Goal: Communication & Community: Answer question/provide support

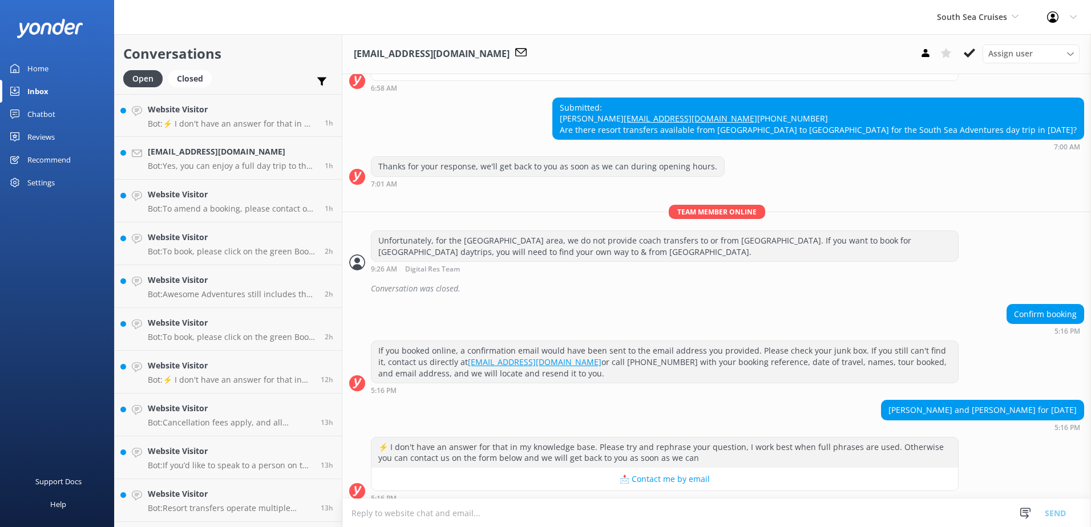
scroll to position [508, 0]
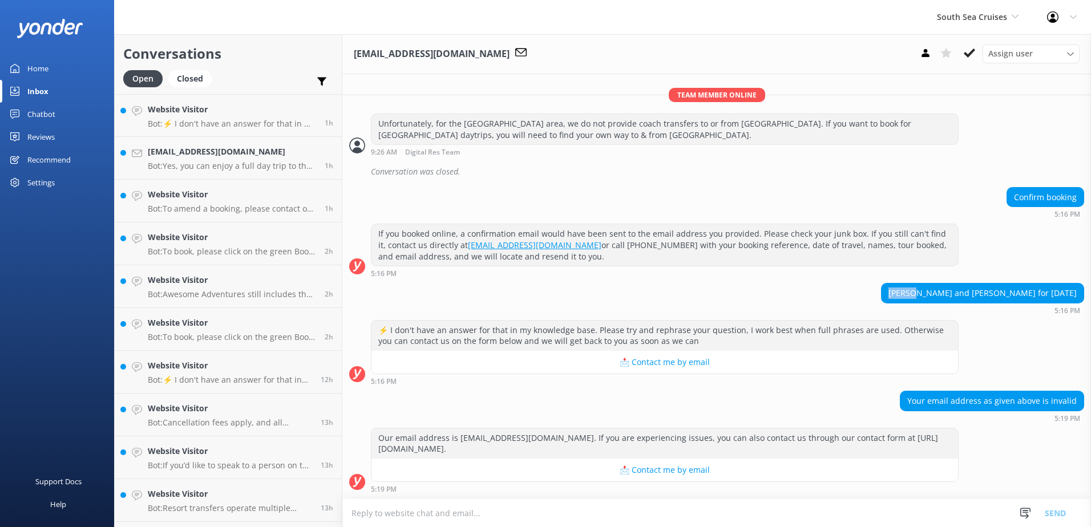
drag, startPoint x: 852, startPoint y: 289, endPoint x: 881, endPoint y: 290, distance: 29.1
click at [881, 290] on div "[PERSON_NAME] and [PERSON_NAME] for [DATE]" at bounding box center [982, 293] width 202 height 19
copy div "[PERSON_NAME]"
drag, startPoint x: 919, startPoint y: 293, endPoint x: 846, endPoint y: 286, distance: 73.9
click at [881, 286] on div "[PERSON_NAME] and [PERSON_NAME] for [DATE]" at bounding box center [982, 293] width 202 height 19
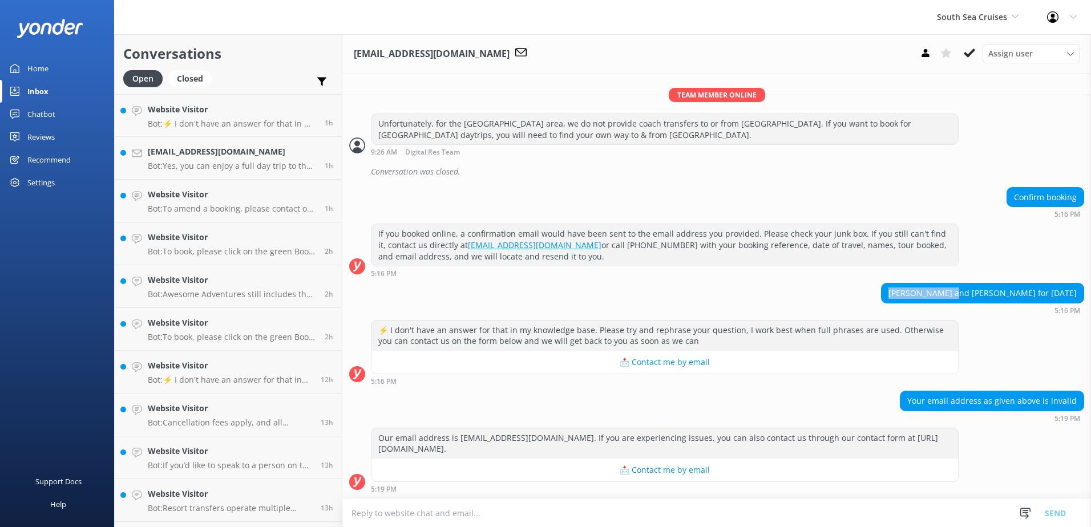
copy div "[PERSON_NAME]"
drag, startPoint x: 936, startPoint y: 292, endPoint x: 984, endPoint y: 292, distance: 47.9
click at [984, 292] on div "[PERSON_NAME] and [PERSON_NAME] for [DATE]" at bounding box center [982, 293] width 202 height 19
copy div "[PERSON_NAME]"
click at [969, 54] on icon at bounding box center [969, 52] width 11 height 11
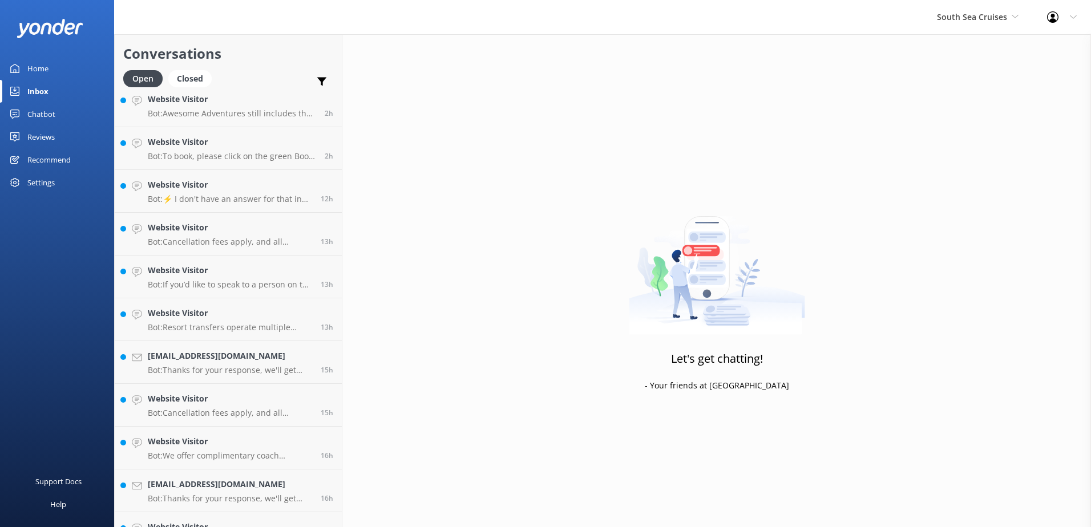
scroll to position [294, 0]
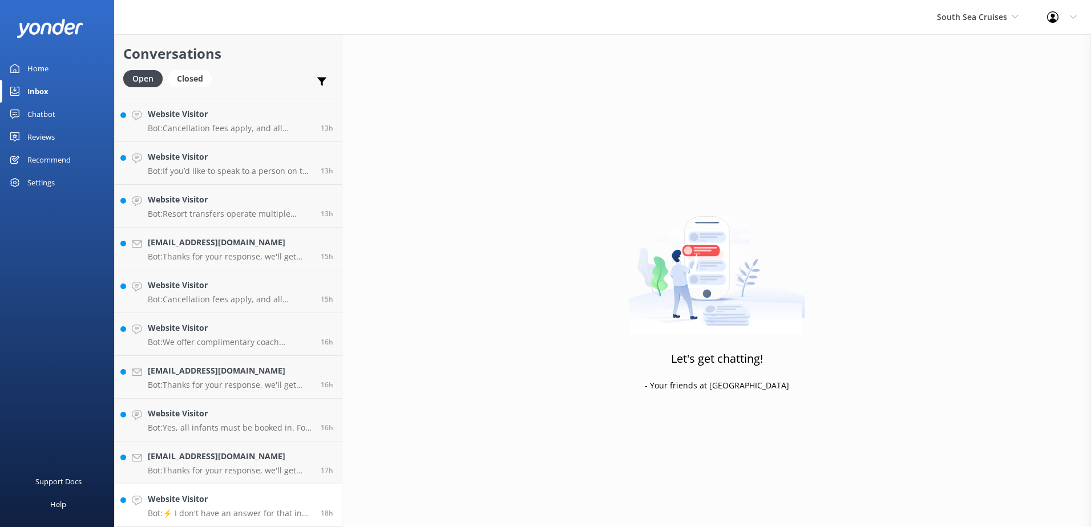
click at [196, 511] on p "Bot: ⚡ I don't have an answer for that in my knowledge base. Please try and rep…" at bounding box center [230, 513] width 164 height 10
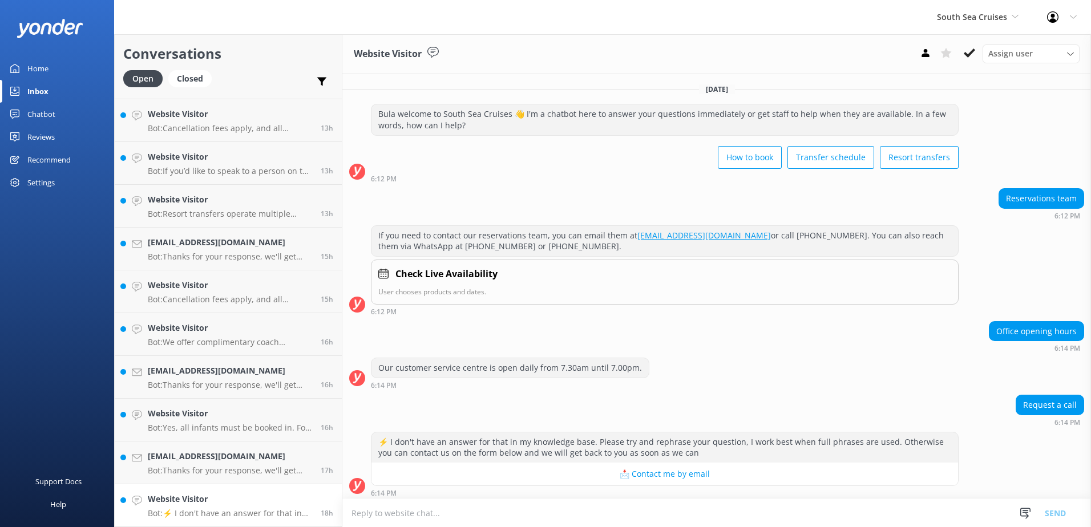
scroll to position [4, 0]
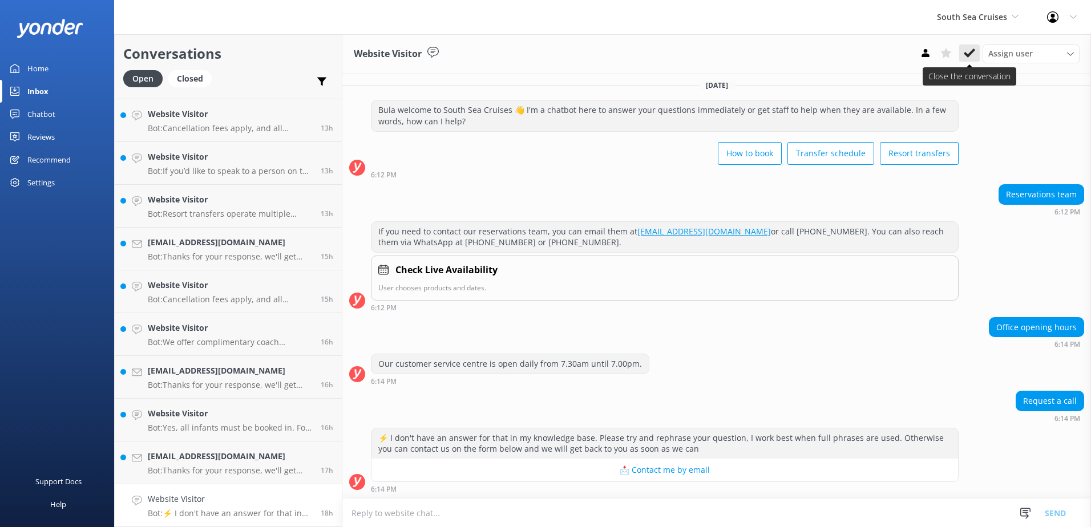
click at [970, 55] on use at bounding box center [969, 52] width 11 height 9
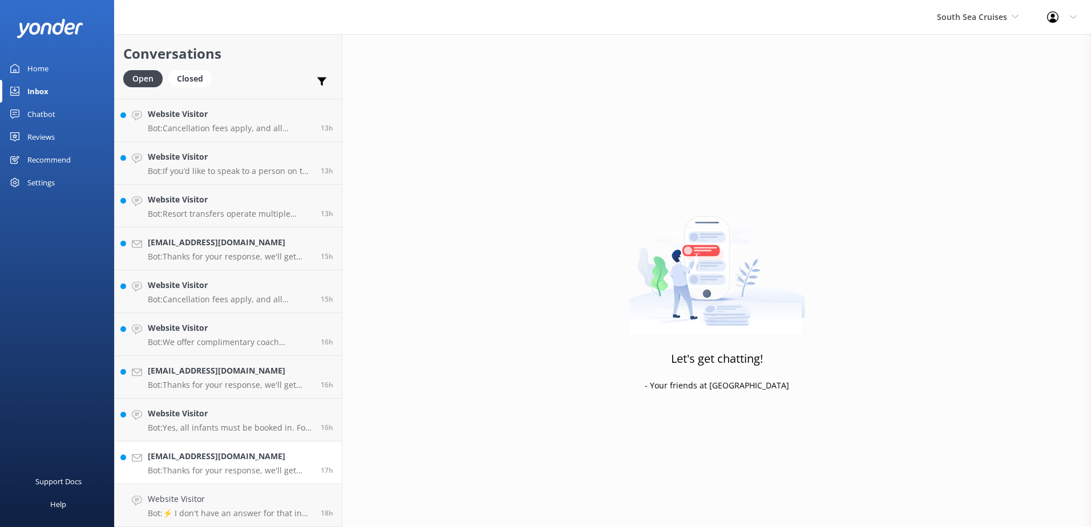
click at [248, 475] on link "[EMAIL_ADDRESS][DOMAIN_NAME] Bot: Thanks for your response, we'll get back to y…" at bounding box center [228, 463] width 227 height 43
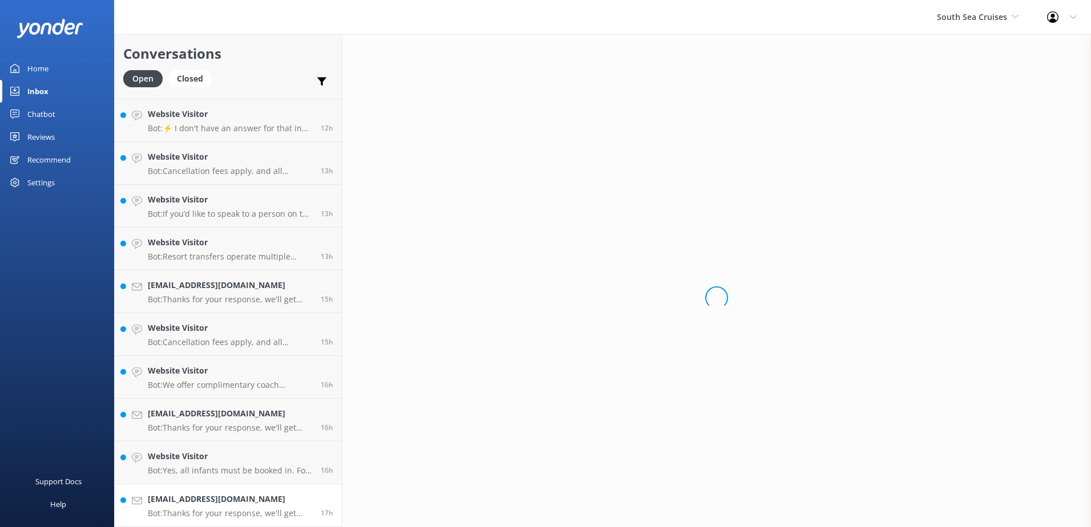
scroll to position [252, 0]
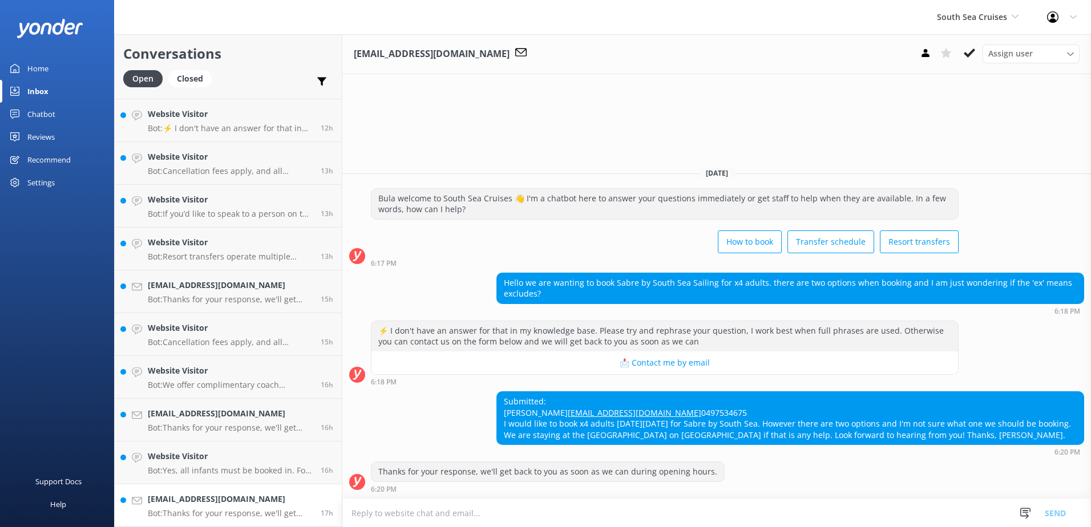
click at [245, 505] on h4 "[EMAIL_ADDRESS][DOMAIN_NAME]" at bounding box center [230, 499] width 164 height 13
click at [588, 509] on textarea at bounding box center [716, 513] width 749 height 28
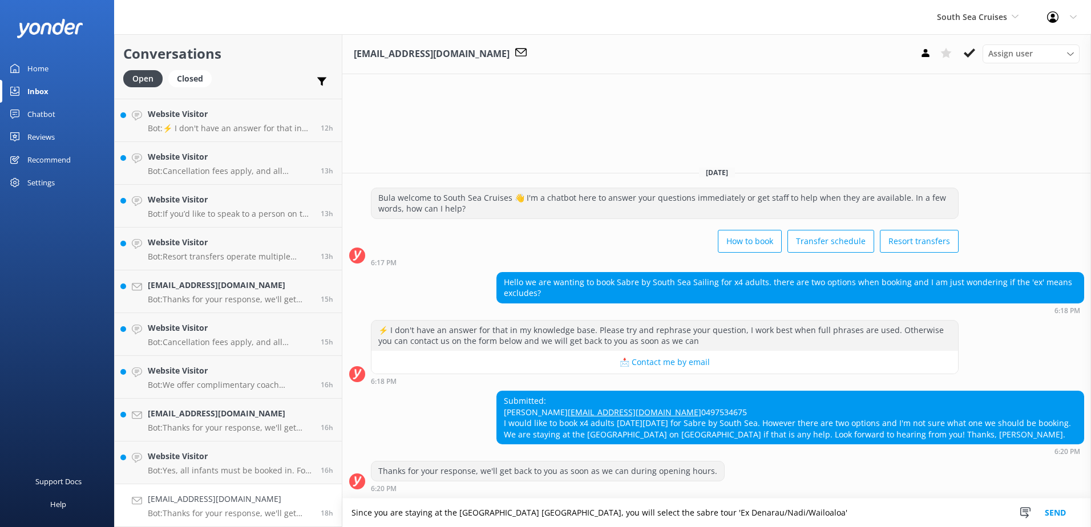
type textarea "Since you are staying at the [GEOGRAPHIC_DATA] [GEOGRAPHIC_DATA], you will sele…"
click at [1081, 509] on div "Snippets Manage Save time responding and get consistent tone of response by cre…" at bounding box center [1046, 513] width 88 height 29
click at [1066, 514] on button "Send" at bounding box center [1055, 513] width 43 height 29
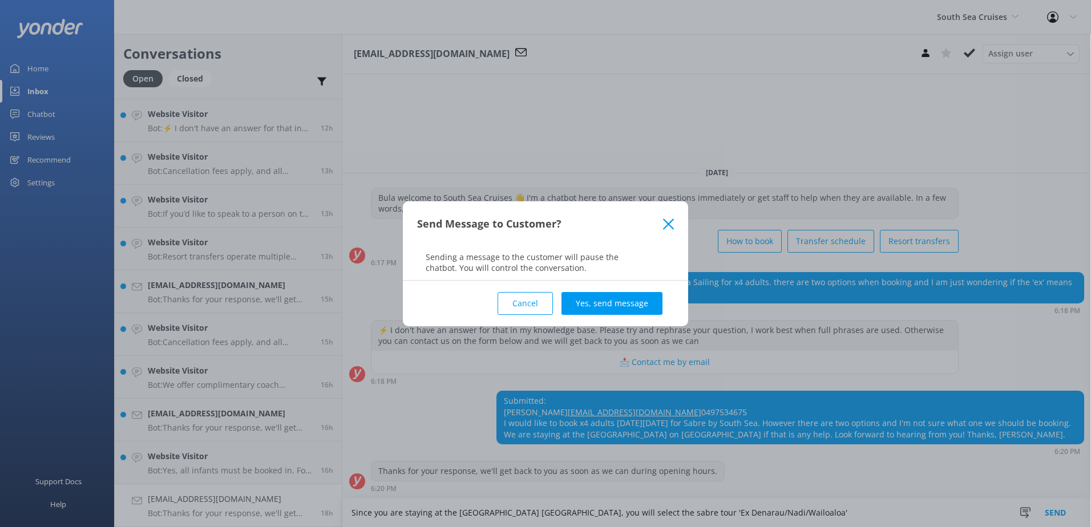
click at [631, 304] on button "Yes, send message" at bounding box center [611, 303] width 101 height 23
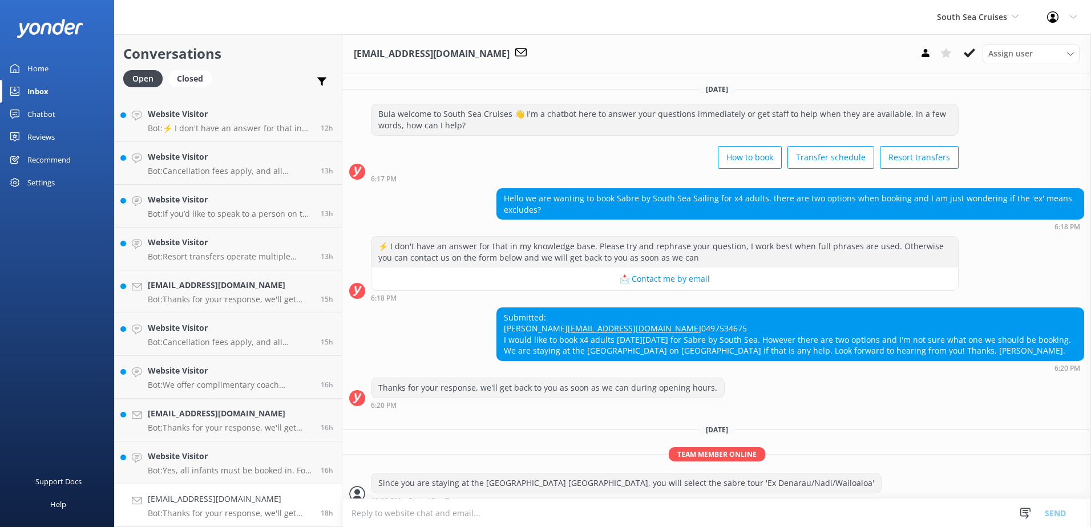
scroll to position [34, 0]
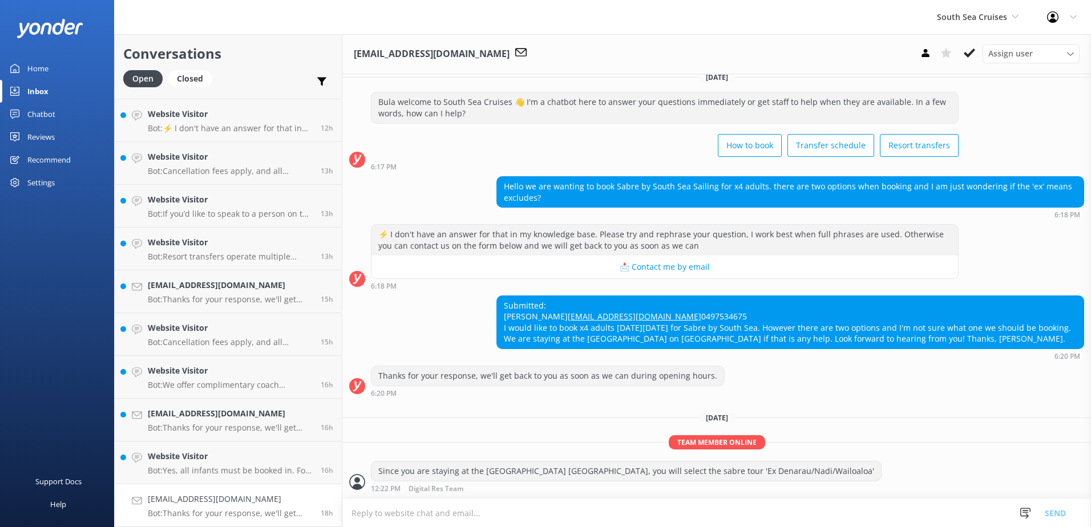
click at [966, 56] on icon at bounding box center [969, 52] width 11 height 11
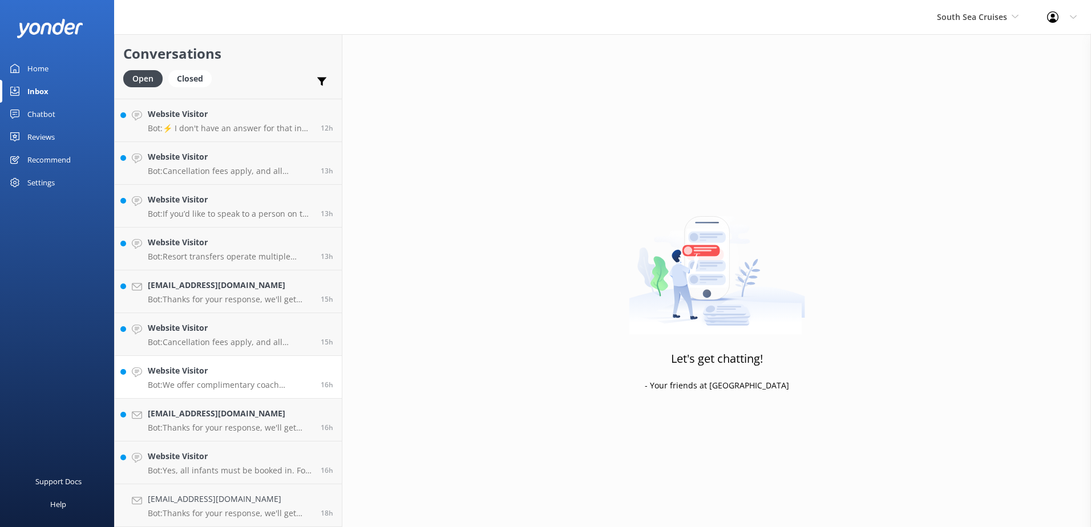
scroll to position [209, 0]
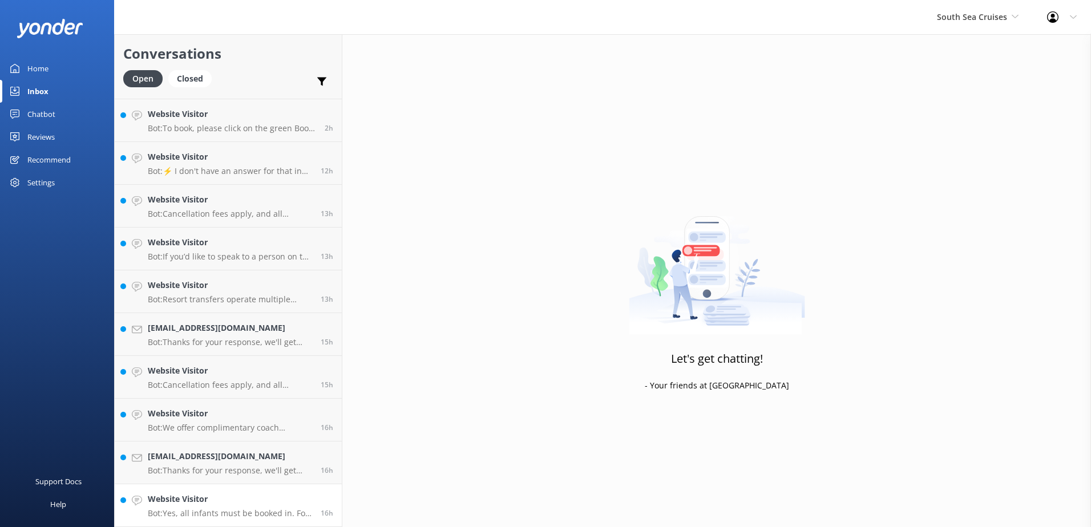
click at [221, 502] on h4 "Website Visitor" at bounding box center [230, 499] width 164 height 13
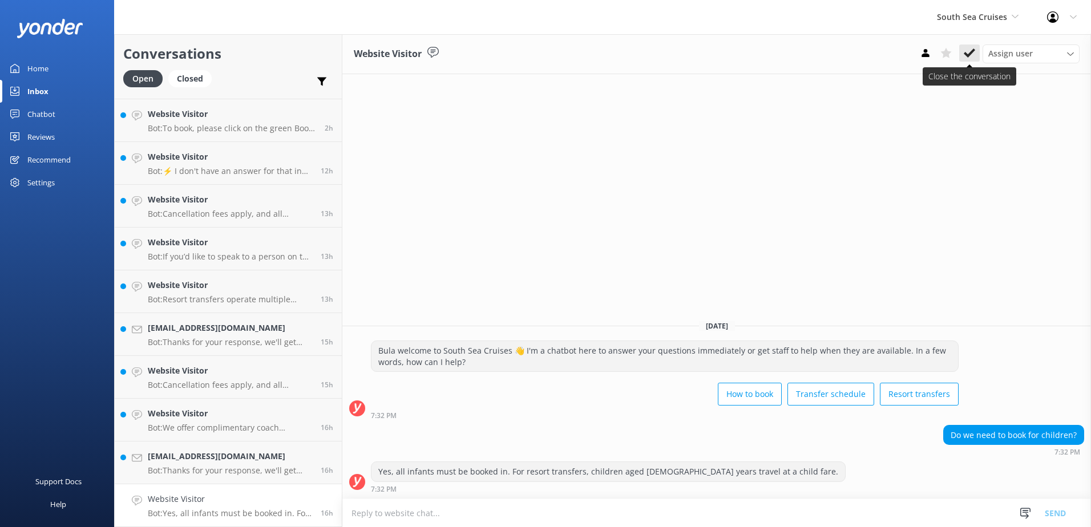
click at [965, 60] on button at bounding box center [969, 53] width 21 height 17
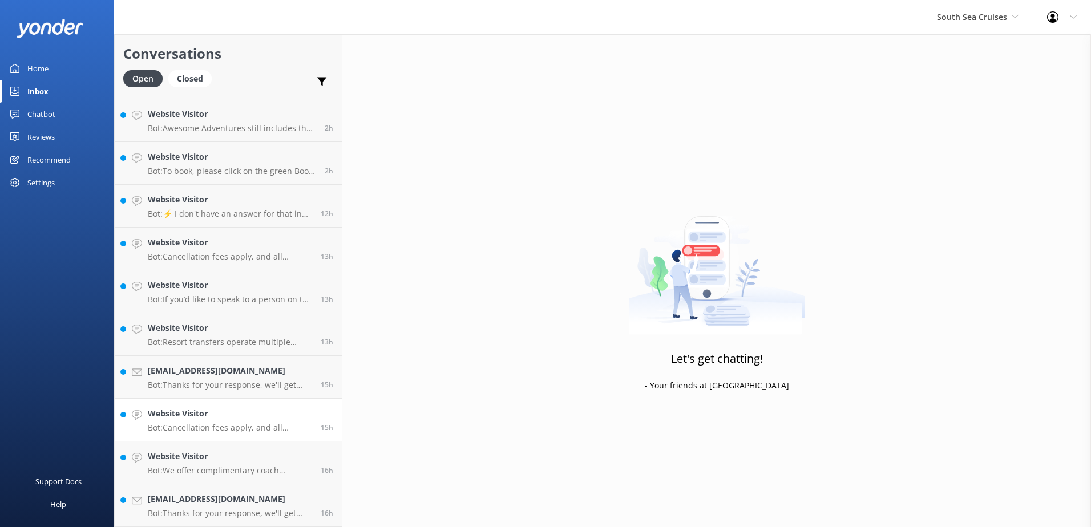
scroll to position [166, 0]
click at [232, 501] on h4 "[EMAIL_ADDRESS][DOMAIN_NAME]" at bounding box center [230, 499] width 164 height 13
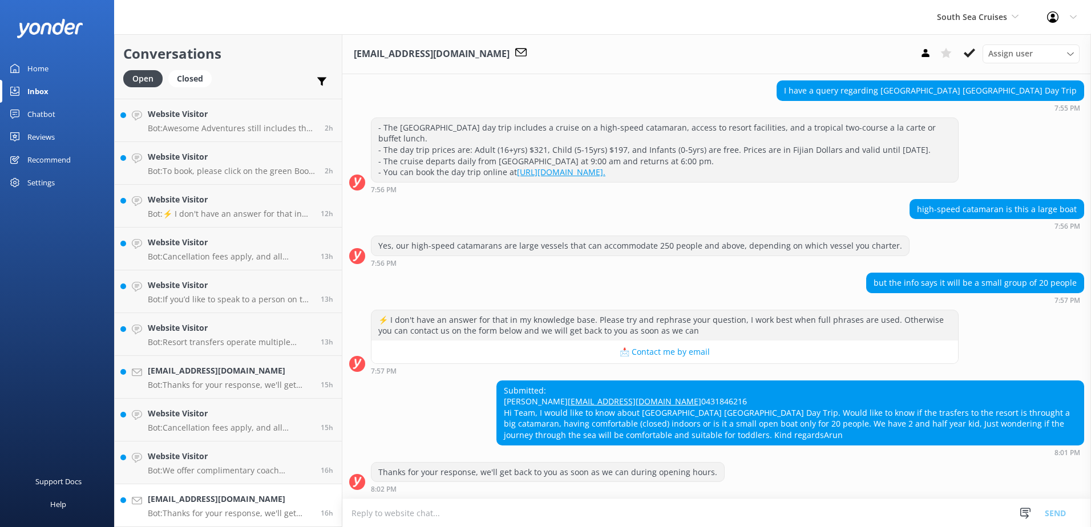
scroll to position [141, 0]
click at [699, 512] on textarea at bounding box center [716, 513] width 749 height 28
click at [716, 512] on textarea at bounding box center [716, 513] width 749 height 28
type textarea "y"
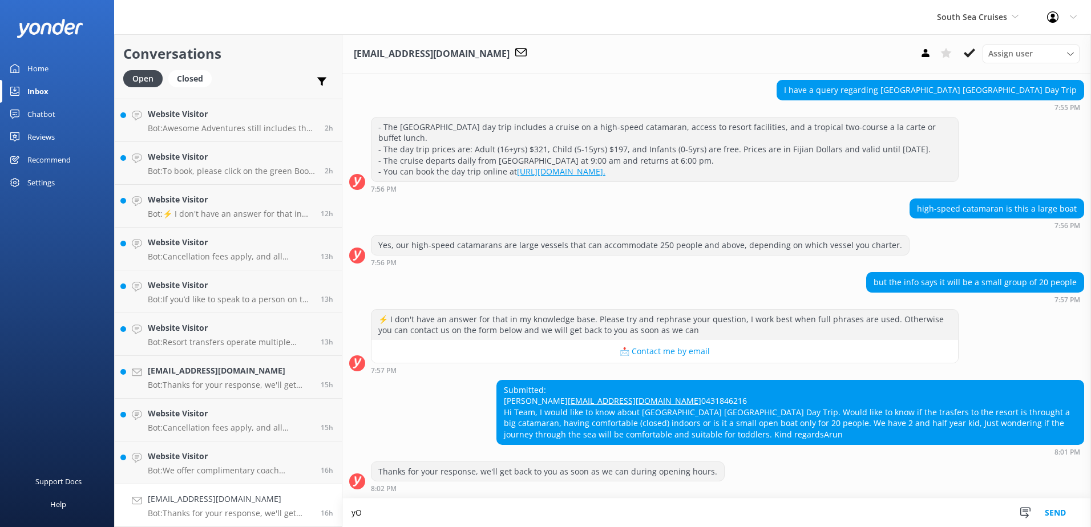
type textarea "y"
click at [503, 512] on textarea "You will transfer to the Island on our big Catamaran which has ind" at bounding box center [716, 513] width 749 height 29
click at [498, 513] on textarea "You will transfer to the Island on our big Catamaran which has ind" at bounding box center [716, 513] width 749 height 29
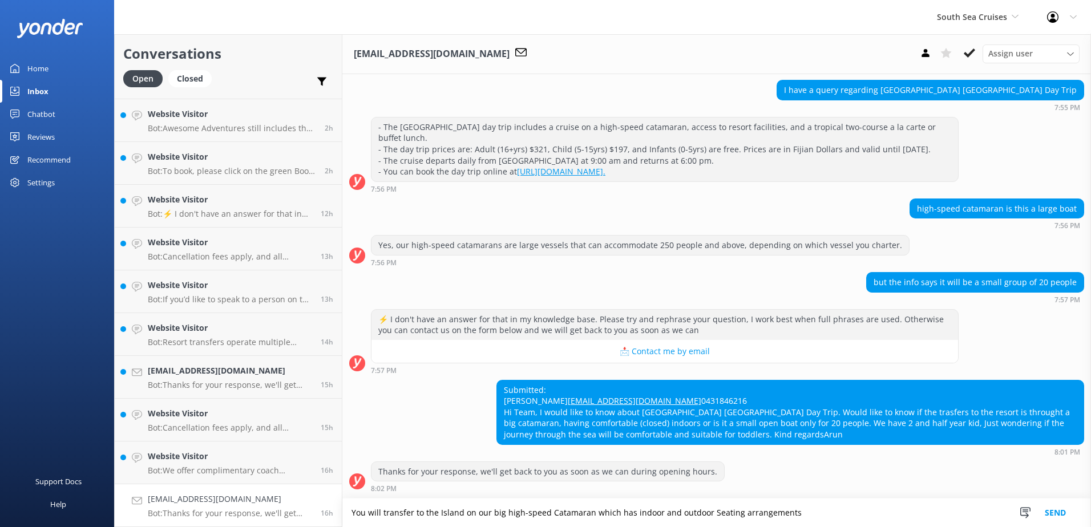
type textarea "You will transfer to the Island on our big high-speed Catamaran which has indoo…"
click at [1050, 516] on button "Send" at bounding box center [1055, 513] width 43 height 29
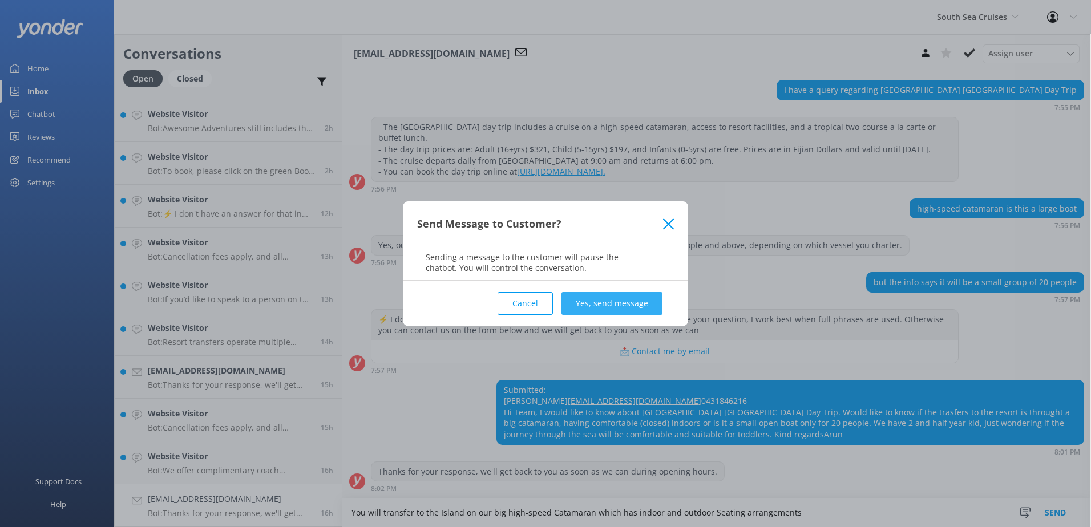
click at [610, 309] on button "Yes, send message" at bounding box center [611, 303] width 101 height 23
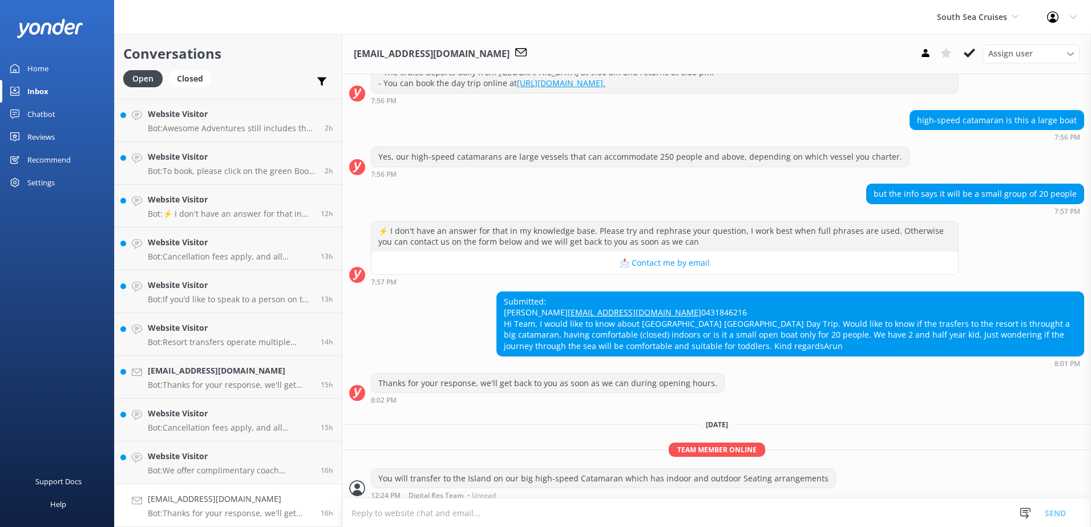
scroll to position [237, 0]
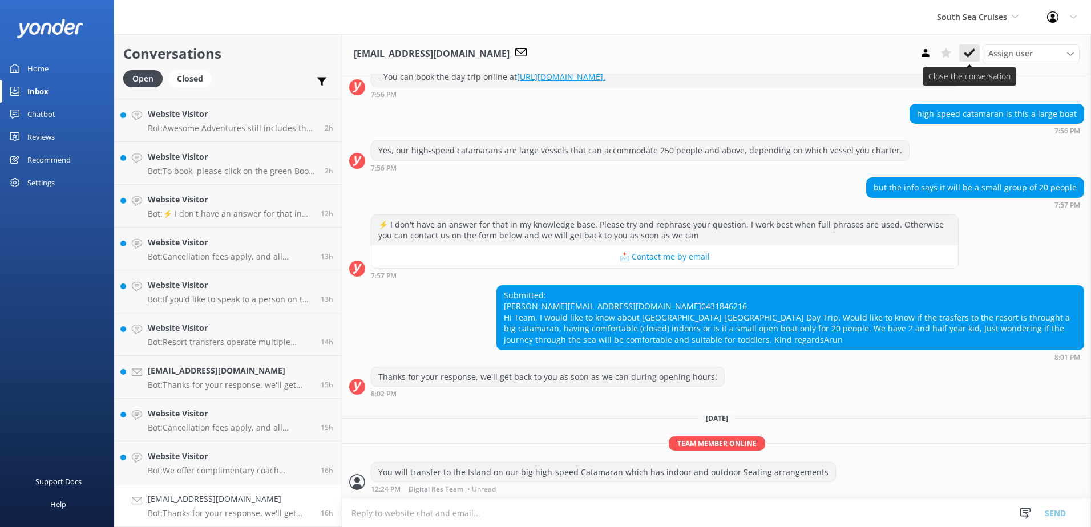
click at [974, 55] on icon at bounding box center [969, 52] width 11 height 11
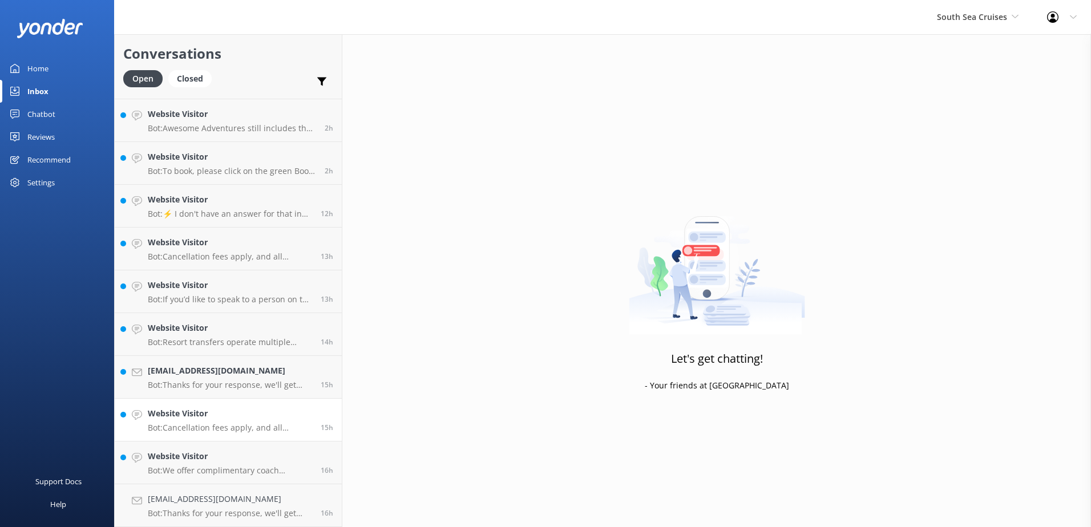
scroll to position [123, 0]
click at [237, 504] on h4 "Website Visitor" at bounding box center [230, 499] width 164 height 13
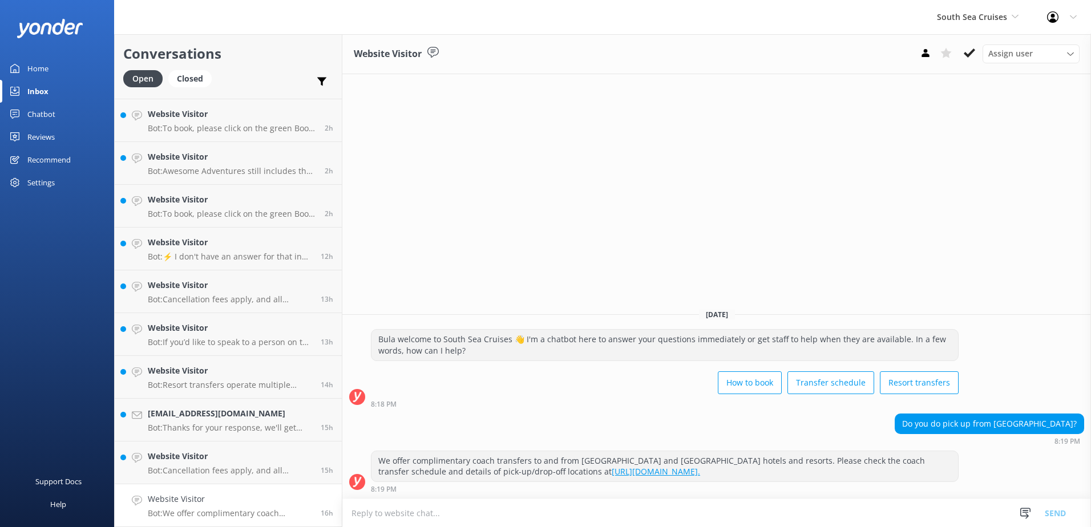
click at [503, 509] on textarea at bounding box center [716, 513] width 749 height 28
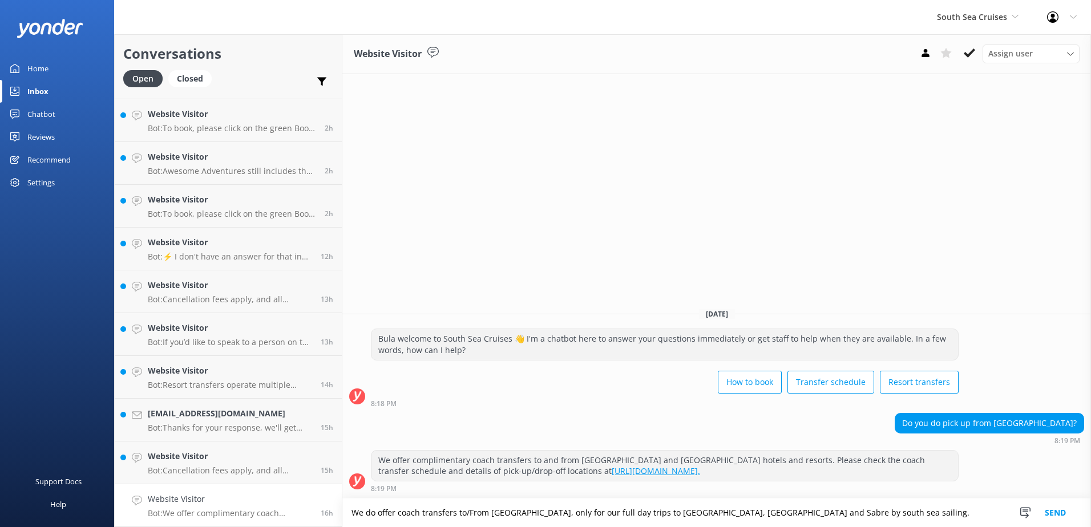
click at [958, 511] on textarea "We do offer coach transfers to/From [GEOGRAPHIC_DATA], only for our full day tr…" at bounding box center [716, 513] width 749 height 29
type textarea "We do offer coach transfers to/From [GEOGRAPHIC_DATA], only for our full day tr…"
click at [1053, 511] on button "Send" at bounding box center [1055, 513] width 43 height 29
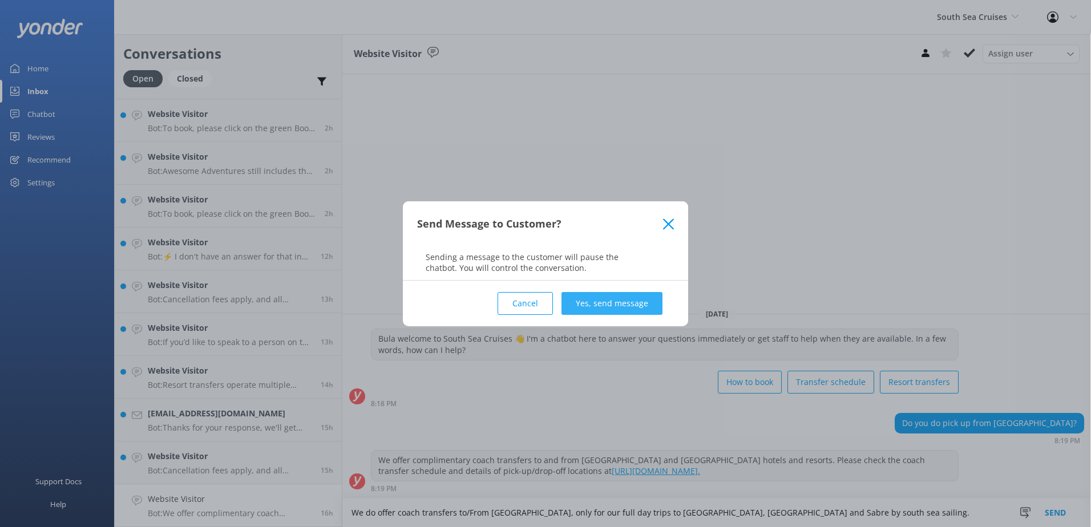
click at [641, 310] on button "Yes, send message" at bounding box center [611, 303] width 101 height 23
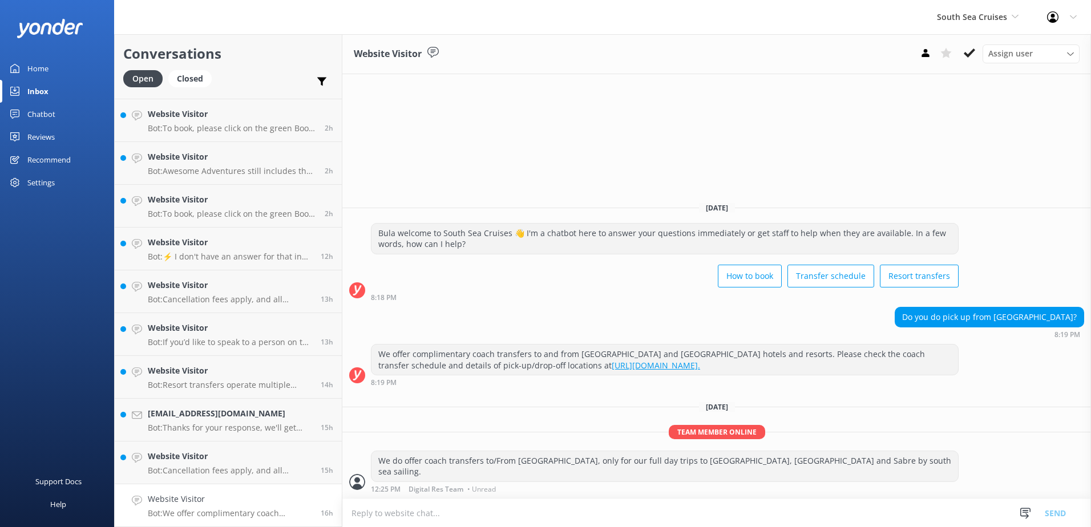
click at [972, 62] on div "Assign user [PERSON_NAME] [PERSON_NAME] Digital Res Team [PERSON_NAME] [PERSON_…" at bounding box center [997, 54] width 164 height 18
click at [972, 54] on icon at bounding box center [969, 52] width 11 height 11
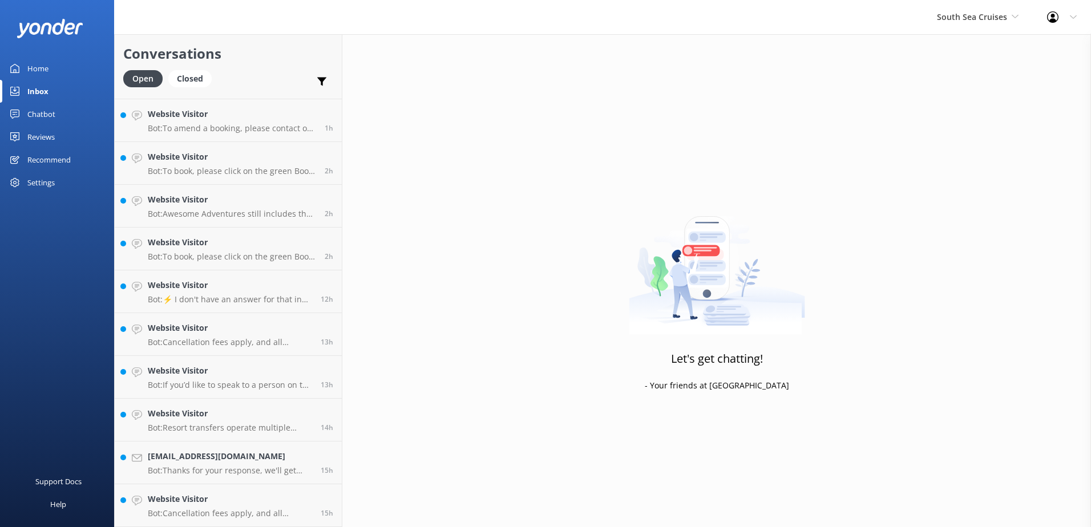
scroll to position [80, 0]
click at [256, 516] on p "Bot: Cancellation fees apply, and all cancellations must be received in writing…" at bounding box center [230, 513] width 164 height 10
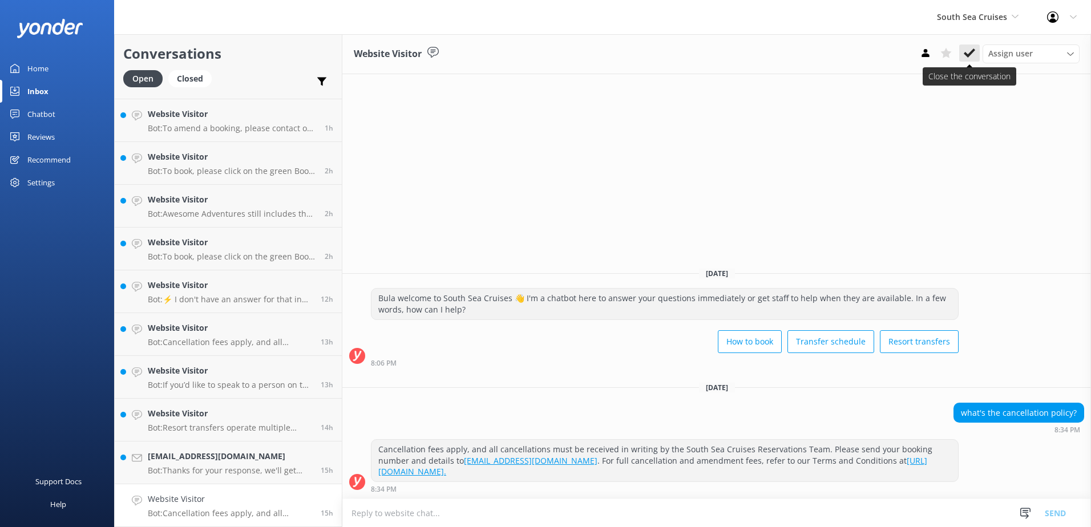
click at [973, 57] on icon at bounding box center [969, 52] width 11 height 11
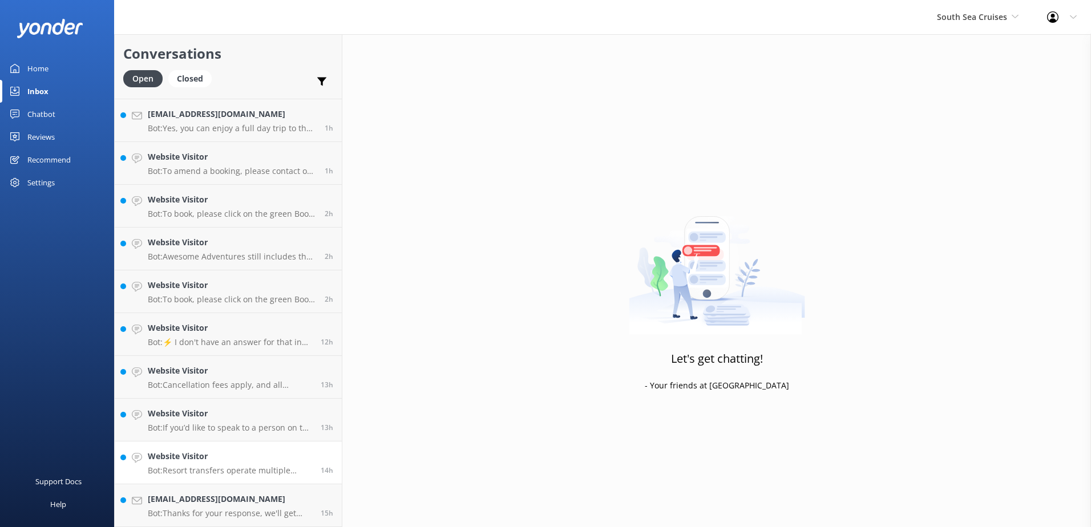
scroll to position [38, 0]
click at [219, 509] on p "Bot: Thanks for your response, we'll get back to you as soon as we can during o…" at bounding box center [230, 513] width 164 height 10
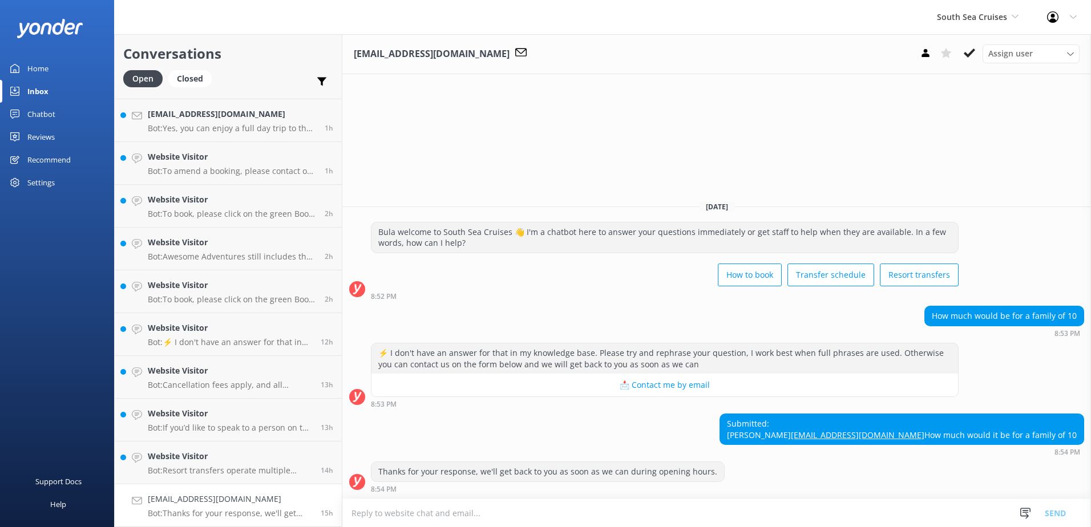
click at [665, 512] on textarea at bounding box center [716, 513] width 749 height 28
type textarea "P"
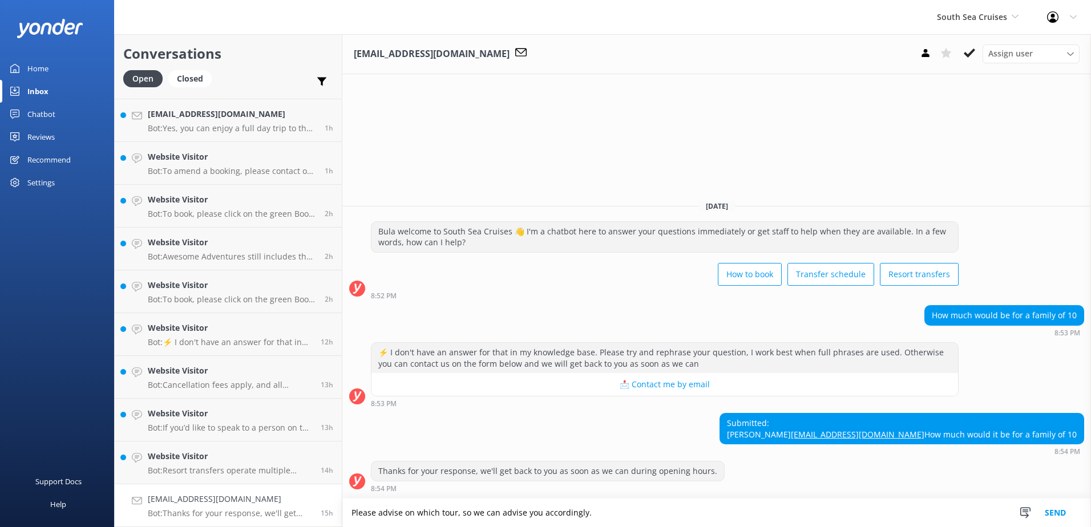
type textarea "Please advise on which tour, so we can advise you accordingly."
click at [1052, 508] on button "Send" at bounding box center [1055, 513] width 43 height 29
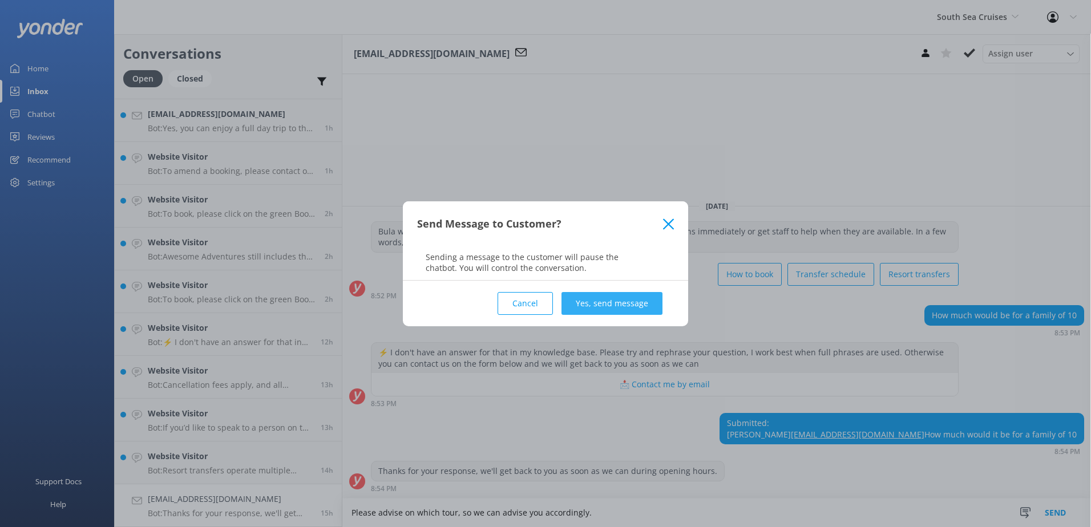
click at [591, 302] on button "Yes, send message" at bounding box center [611, 303] width 101 height 23
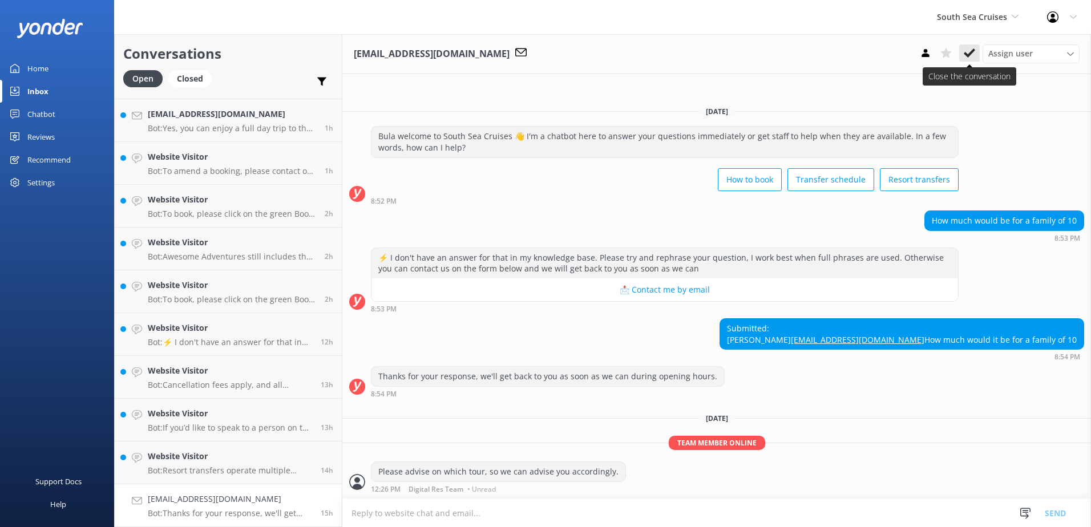
click at [970, 55] on icon at bounding box center [969, 52] width 11 height 11
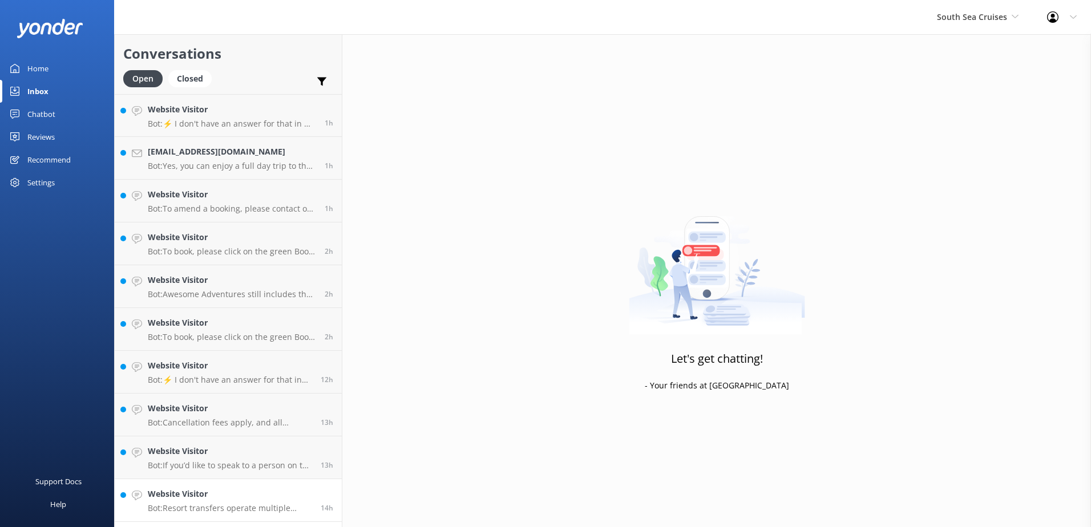
click at [253, 507] on p "Bot: Resort transfers operate multiple times a day, every day, departing from […" at bounding box center [230, 508] width 164 height 10
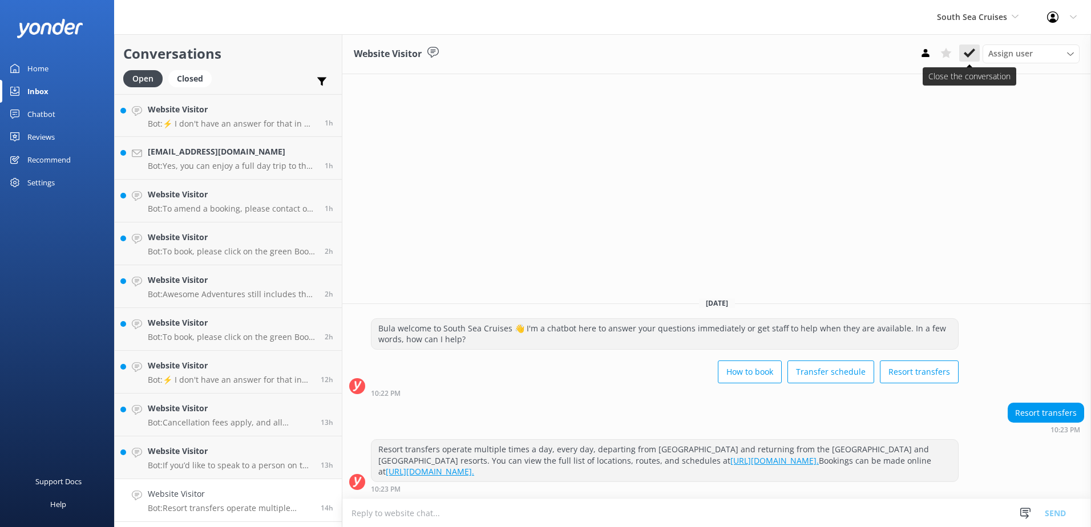
click at [976, 54] on button at bounding box center [969, 53] width 21 height 17
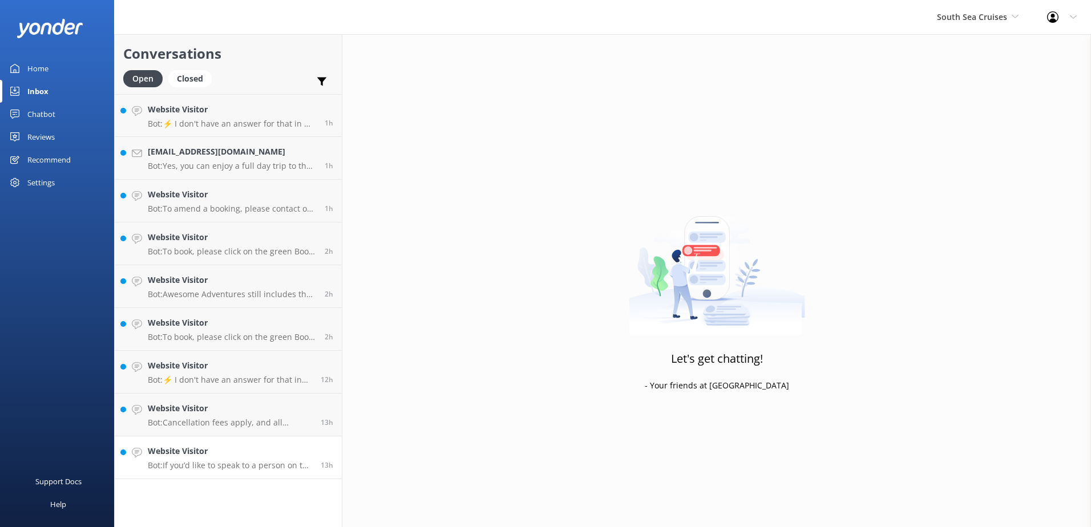
click at [270, 476] on link "Website Visitor Bot: If you’d like to speak to a person on the South Sea Cruise…" at bounding box center [228, 457] width 227 height 43
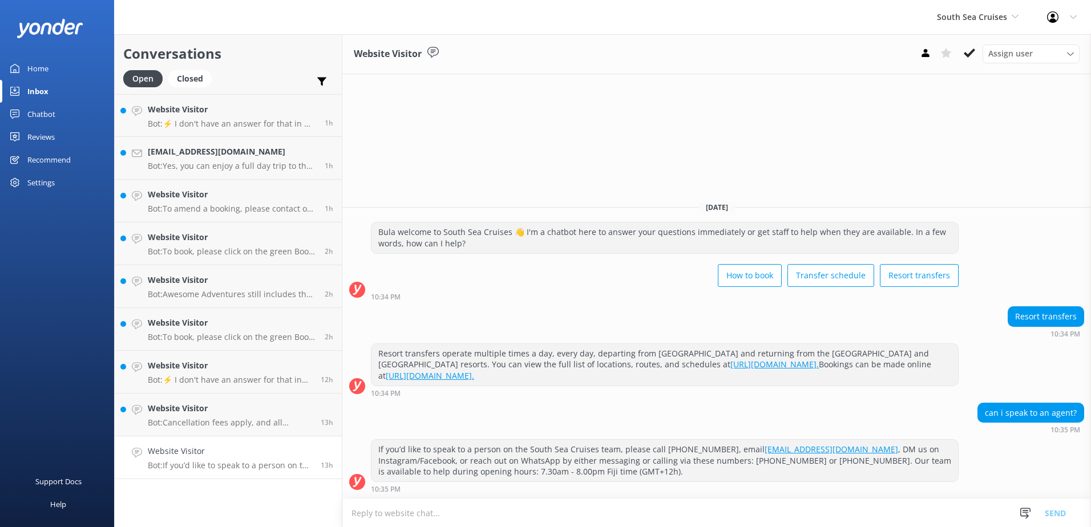
click at [970, 55] on use at bounding box center [969, 52] width 11 height 9
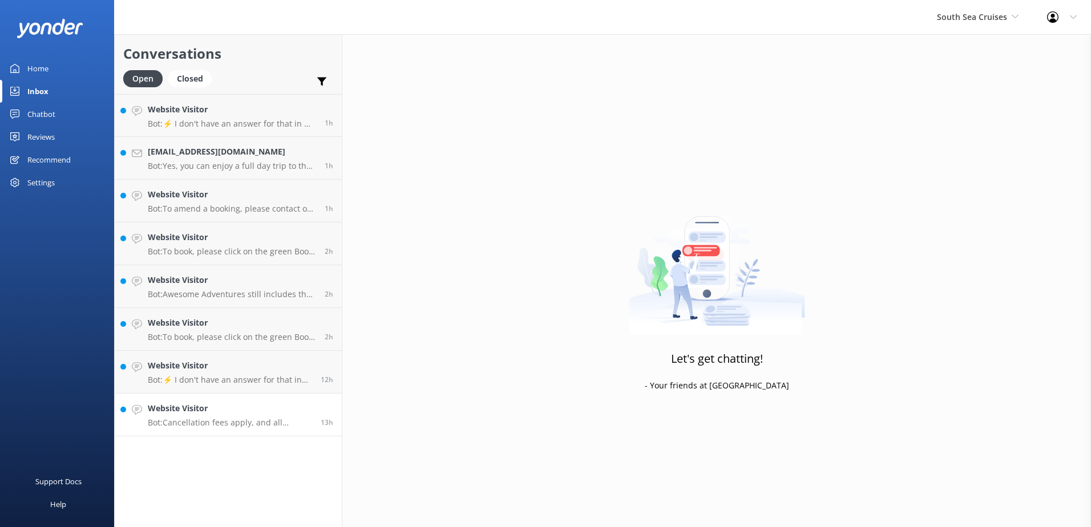
click at [181, 421] on p "Bot: Cancellation fees apply, and all cancellations must be received in writing…" at bounding box center [230, 423] width 164 height 10
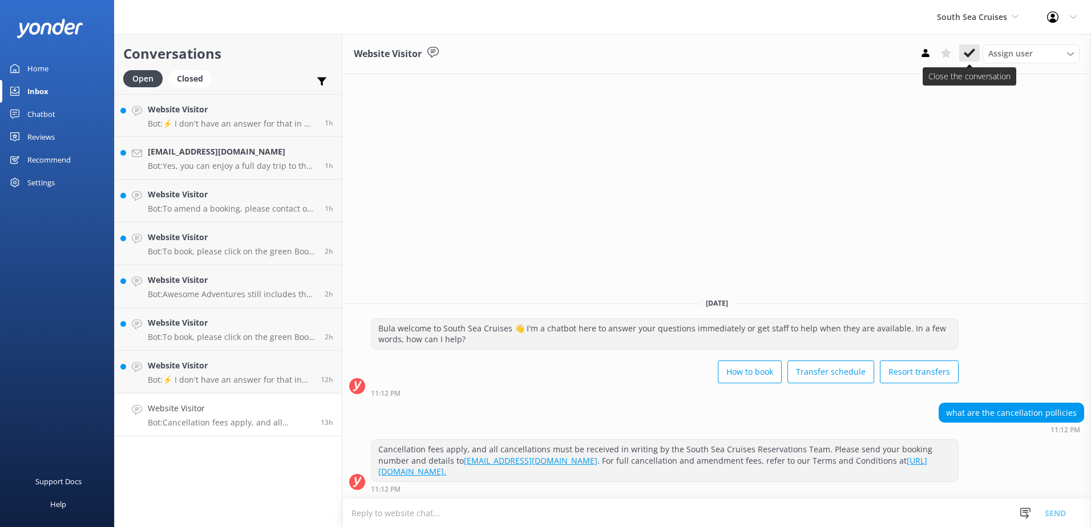
click at [968, 52] on icon at bounding box center [969, 52] width 11 height 11
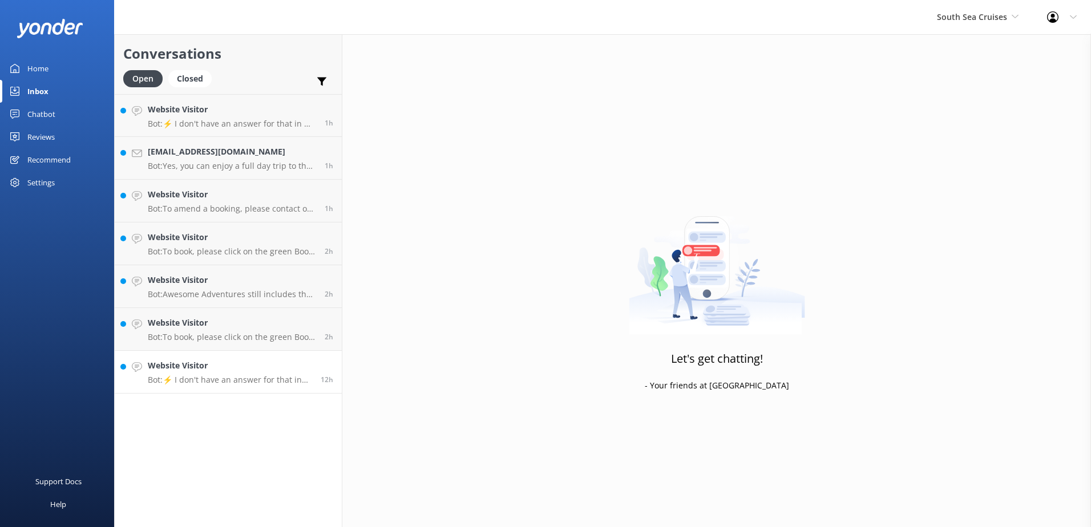
click at [270, 382] on p "Bot: ⚡ I don't have an answer for that in my knowledge base. Please try and rep…" at bounding box center [230, 380] width 164 height 10
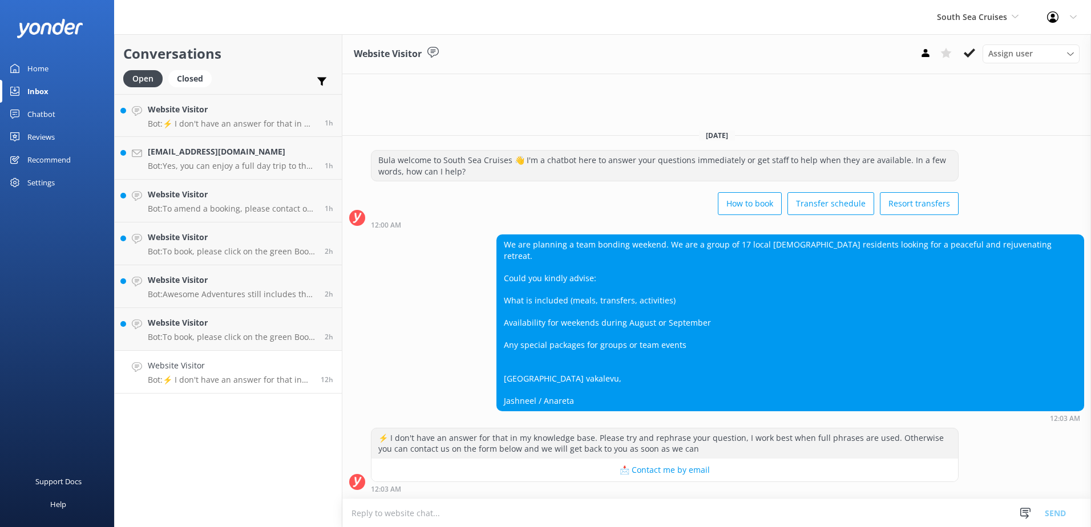
click at [702, 513] on textarea at bounding box center [716, 513] width 749 height 28
paste textarea "Bula, kindly note that it would be best that you direct these queries to our Ma…"
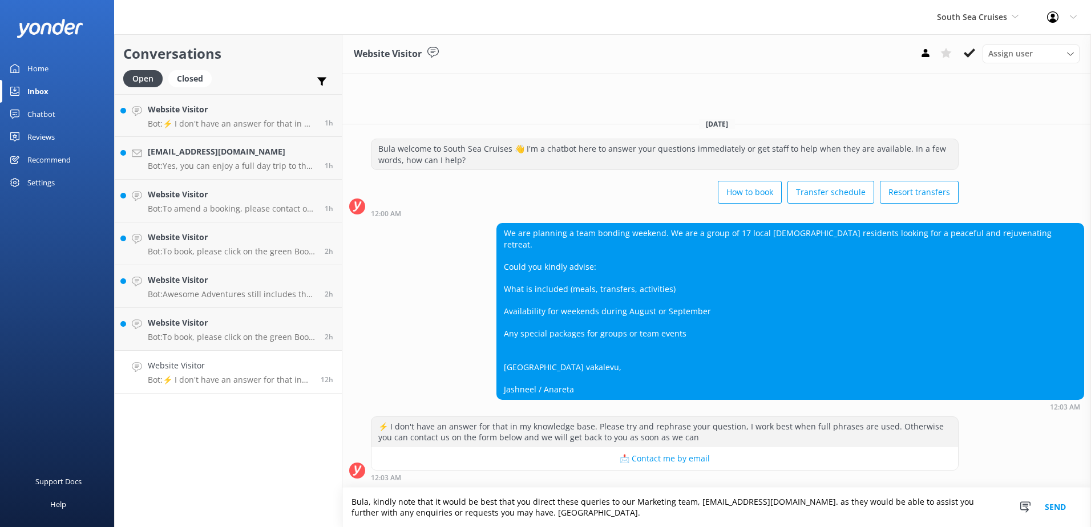
drag, startPoint x: 686, startPoint y: 500, endPoint x: 629, endPoint y: 499, distance: 56.5
click at [629, 499] on textarea "Bula, kindly note that it would be best that you direct these queries to our Ma…" at bounding box center [716, 507] width 749 height 39
drag, startPoint x: 726, startPoint y: 501, endPoint x: 675, endPoint y: 504, distance: 50.9
click at [675, 504] on textarea "Bula, kindly note that it would be best that you direct these queries to our Sa…" at bounding box center [716, 507] width 749 height 39
paste textarea "[EMAIL_ADDRESS][DOMAIN_NAME]"
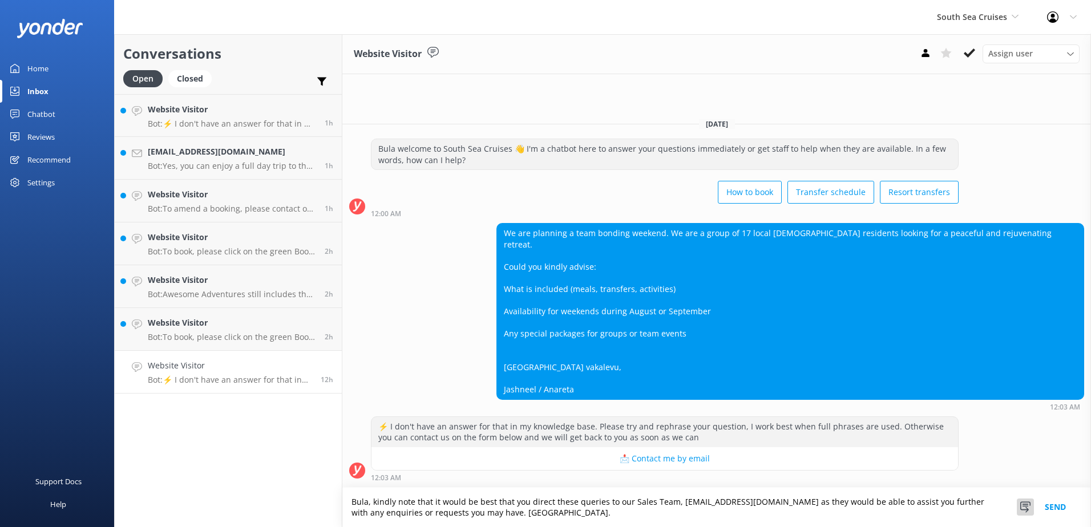
scroll to position [11, 0]
type textarea "Bula, kindly note that it would be best that you direct these queries to our Sa…"
click at [1058, 508] on button "Send" at bounding box center [1055, 507] width 43 height 39
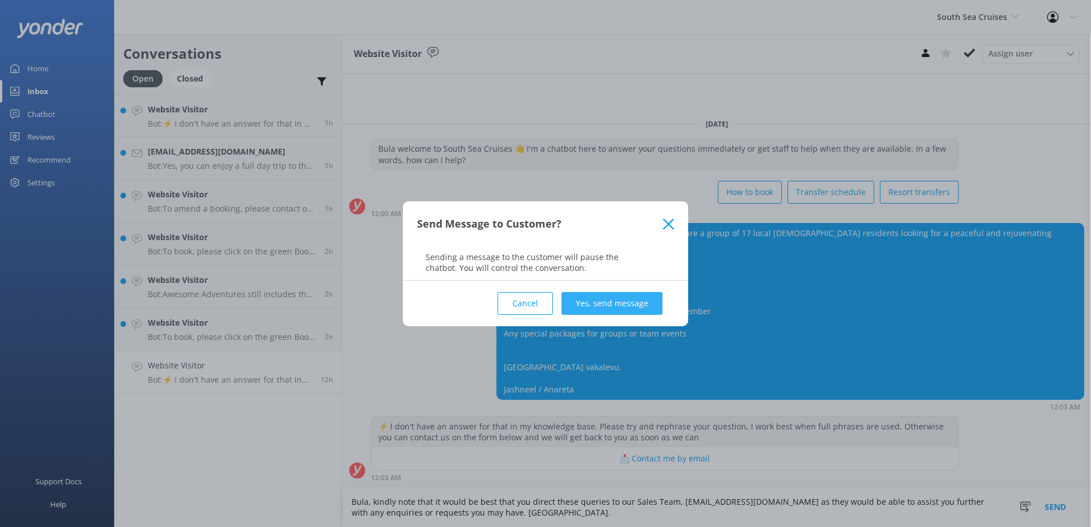
click at [604, 305] on button "Yes, send message" at bounding box center [611, 303] width 101 height 23
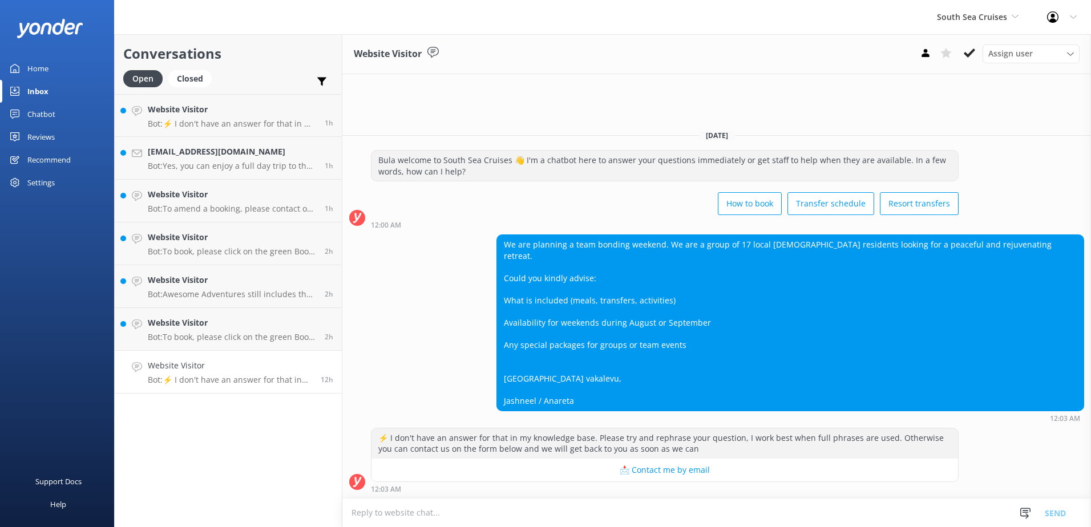
scroll to position [28, 0]
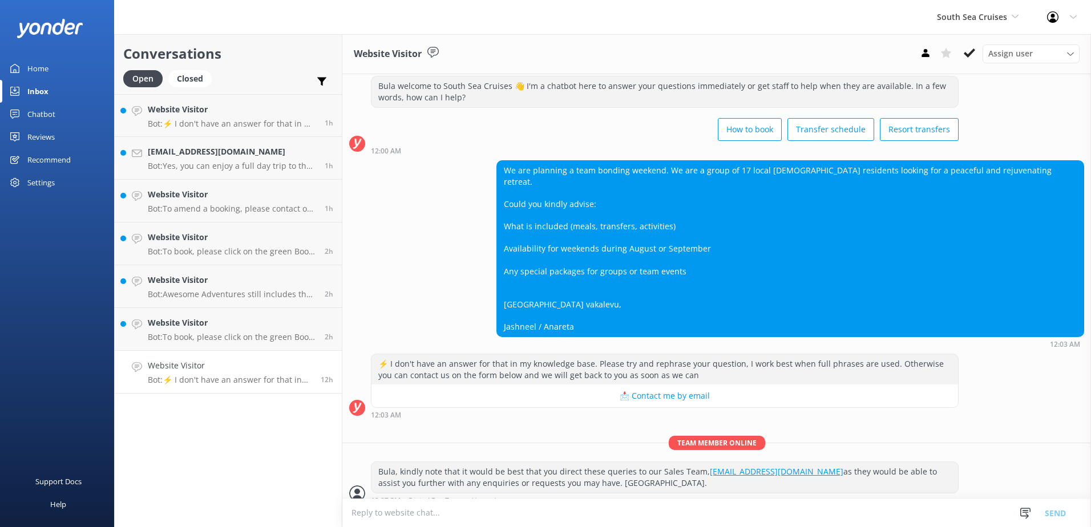
click at [965, 53] on use at bounding box center [969, 52] width 11 height 9
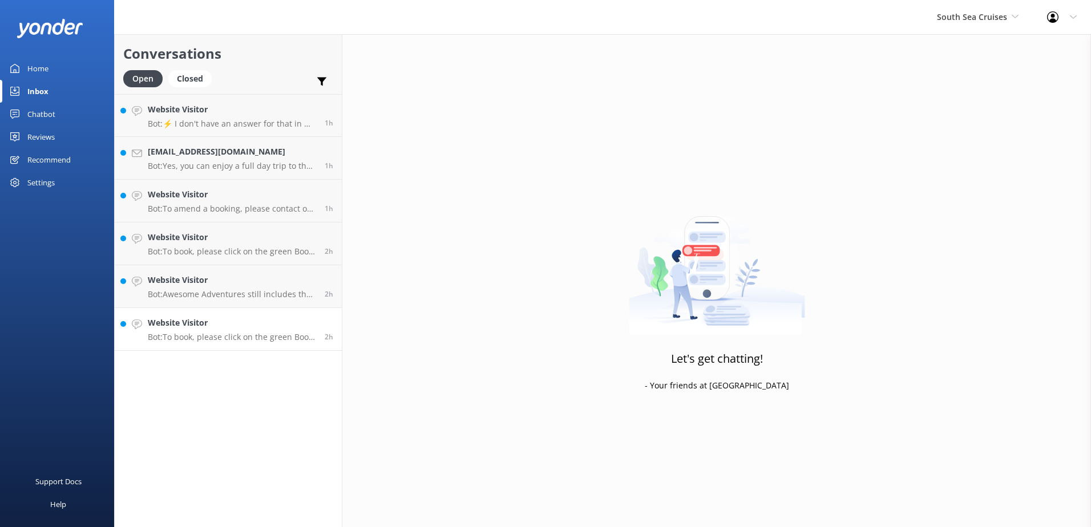
click at [245, 335] on p "Bot: To book, please click on the green Book Now button on our website and foll…" at bounding box center [232, 337] width 168 height 10
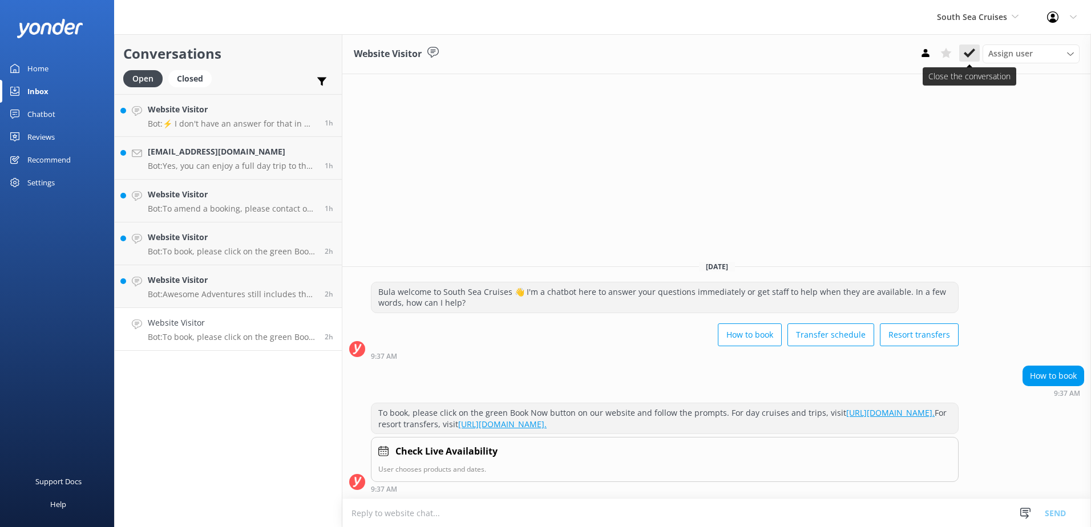
click at [974, 47] on icon at bounding box center [969, 52] width 11 height 11
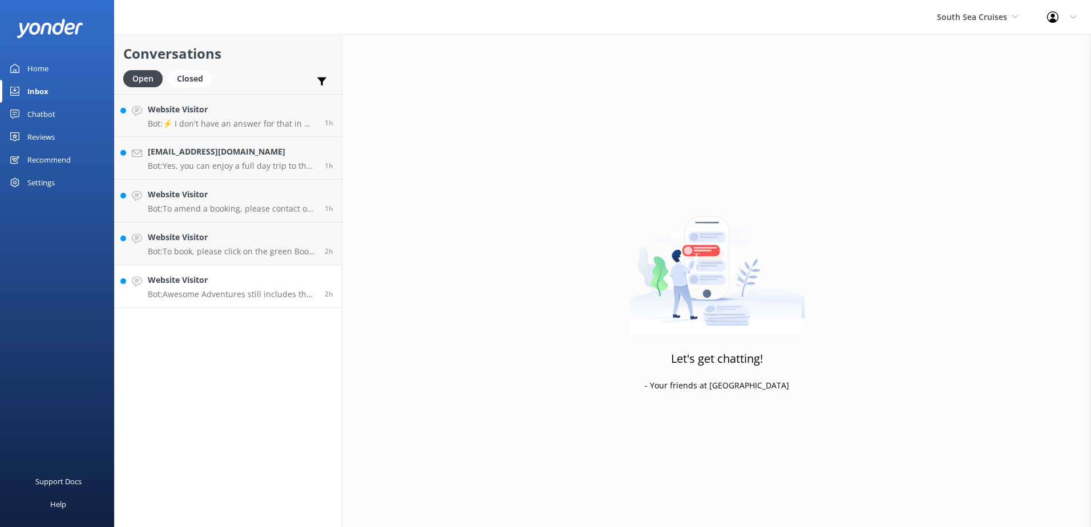
click at [269, 282] on h4 "Website Visitor" at bounding box center [232, 280] width 168 height 13
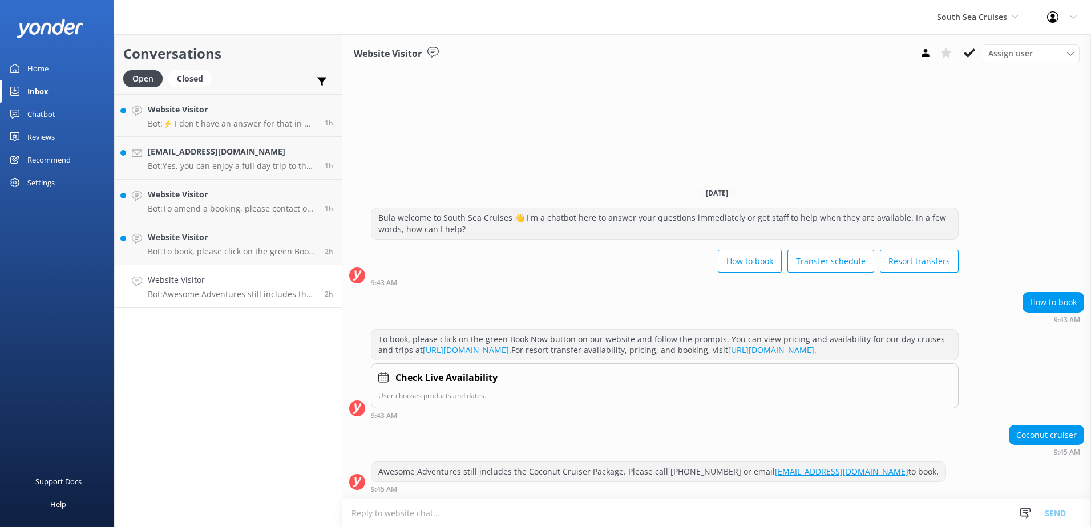
click at [961, 52] on button at bounding box center [969, 53] width 21 height 17
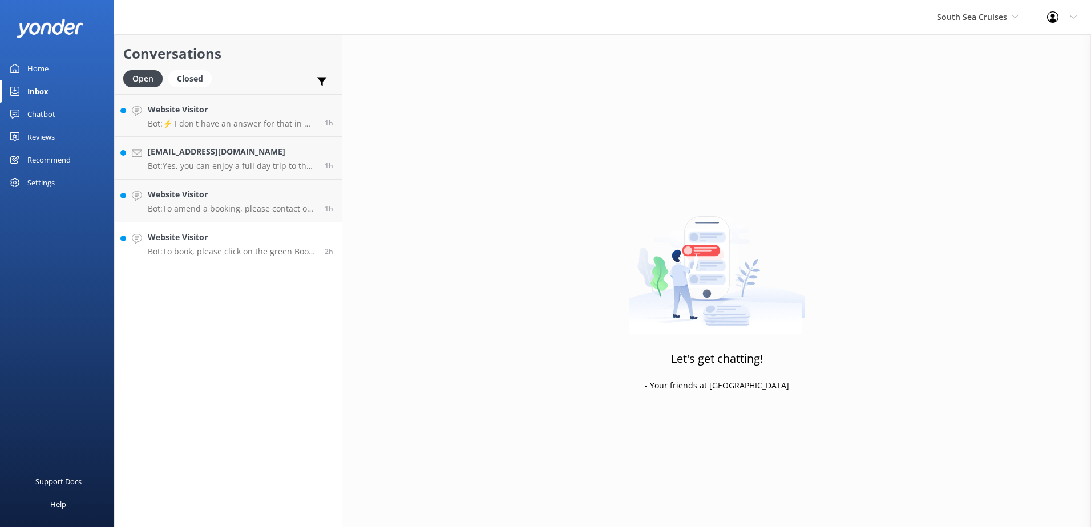
click at [245, 246] on div "Website Visitor Bot: To book, please click on the green Book Now button on our …" at bounding box center [232, 243] width 168 height 25
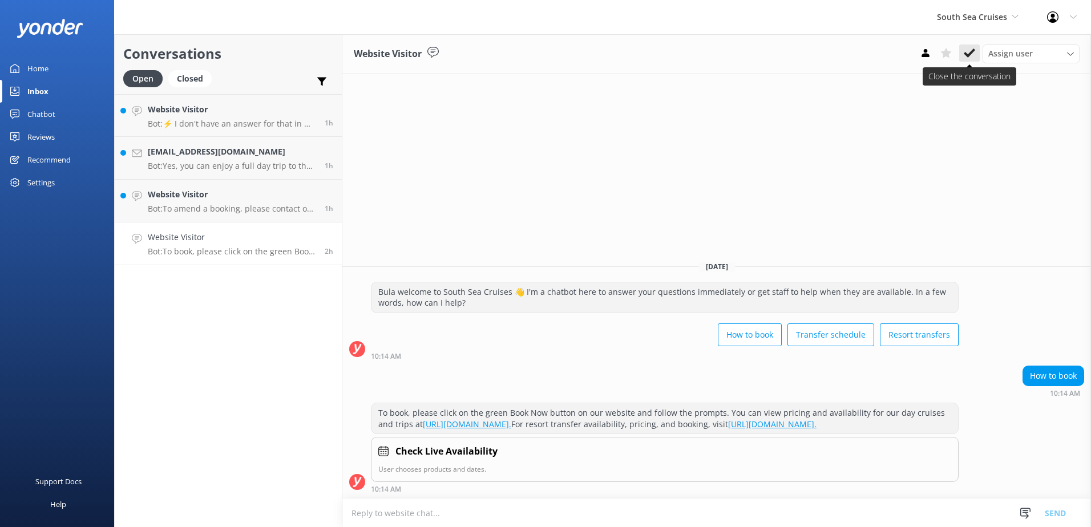
click at [974, 49] on icon at bounding box center [969, 52] width 11 height 11
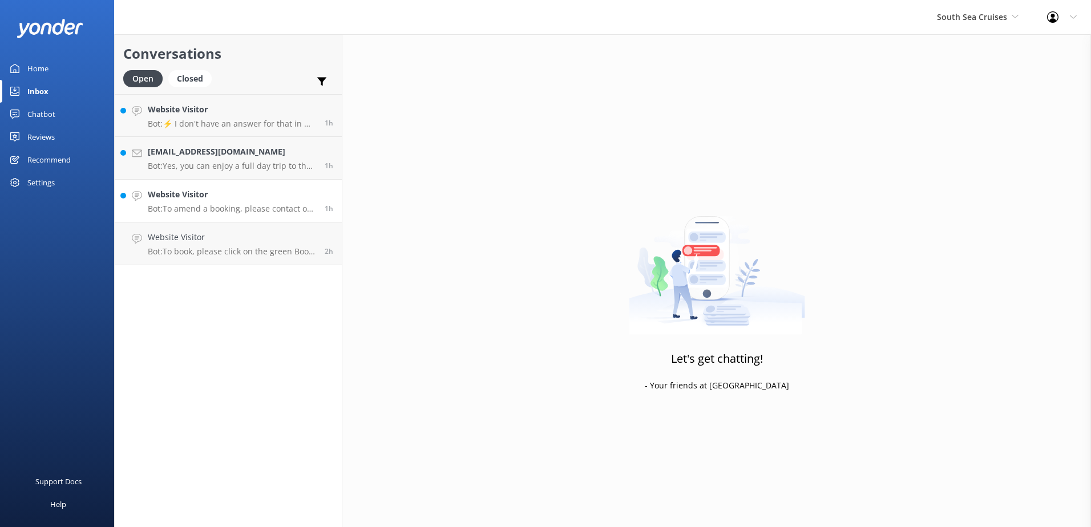
click at [213, 208] on p "Bot: To amend a booking, please contact our reservations team who will be able …" at bounding box center [232, 209] width 168 height 10
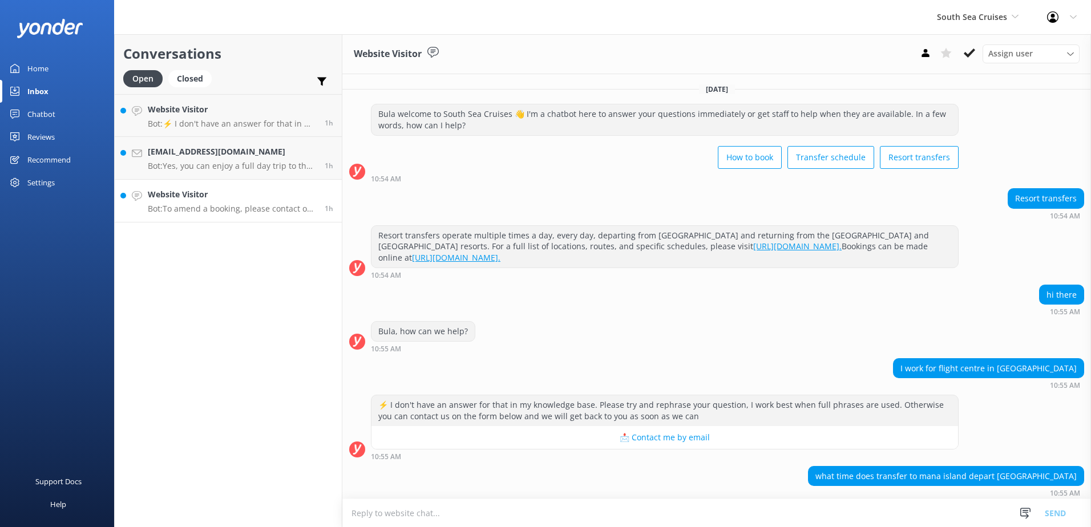
scroll to position [211, 0]
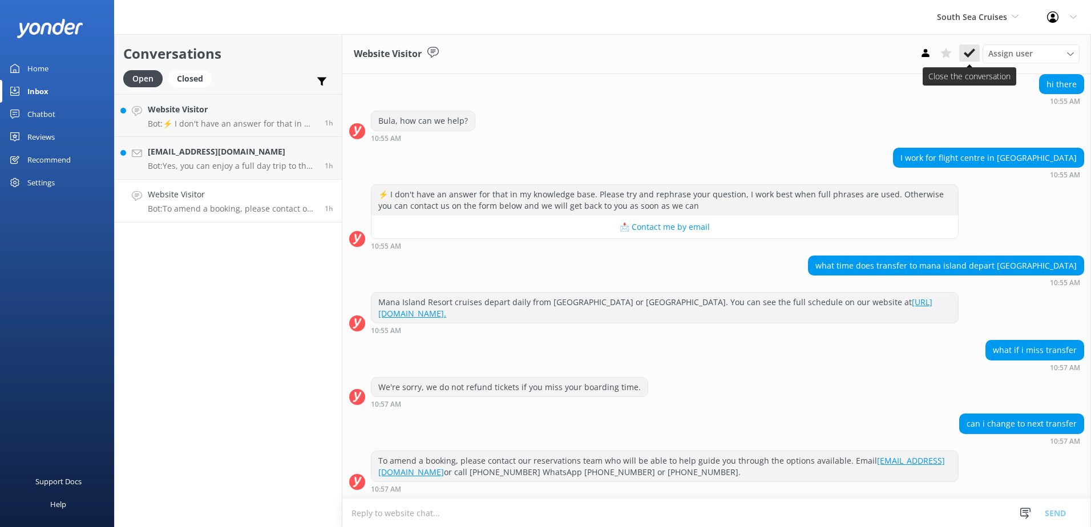
click at [965, 46] on button at bounding box center [969, 53] width 21 height 17
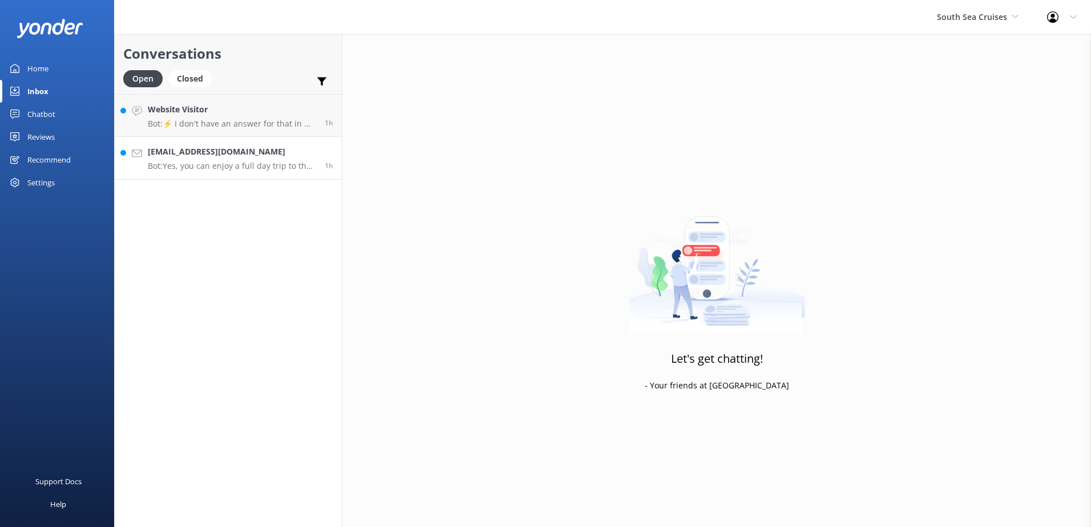
click at [214, 169] on p "Bot: Yes, you can enjoy a full day trip to the [GEOGRAPHIC_DATA] with the Maman…" at bounding box center [232, 166] width 168 height 10
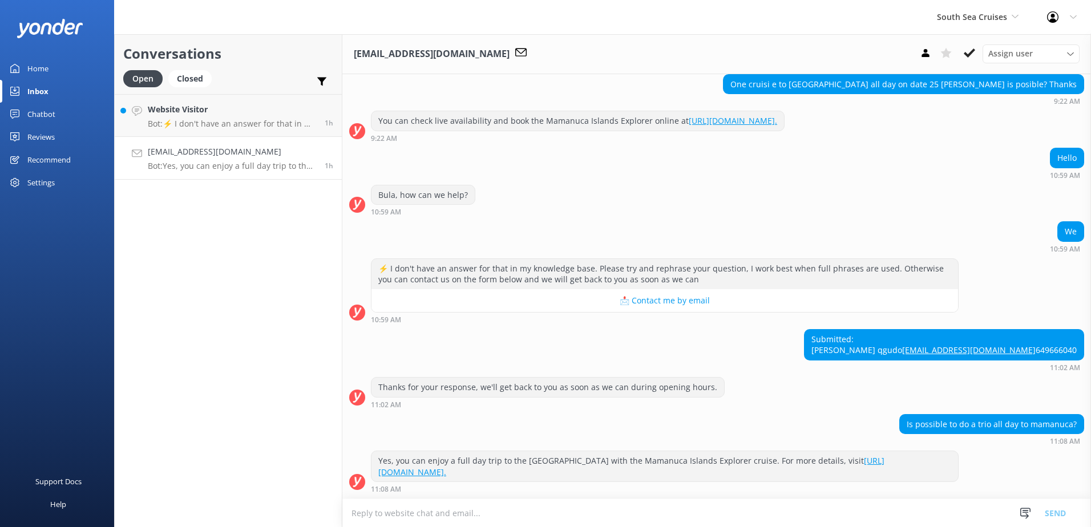
scroll to position [350, 0]
click at [965, 60] on button at bounding box center [969, 53] width 21 height 17
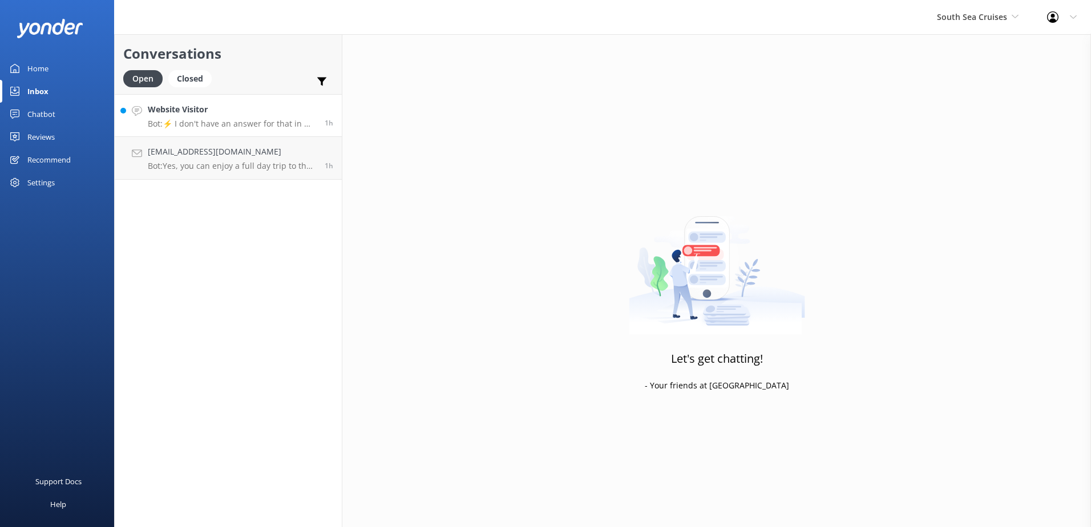
click at [264, 114] on h4 "Website Visitor" at bounding box center [232, 109] width 168 height 13
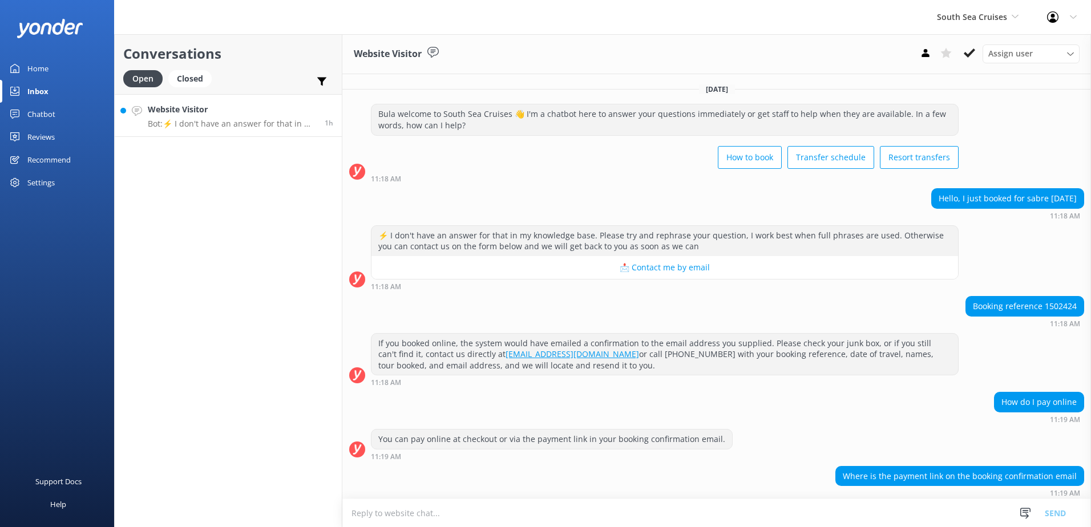
scroll to position [75, 0]
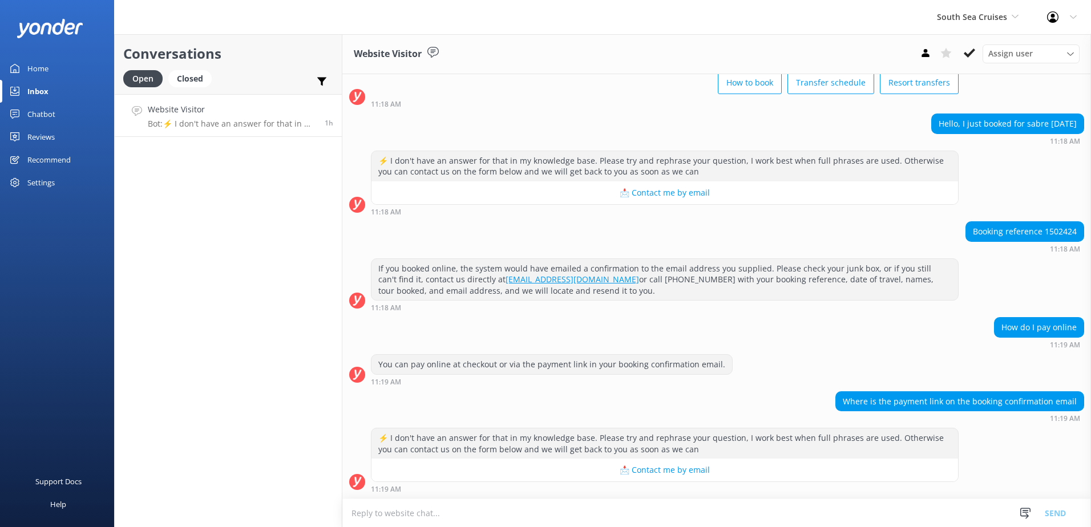
click at [869, 521] on textarea at bounding box center [716, 513] width 749 height 28
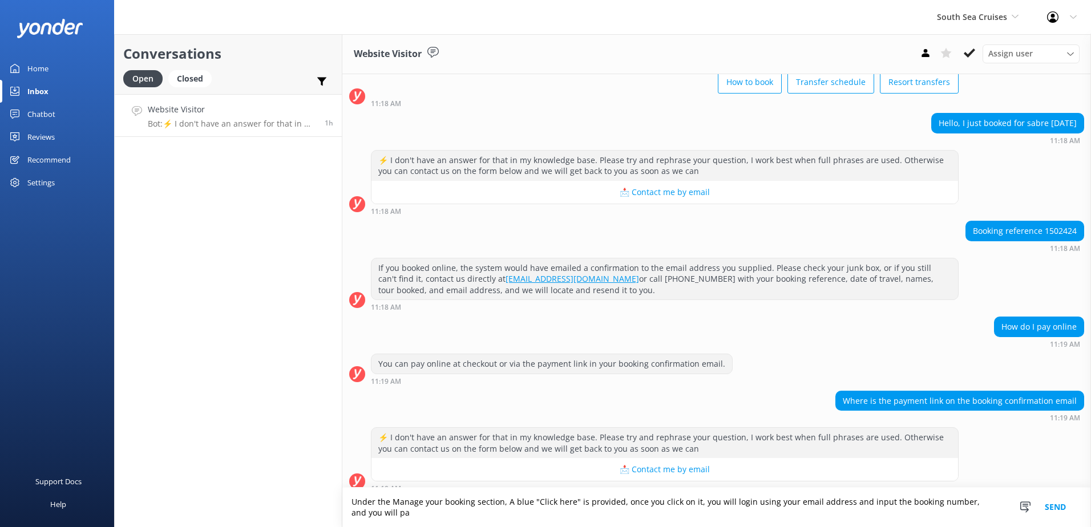
scroll to position [86, 0]
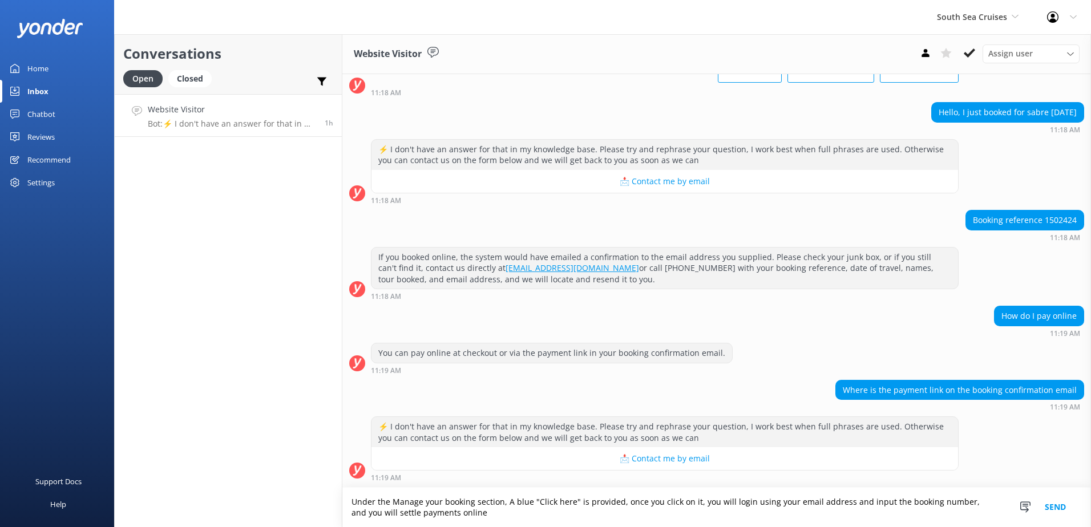
click at [475, 505] on textarea "Under the Manage your booking section, A blue "Click here" is provided, once yo…" at bounding box center [716, 507] width 749 height 39
drag, startPoint x: 466, startPoint y: 516, endPoint x: 314, endPoint y: 487, distance: 154.5
click at [314, 488] on div "Conversations Open Closed Important Assigned to me Unassigned Website Visitor B…" at bounding box center [602, 280] width 977 height 493
paste textarea "Your Booking section, click the blue "Click here" link. You will be prompted to…"
type textarea "Under the Manage Your Booking section, click the blue "Click here" link. You wi…"
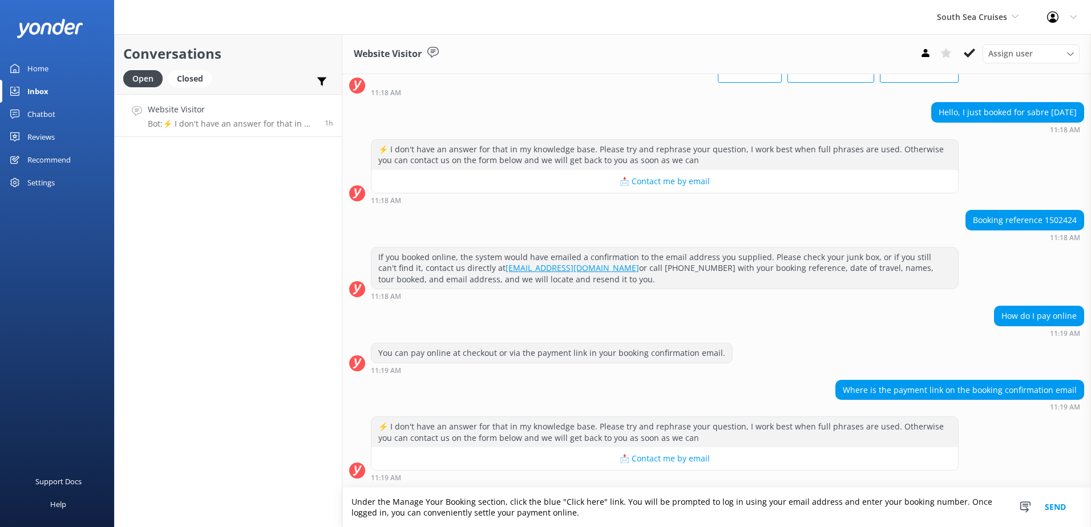
click at [1050, 510] on button "Send" at bounding box center [1055, 507] width 43 height 39
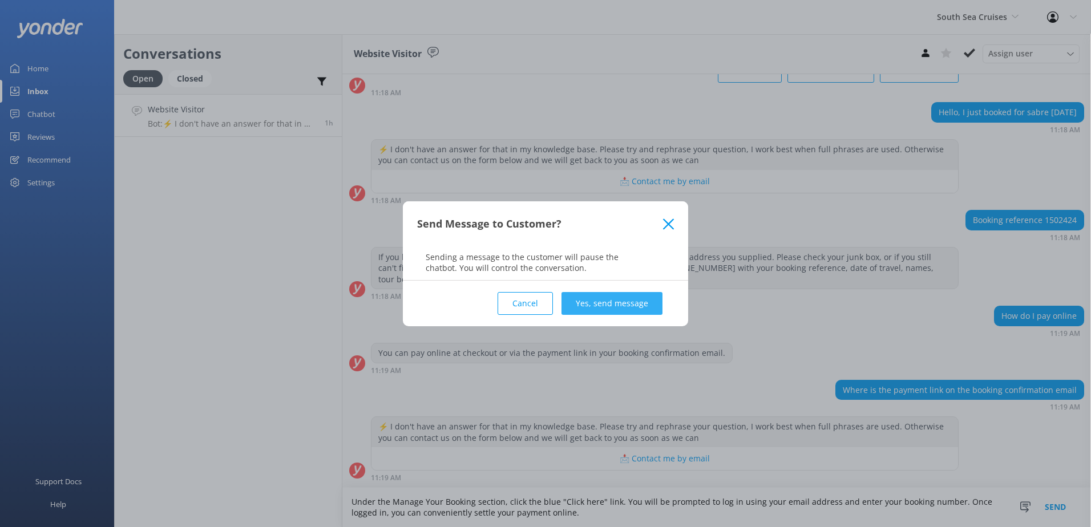
click at [630, 298] on button "Yes, send message" at bounding box center [611, 303] width 101 height 23
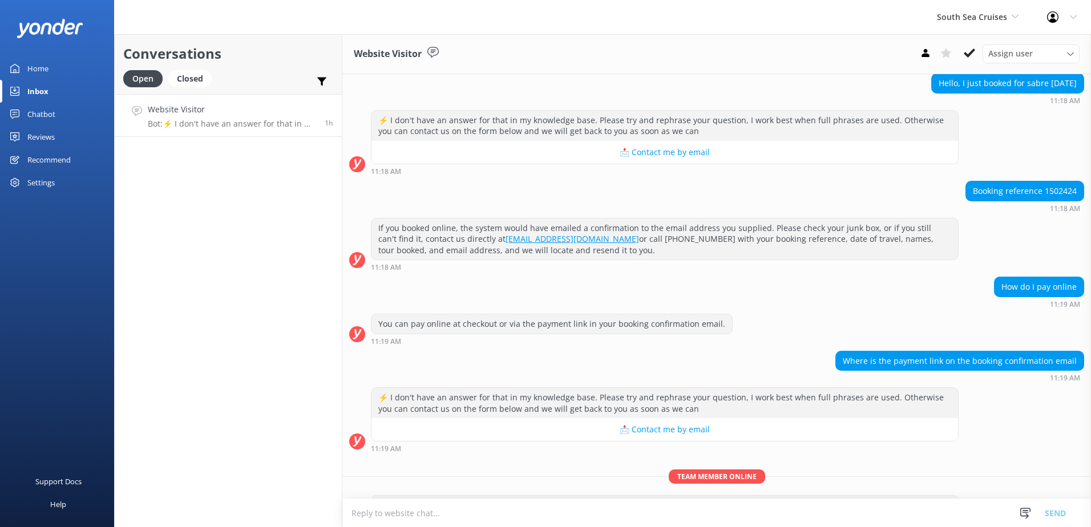
scroll to position [160, 0]
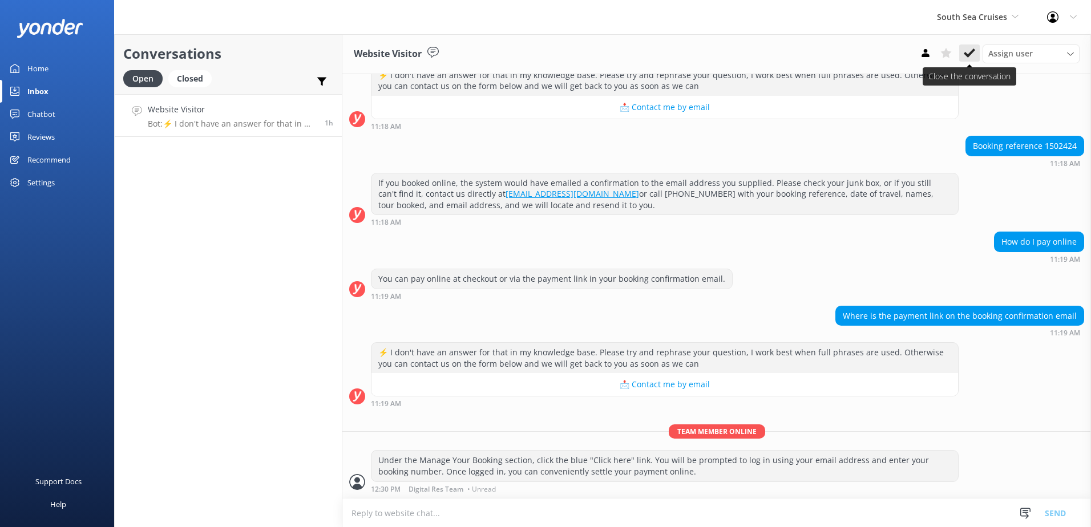
click at [967, 60] on button at bounding box center [969, 53] width 21 height 17
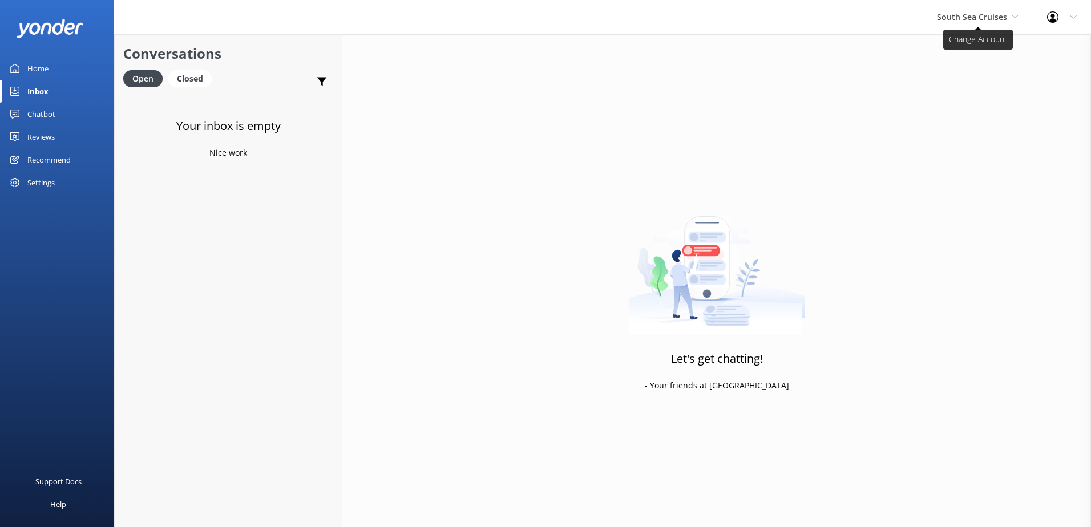
click at [988, 21] on span "South Sea Cruises" at bounding box center [972, 16] width 70 height 11
click at [953, 112] on link "Malamala Beach Club" at bounding box center [980, 102] width 114 height 27
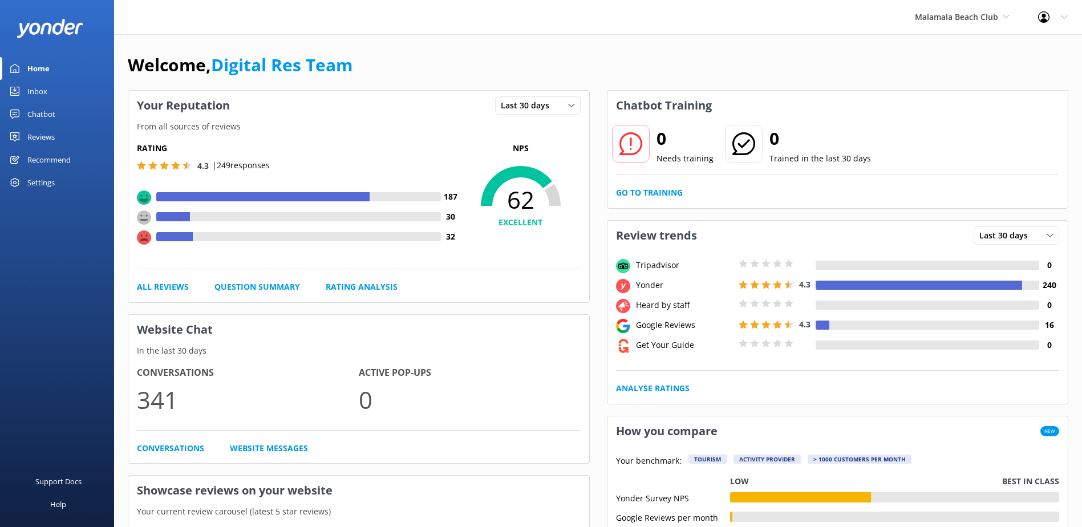
click at [69, 102] on link "Inbox" at bounding box center [57, 91] width 114 height 23
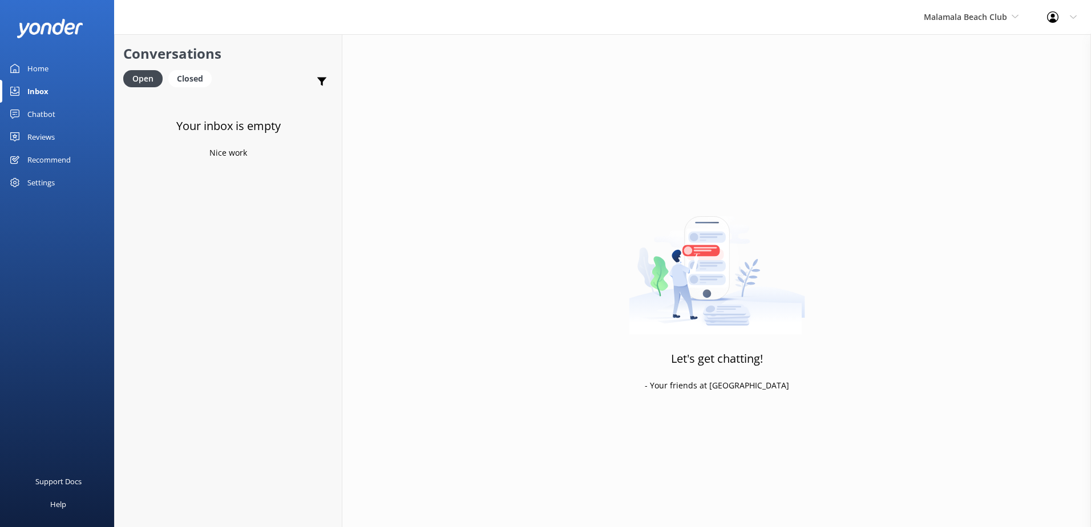
click at [62, 95] on link "Inbox" at bounding box center [57, 91] width 114 height 23
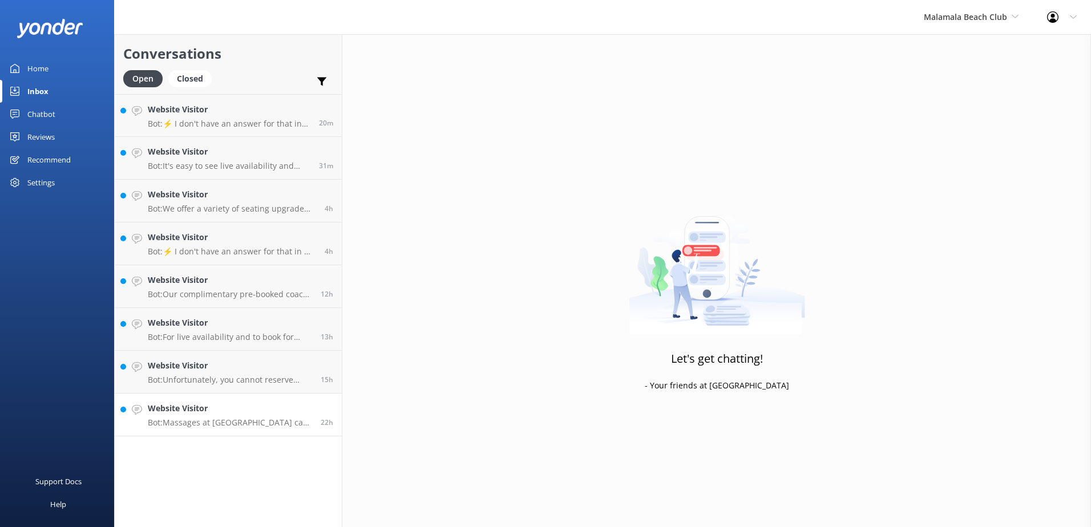
click at [250, 427] on p "Bot: Massages at [GEOGRAPHIC_DATA] can only be booked on the day of your visit.…" at bounding box center [230, 423] width 164 height 10
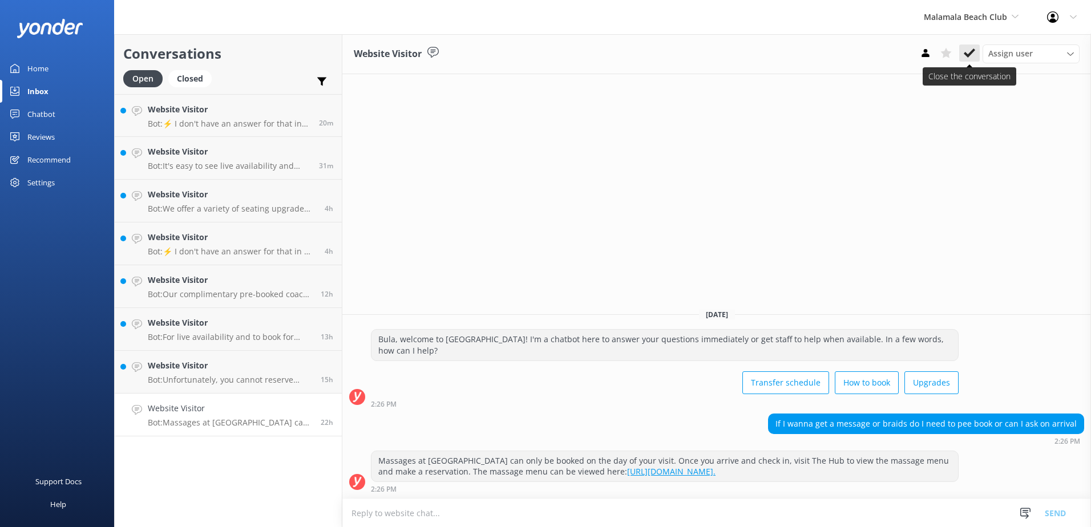
click at [977, 49] on button at bounding box center [969, 53] width 21 height 17
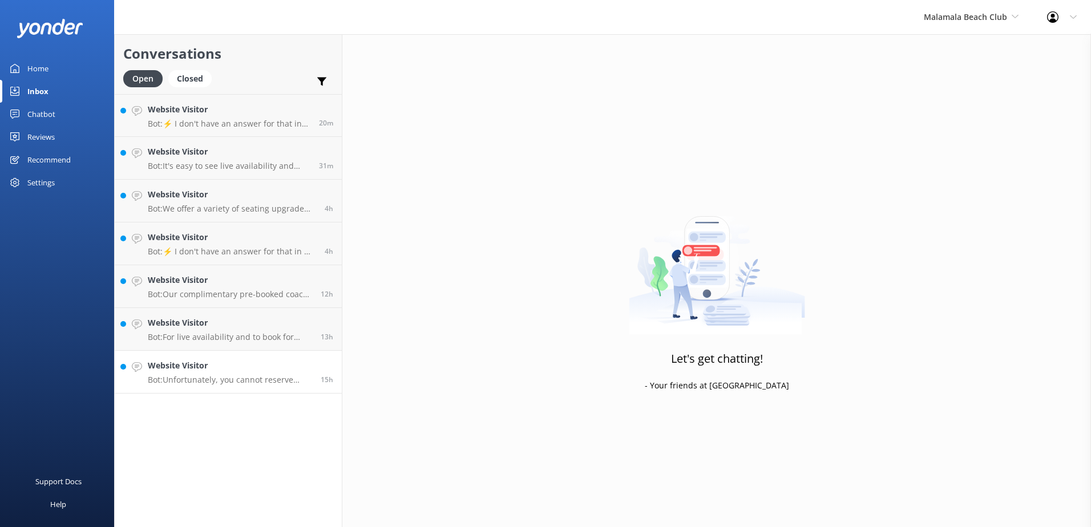
click at [233, 388] on link "Website Visitor Bot: Unfortunately, you cannot reserve specific cabanas or day …" at bounding box center [228, 372] width 227 height 43
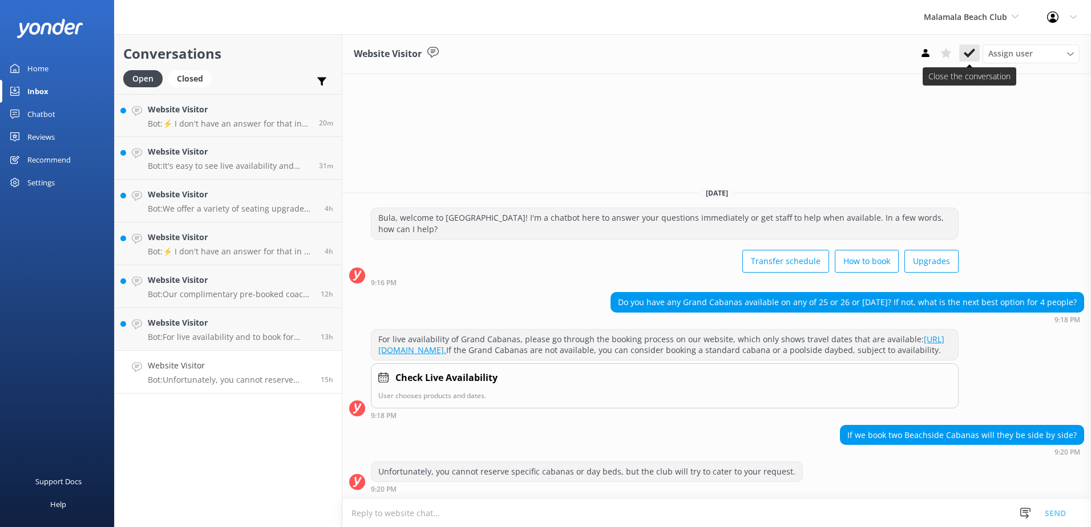
click at [965, 53] on use at bounding box center [969, 52] width 11 height 9
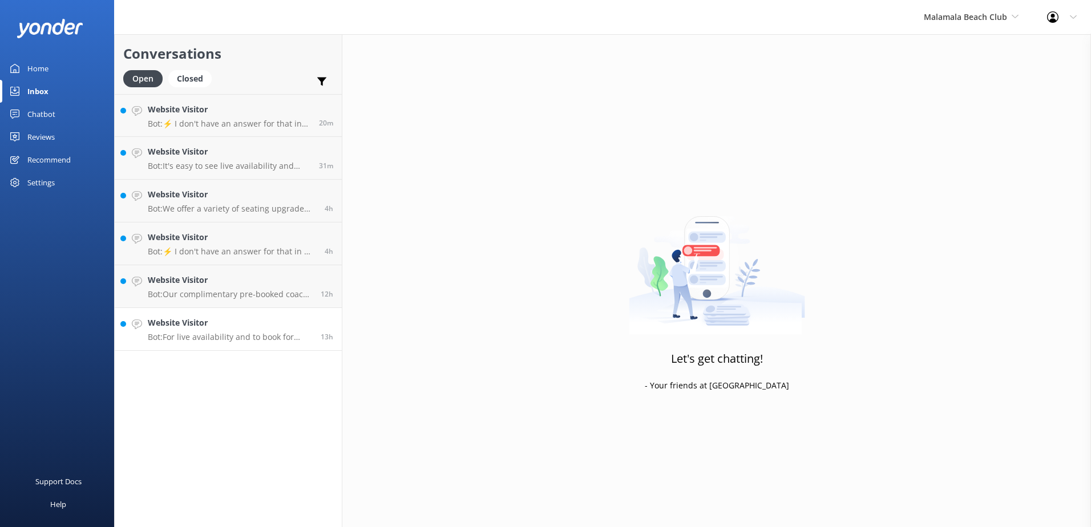
click at [232, 323] on h4 "Website Visitor" at bounding box center [230, 323] width 164 height 13
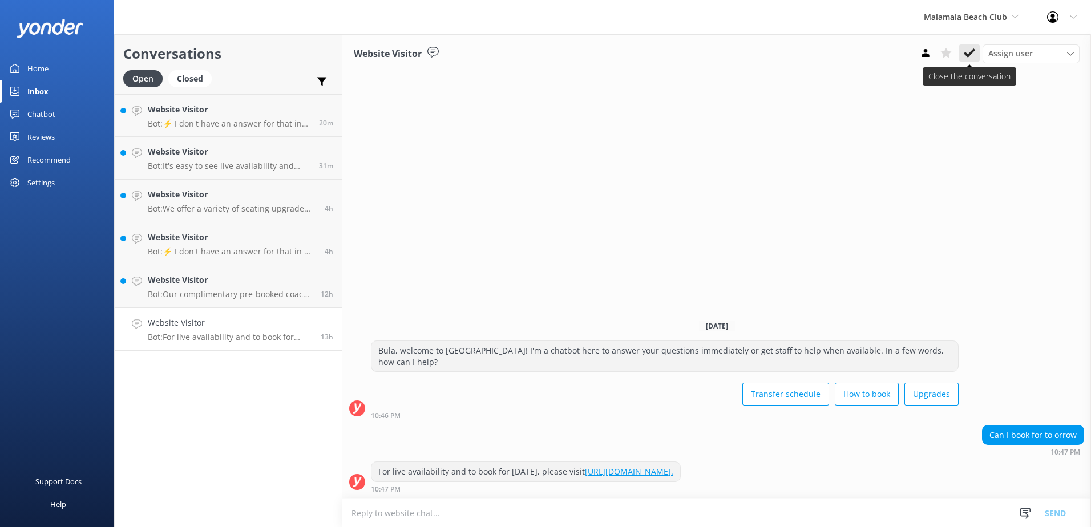
click at [967, 55] on use at bounding box center [969, 52] width 11 height 9
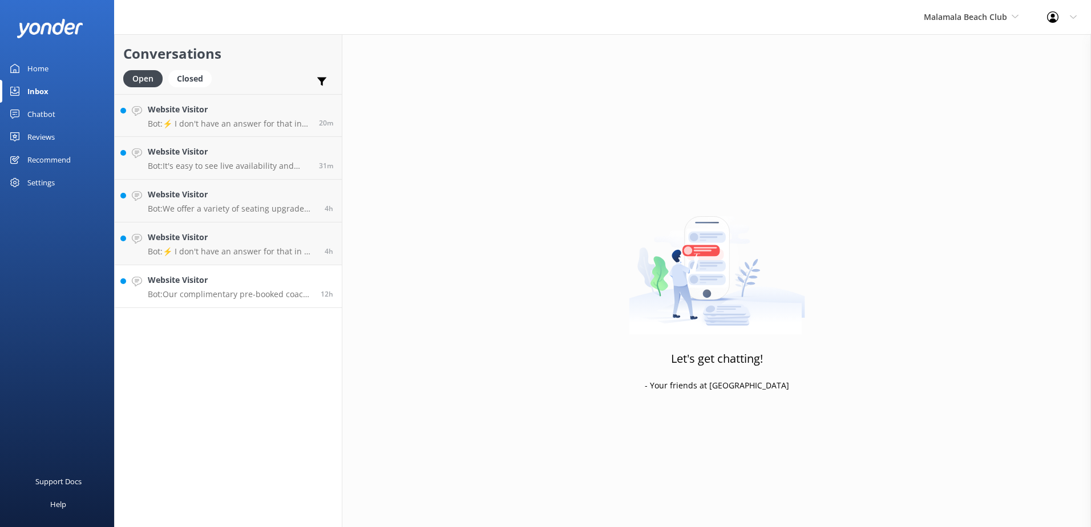
click at [242, 297] on p "Bot: Our complimentary pre-booked coach transfers are available from most [GEOG…" at bounding box center [230, 294] width 164 height 10
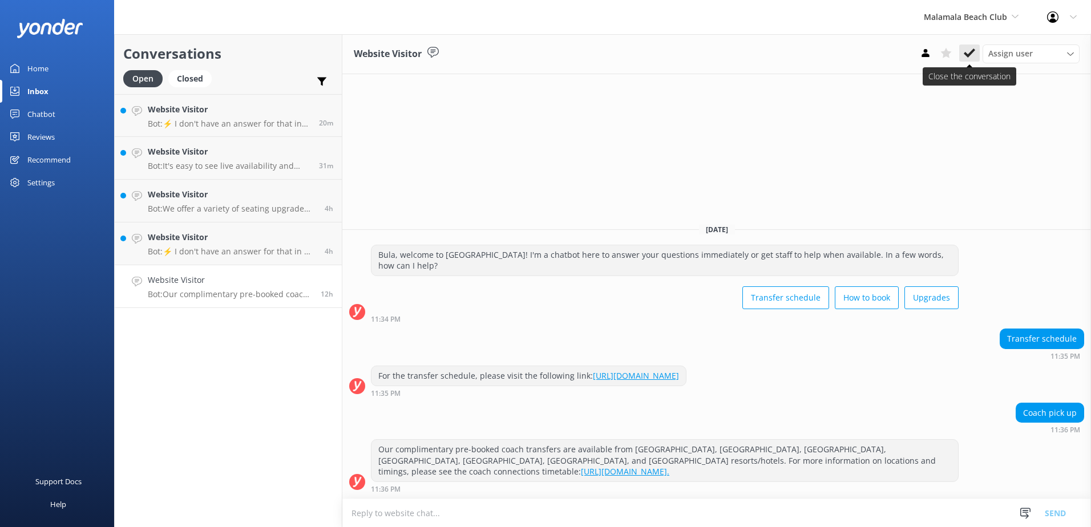
click at [964, 49] on icon at bounding box center [969, 52] width 11 height 11
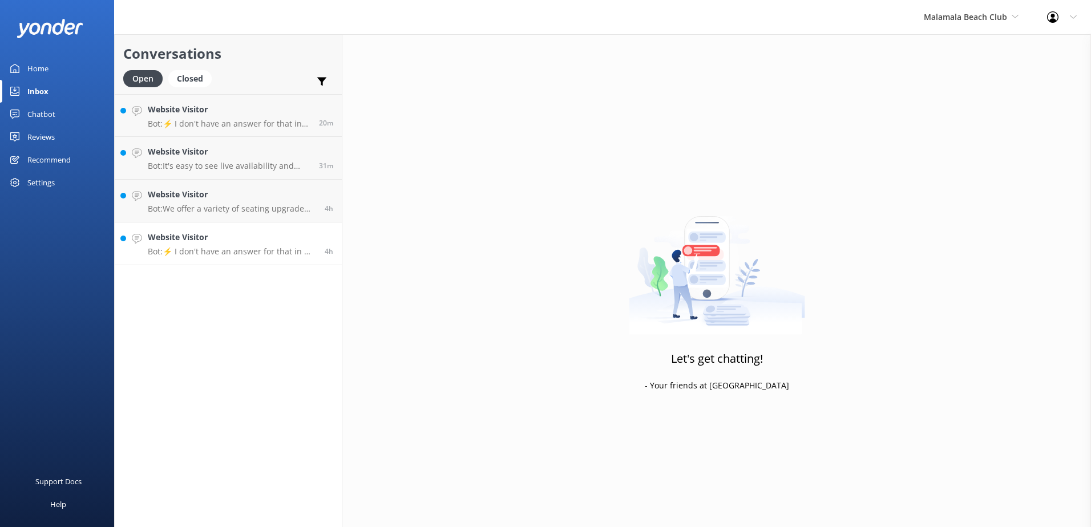
click at [278, 245] on div "Website Visitor Bot: ⚡ I don't have an answer for that in my knowledge base. Pl…" at bounding box center [232, 243] width 168 height 25
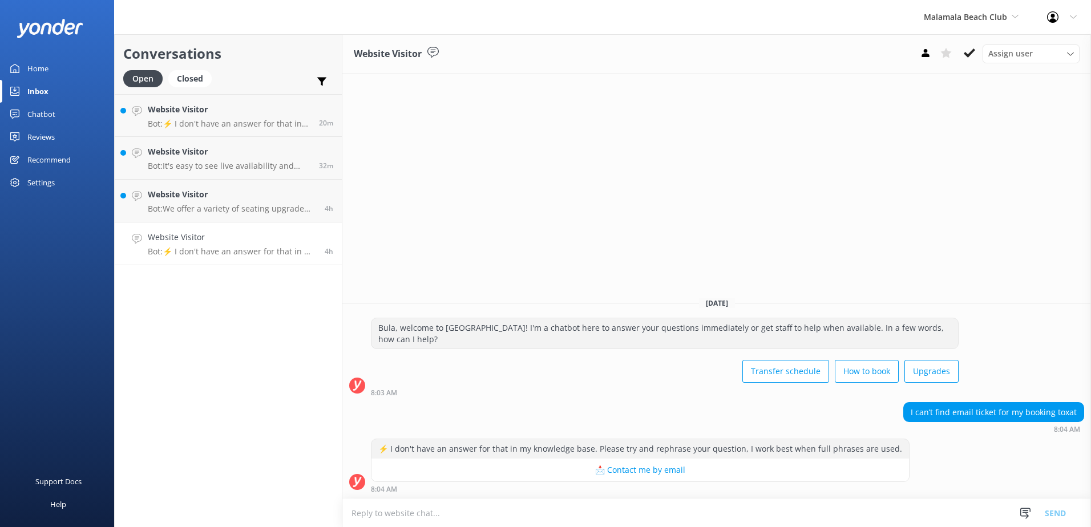
click at [620, 489] on div "8:04 AM" at bounding box center [640, 489] width 539 height 8
click at [622, 511] on textarea at bounding box center [716, 513] width 749 height 28
paste textarea "To book or check out the various daytrips we offer or service ferry resort tran…"
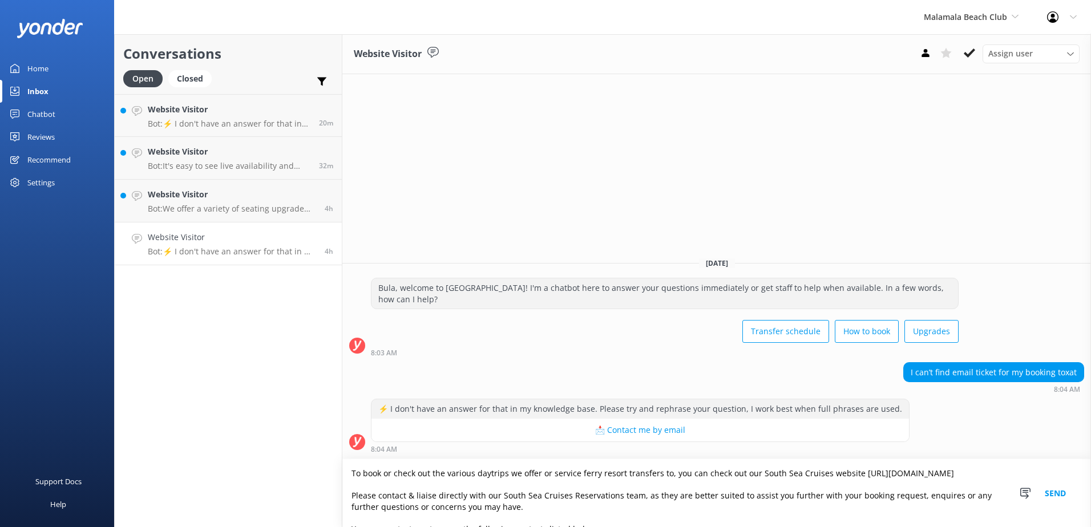
drag, startPoint x: 984, startPoint y: 478, endPoint x: 297, endPoint y: 473, distance: 686.9
click at [297, 473] on div "Conversations Open Closed Important Assigned to me Unassigned Website Visitor B…" at bounding box center [602, 280] width 977 height 493
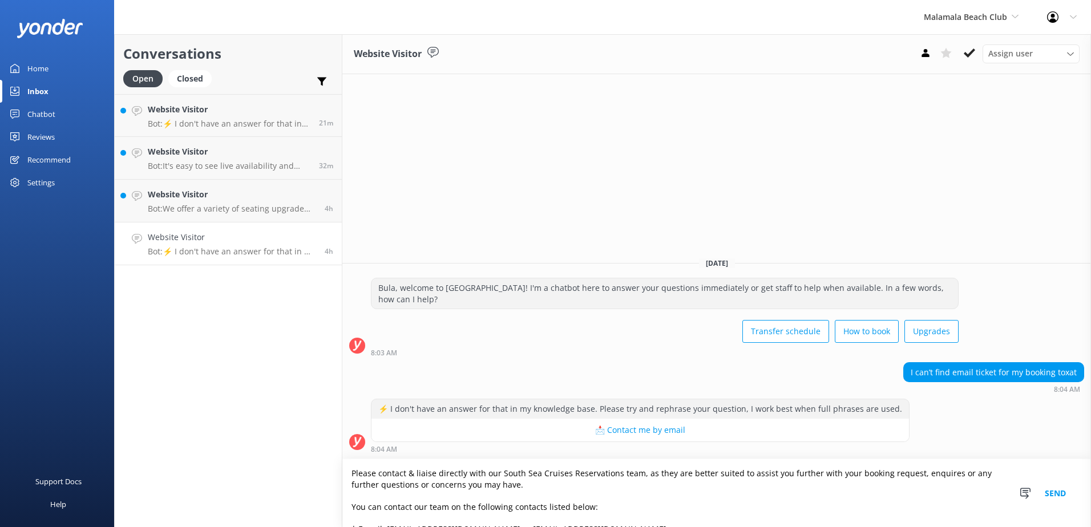
click at [351, 490] on textarea "Please contact & liaise directly with our South Sea Cruises Reservations team, …" at bounding box center [716, 493] width 749 height 68
click at [354, 482] on textarea "Please contact & liaise directly with our South Sea Cruises Reservations team, …" at bounding box center [716, 493] width 749 height 68
type textarea "Please contact & liaise directly with our South Sea Cruises Reservations team, …"
click at [1057, 500] on button "Send" at bounding box center [1055, 493] width 43 height 68
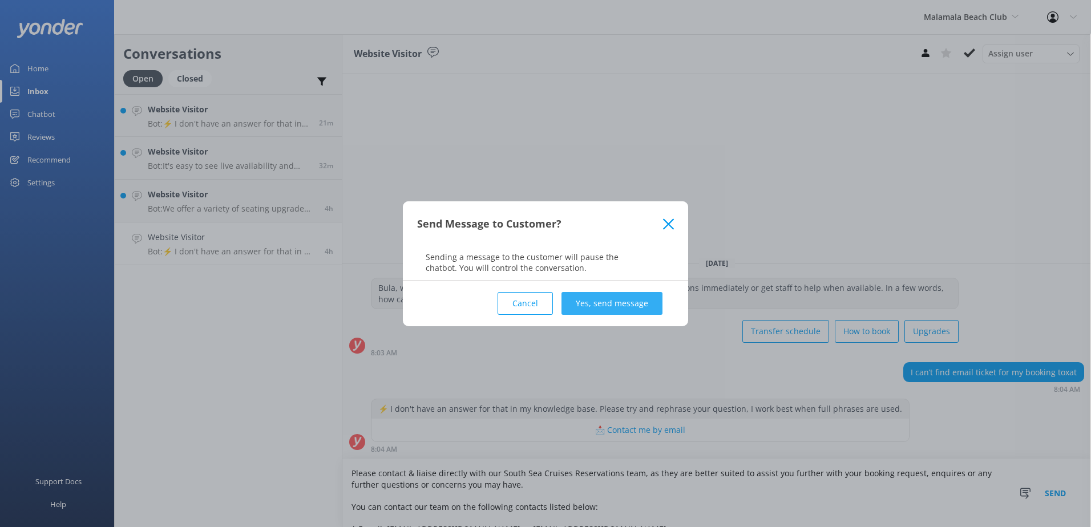
click at [608, 302] on button "Yes, send message" at bounding box center [611, 303] width 101 height 23
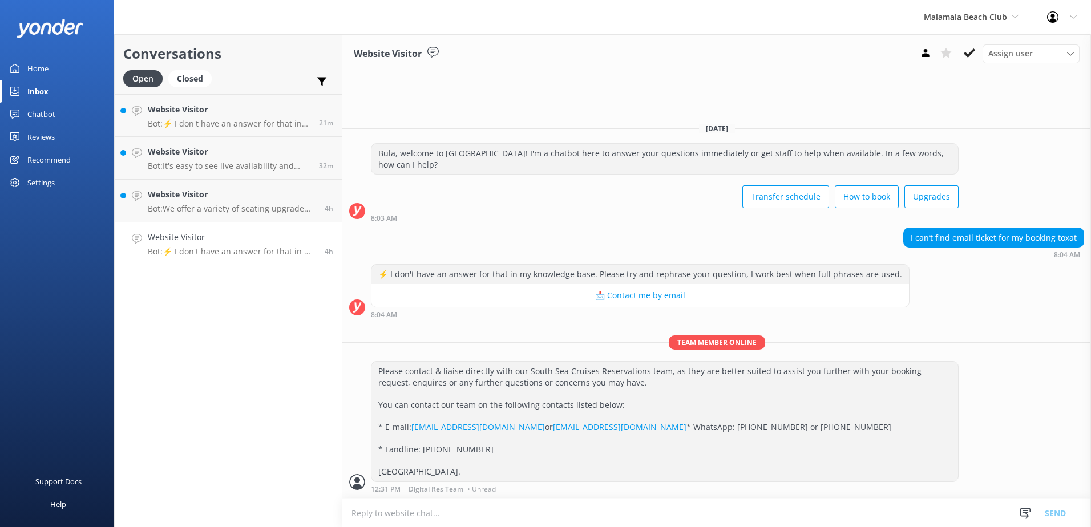
click at [984, 47] on div "Assign user [PERSON_NAME] [PERSON_NAME] Digital Res Team [PERSON_NAME] [PERSON_…" at bounding box center [1030, 54] width 97 height 18
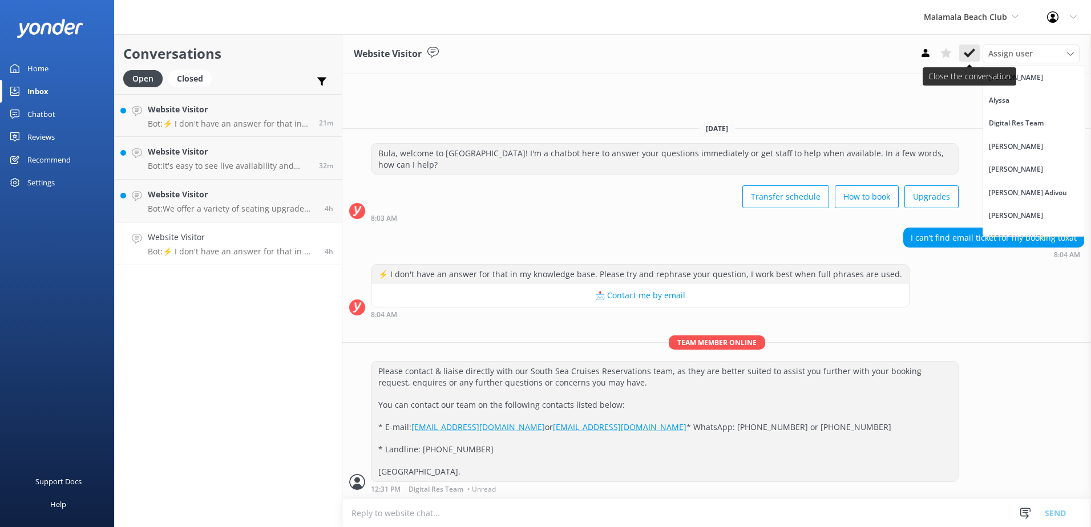
click at [976, 52] on button at bounding box center [969, 53] width 21 height 17
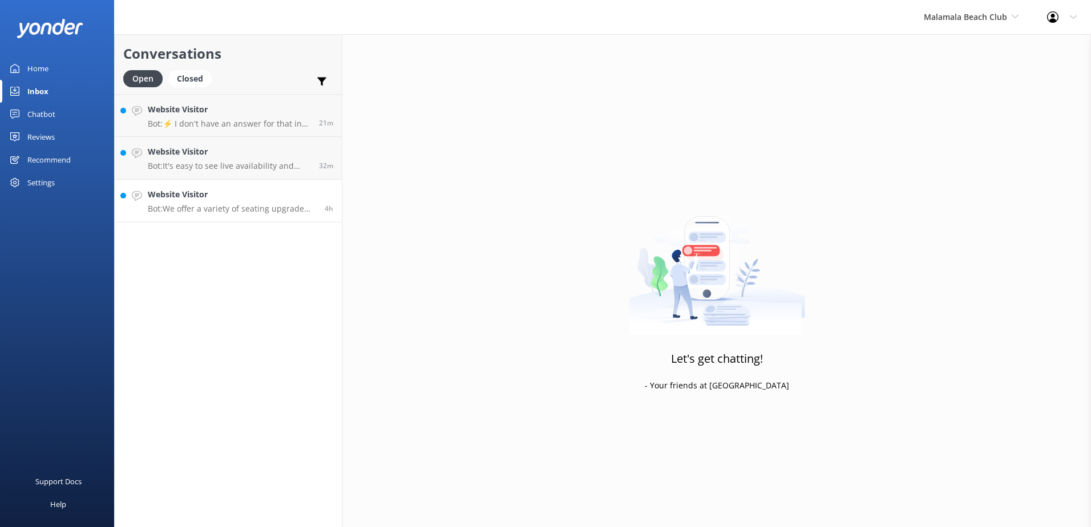
click at [272, 200] on h4 "Website Visitor" at bounding box center [232, 194] width 168 height 13
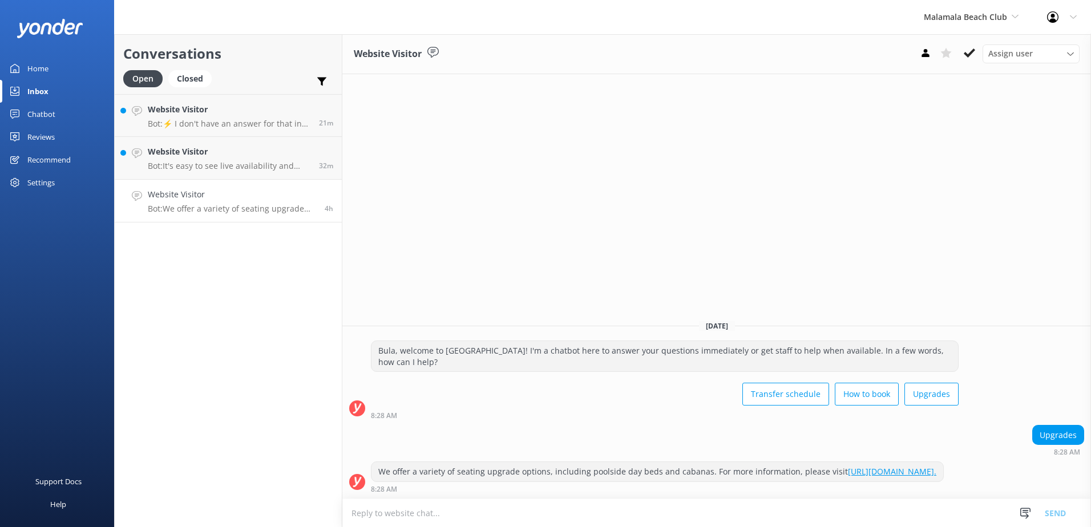
drag, startPoint x: 970, startPoint y: 58, endPoint x: 920, endPoint y: 76, distance: 54.2
click at [971, 58] on icon at bounding box center [969, 52] width 11 height 11
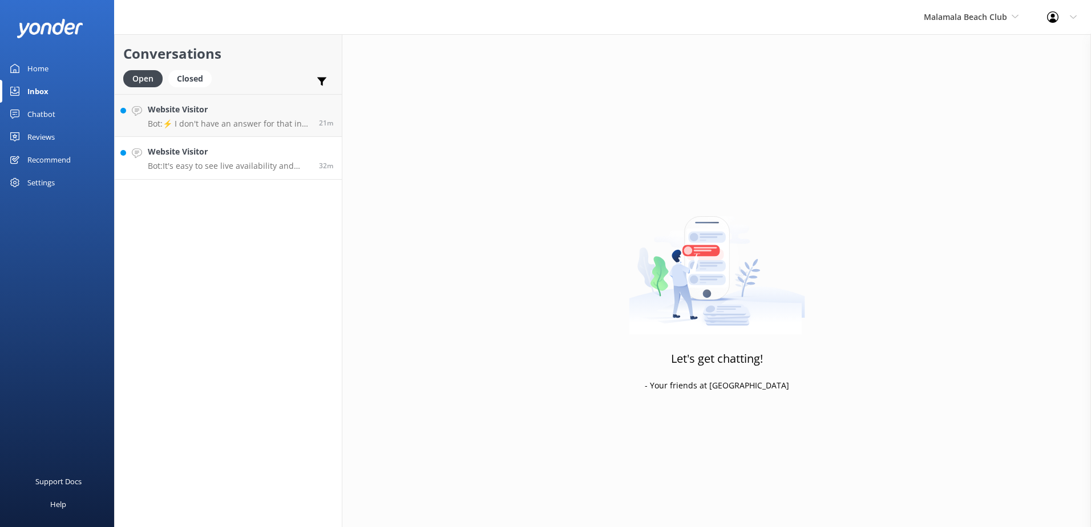
click at [230, 171] on p "Bot: It's easy to see live availability and book online at [URL][DOMAIN_NAME]. …" at bounding box center [229, 166] width 163 height 10
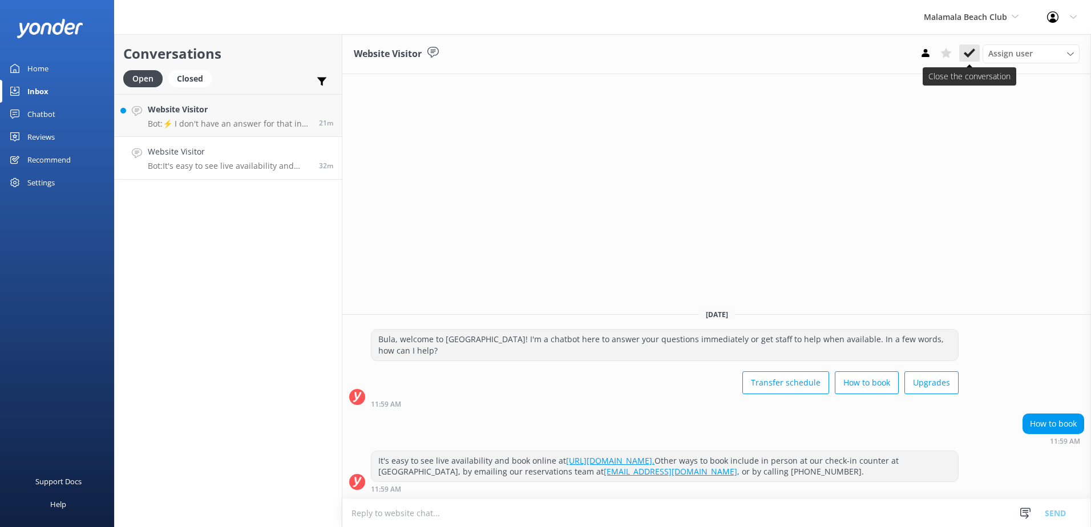
click at [972, 50] on icon at bounding box center [969, 52] width 11 height 11
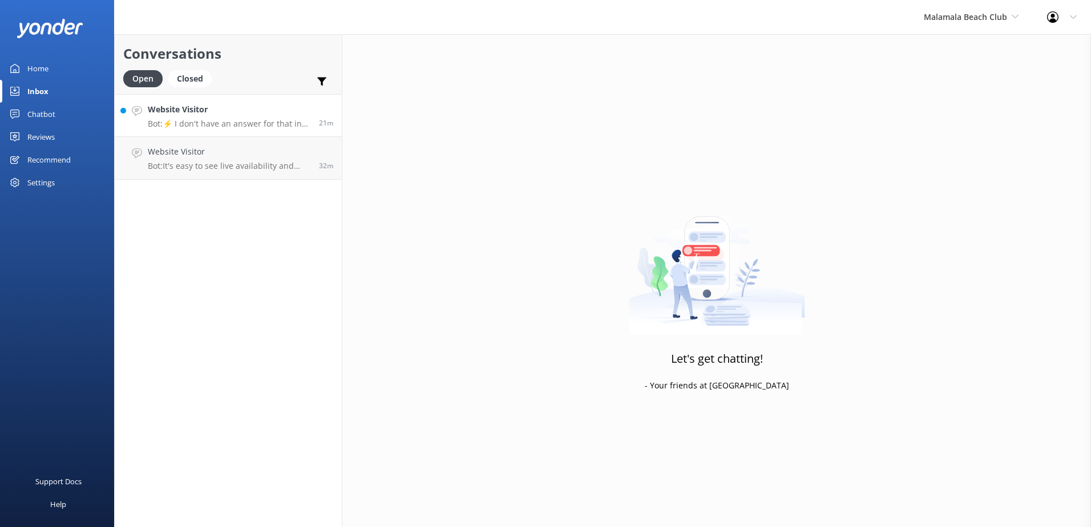
click at [256, 134] on link "Website Visitor Bot: ⚡ I don't have an answer for that in my knowledge base. Pl…" at bounding box center [228, 115] width 227 height 43
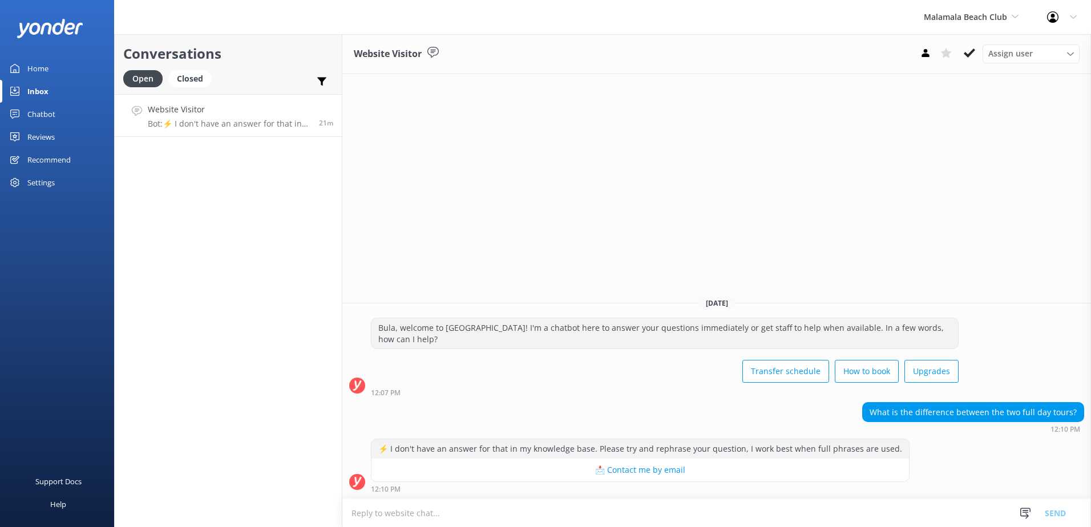
click at [573, 512] on textarea at bounding box center [716, 513] width 749 height 28
type textarea "t"
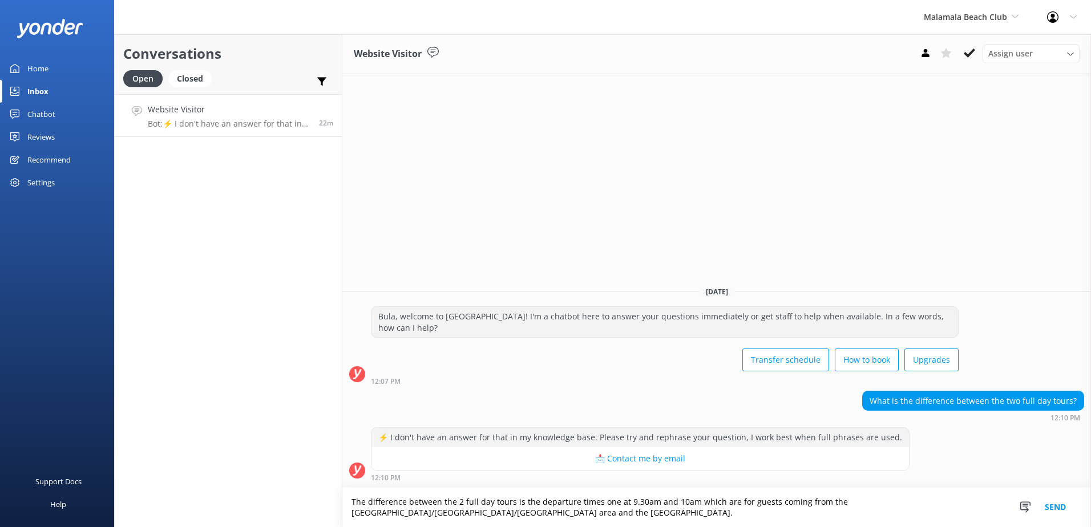
type textarea "The difference between the 2 full day tours is the departure times one at 9.30a…"
click at [1046, 503] on button "Send" at bounding box center [1055, 507] width 43 height 39
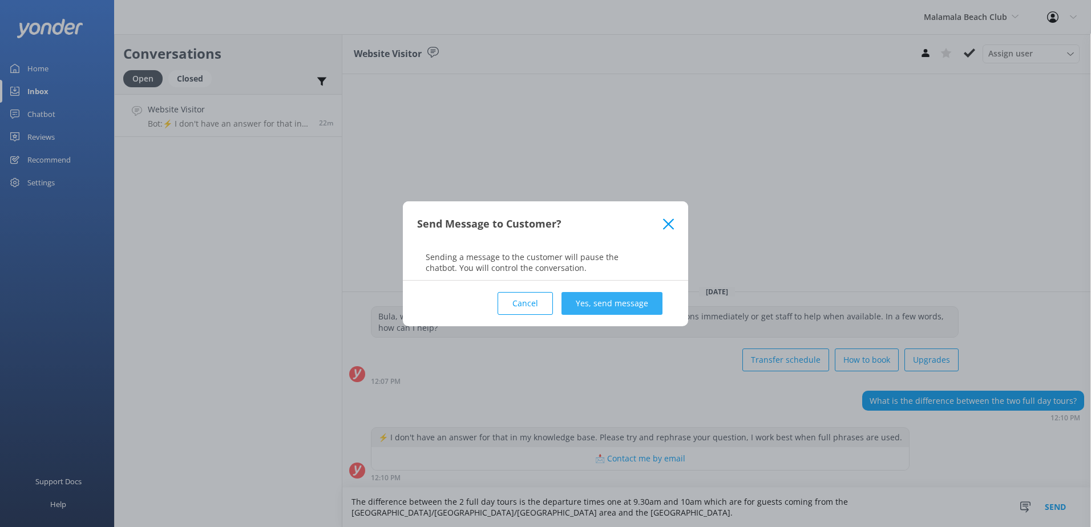
click at [610, 296] on button "Yes, send message" at bounding box center [611, 303] width 101 height 23
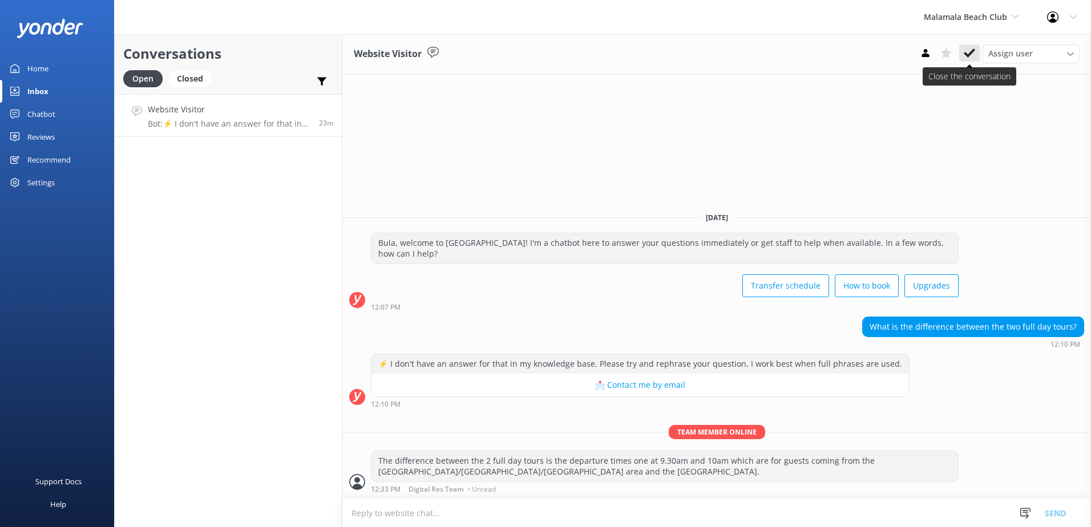
click at [965, 55] on icon at bounding box center [969, 52] width 11 height 11
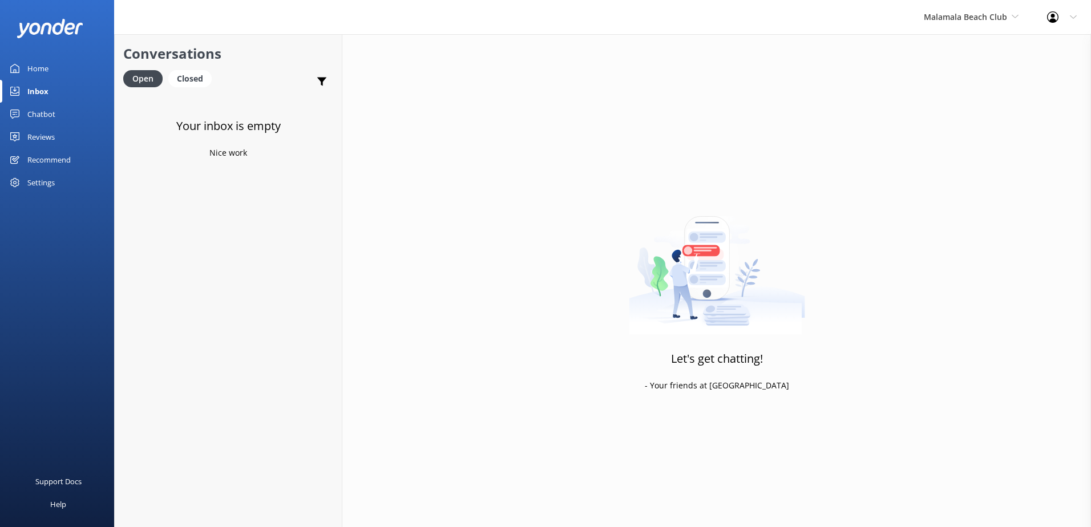
click at [976, 25] on div "Malamala Beach Club South Sea Sailing South Sea Cruises Malamala Beach Club Awe…" at bounding box center [970, 17] width 123 height 34
click at [953, 128] on link "Awesome Adventures Fiji" at bounding box center [966, 129] width 114 height 27
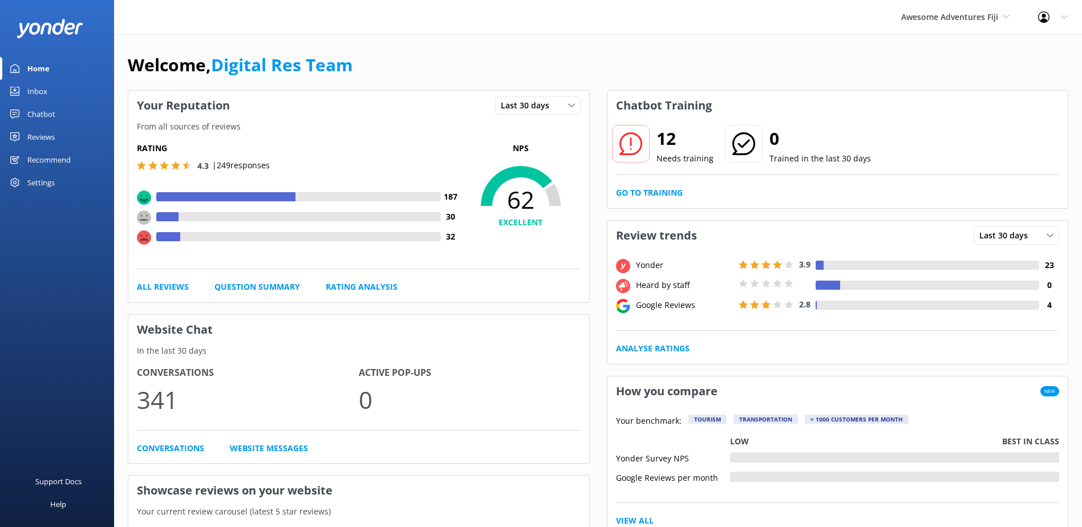
drag, startPoint x: 5, startPoint y: 99, endPoint x: 11, endPoint y: 96, distance: 7.4
click at [5, 99] on link "Inbox" at bounding box center [57, 91] width 114 height 23
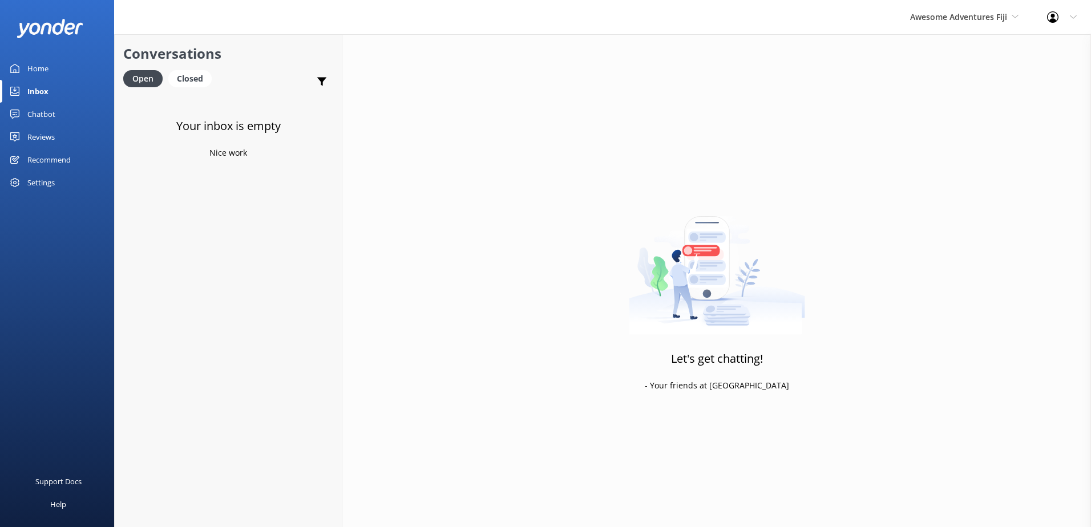
click at [22, 93] on link "Inbox" at bounding box center [57, 91] width 114 height 23
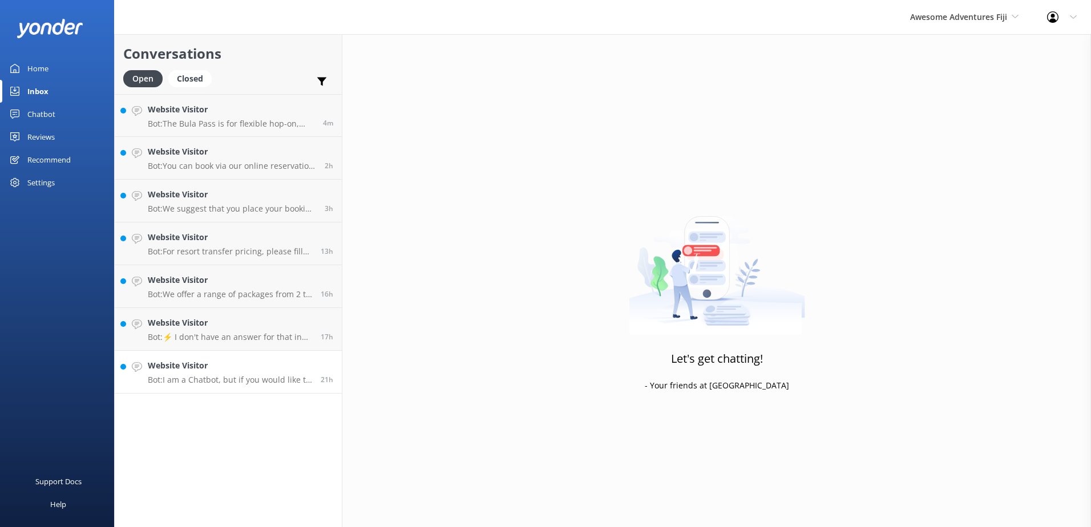
click at [239, 386] on link "Website Visitor Bot: I am a Chatbot, but if you would like to speak with an age…" at bounding box center [228, 372] width 227 height 43
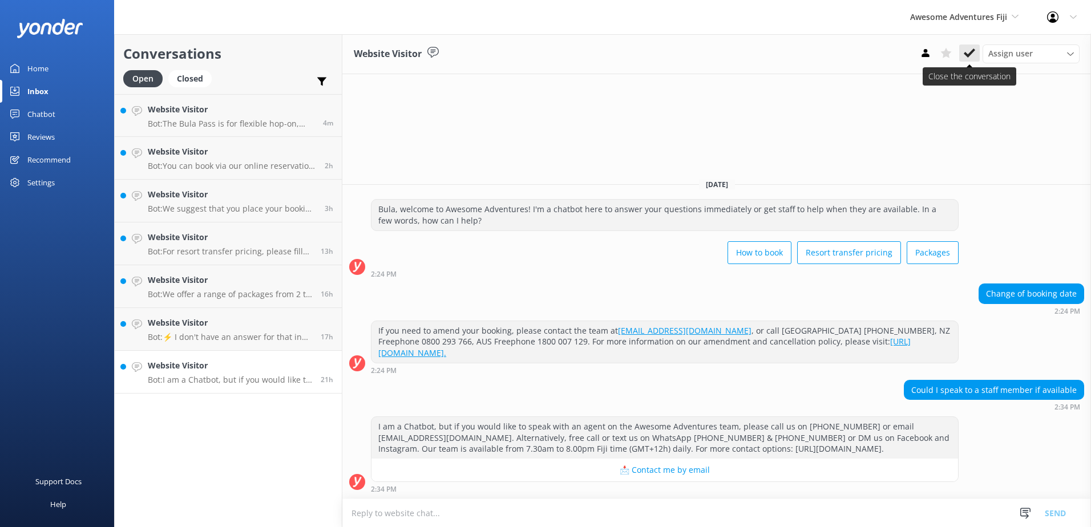
click at [962, 58] on button at bounding box center [969, 53] width 21 height 17
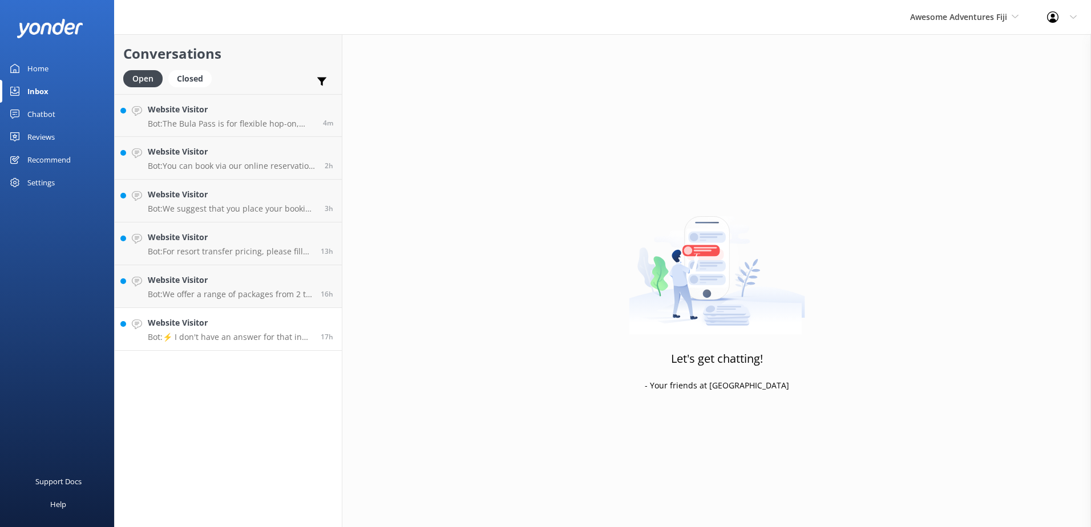
click at [219, 323] on h4 "Website Visitor" at bounding box center [230, 323] width 164 height 13
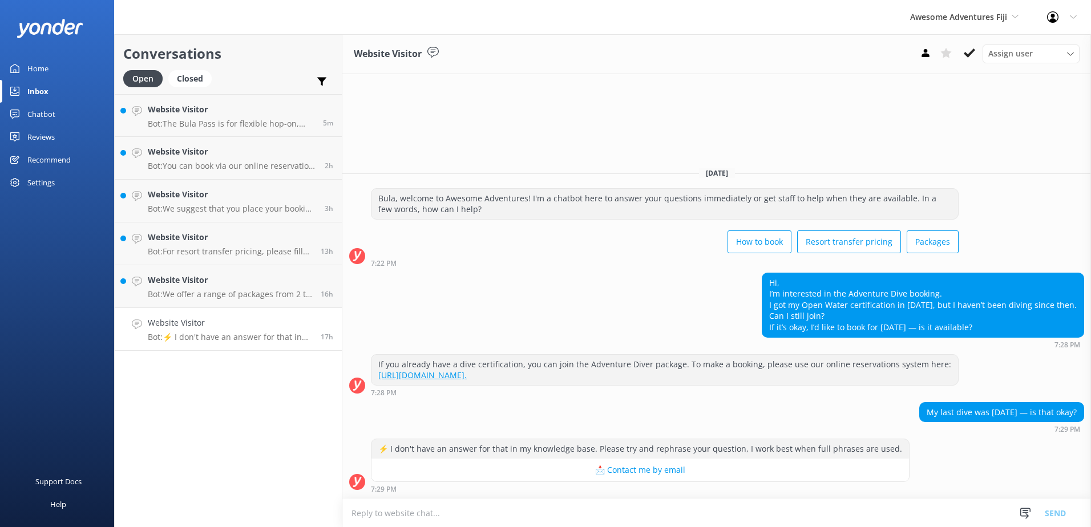
click at [467, 375] on link "[URL][DOMAIN_NAME]." at bounding box center [422, 375] width 88 height 11
click at [485, 507] on textarea at bounding box center [716, 513] width 749 height 28
drag, startPoint x: 843, startPoint y: 412, endPoint x: 1082, endPoint y: 410, distance: 239.1
click at [1082, 410] on div "My last dive was 3 years ago — is that okay? 7:29 PM" at bounding box center [716, 417] width 749 height 31
copy div "My last dive was [DATE] — is that okay?"
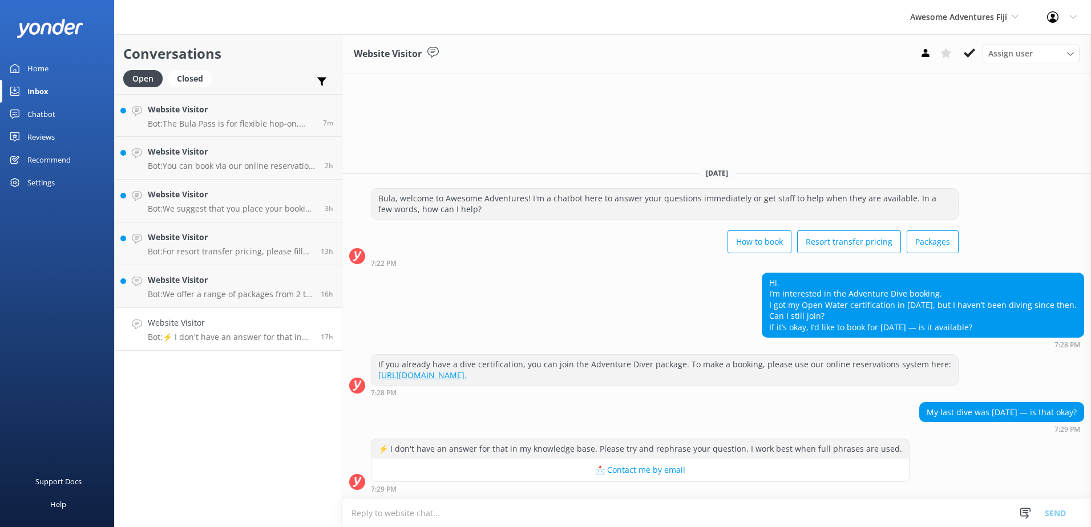
click at [591, 516] on textarea at bounding box center [716, 513] width 749 height 28
paste textarea "Yes, it's okay! You can still join the Adventure Dive Package, even if your las…"
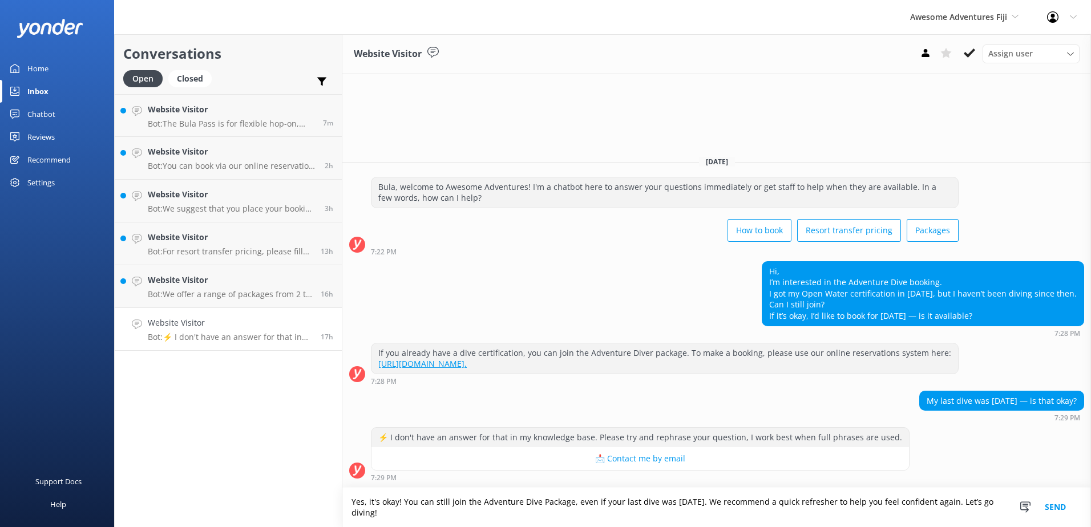
drag, startPoint x: 524, startPoint y: 513, endPoint x: 712, endPoint y: 491, distance: 189.0
click at [712, 491] on textarea "Yes, it's okay! You can still join the Adventure Dive Package, even if your las…" at bounding box center [716, 507] width 749 height 39
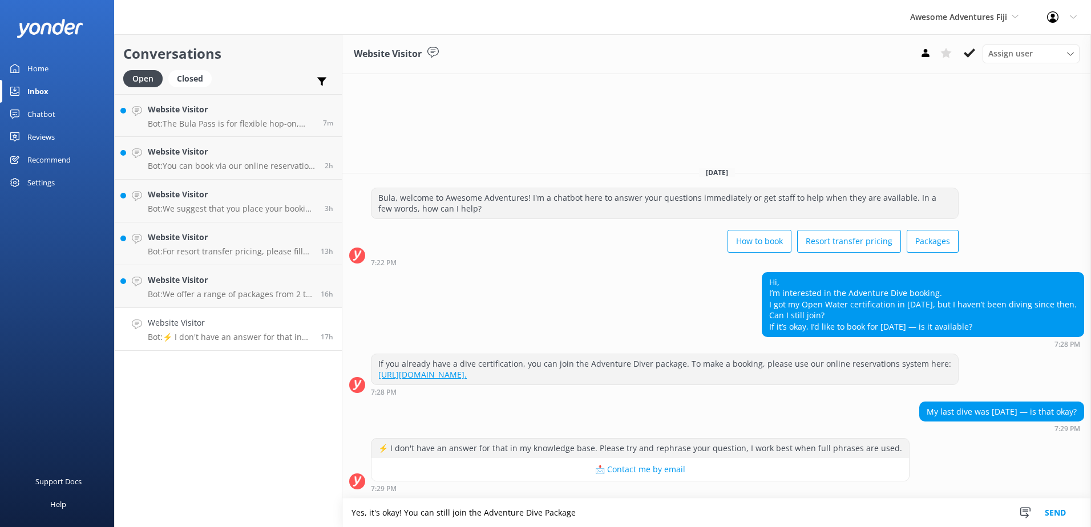
click at [400, 513] on textarea "Yes, it's okay! You can still join the Adventure Dive Package" at bounding box center [716, 513] width 749 height 29
click at [630, 513] on textarea "Yes, it's okay. You can still join the Adventure Dive Package" at bounding box center [716, 513] width 749 height 29
click at [1051, 511] on button "Send" at bounding box center [1055, 513] width 43 height 29
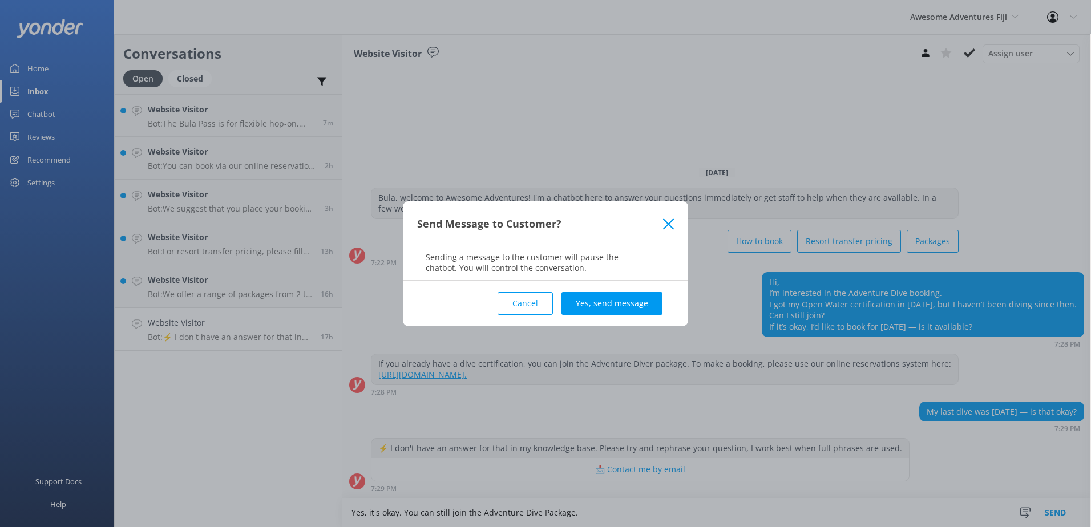
click at [517, 313] on button "Cancel" at bounding box center [524, 303] width 55 height 23
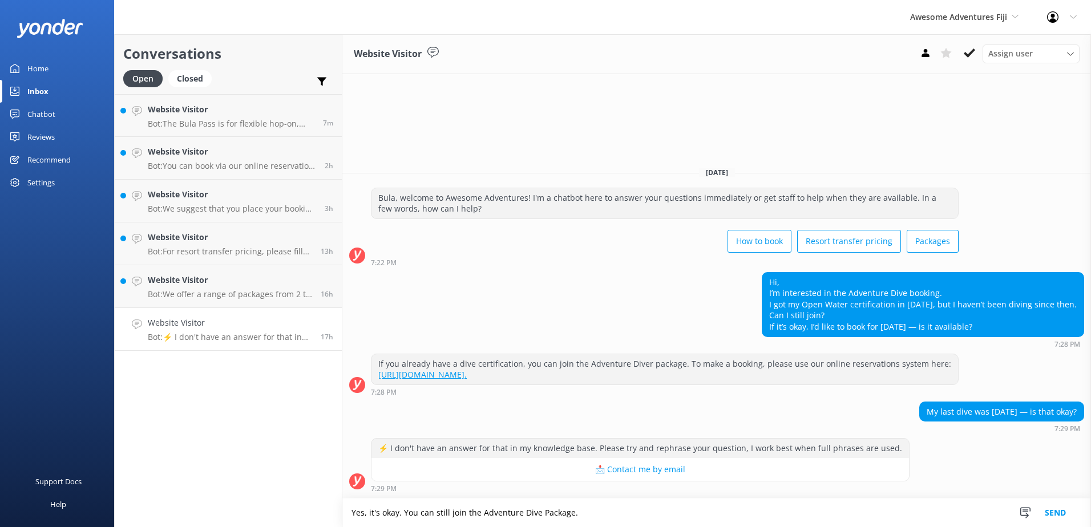
click at [610, 518] on textarea "Yes, it's okay. You can still join the Adventure Dive Package." at bounding box center [716, 513] width 749 height 29
type textarea "Yes, it's okay. You can still join the Adventure Dive Package."
click at [1061, 514] on button "Send" at bounding box center [1055, 513] width 43 height 29
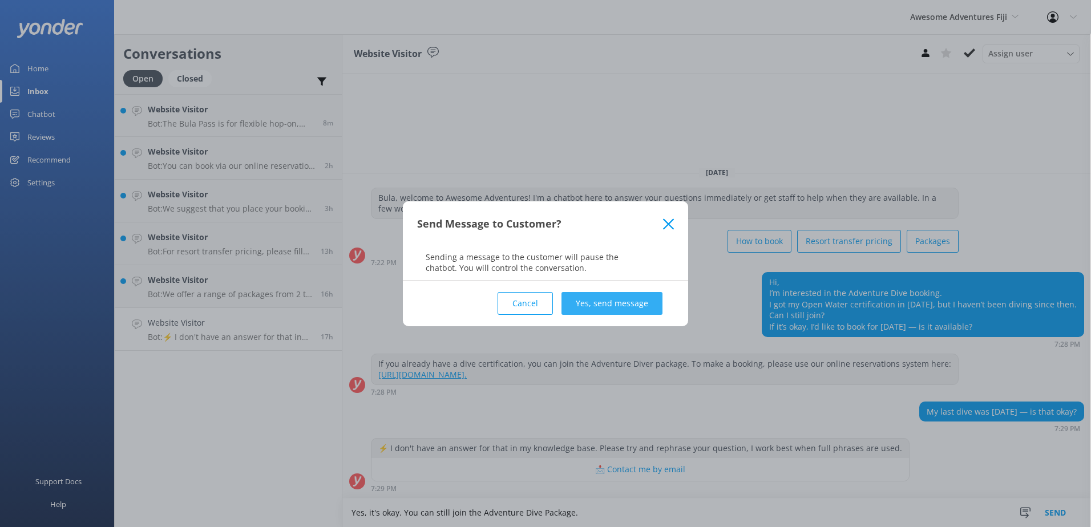
click at [624, 297] on button "Yes, send message" at bounding box center [611, 303] width 101 height 23
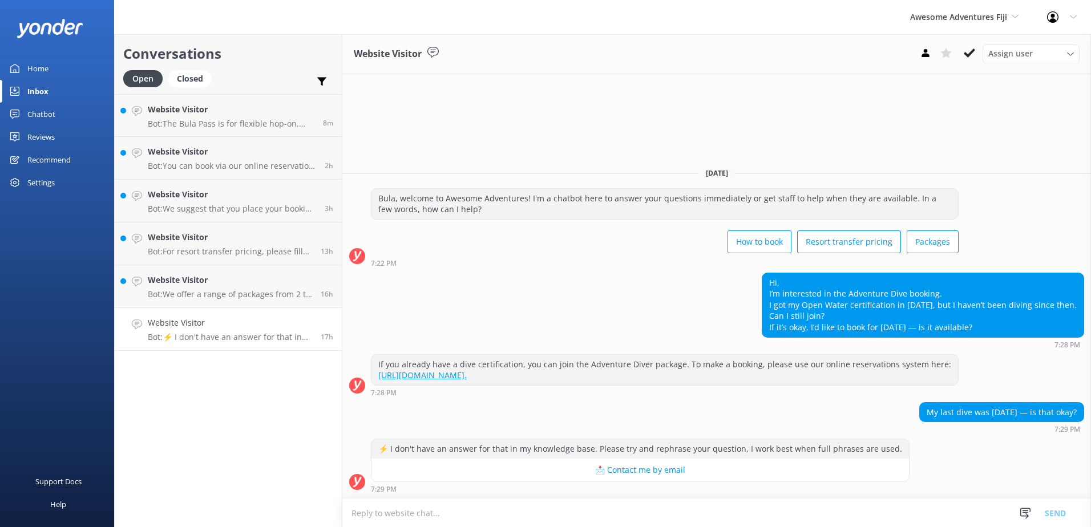
scroll to position [11, 0]
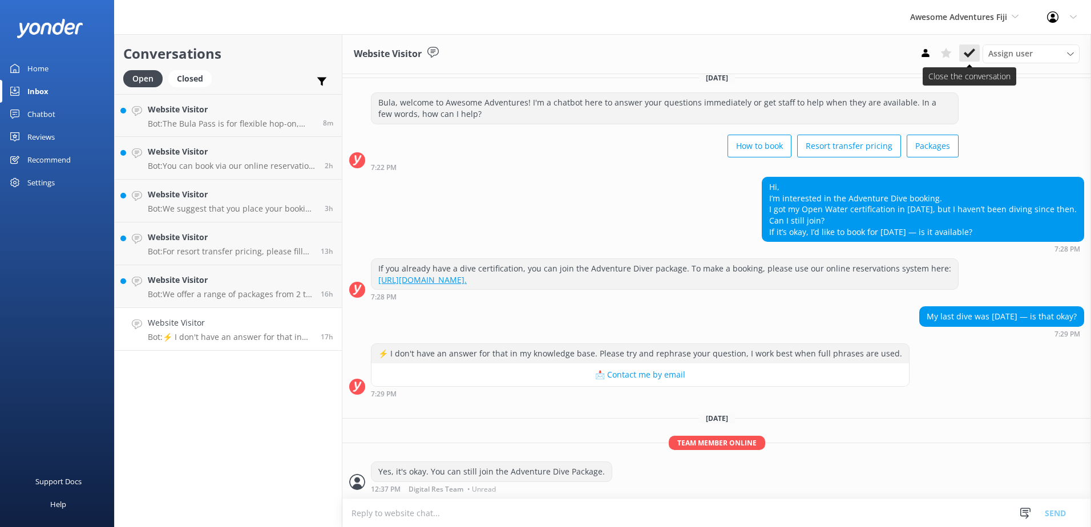
click at [974, 54] on icon at bounding box center [969, 52] width 11 height 11
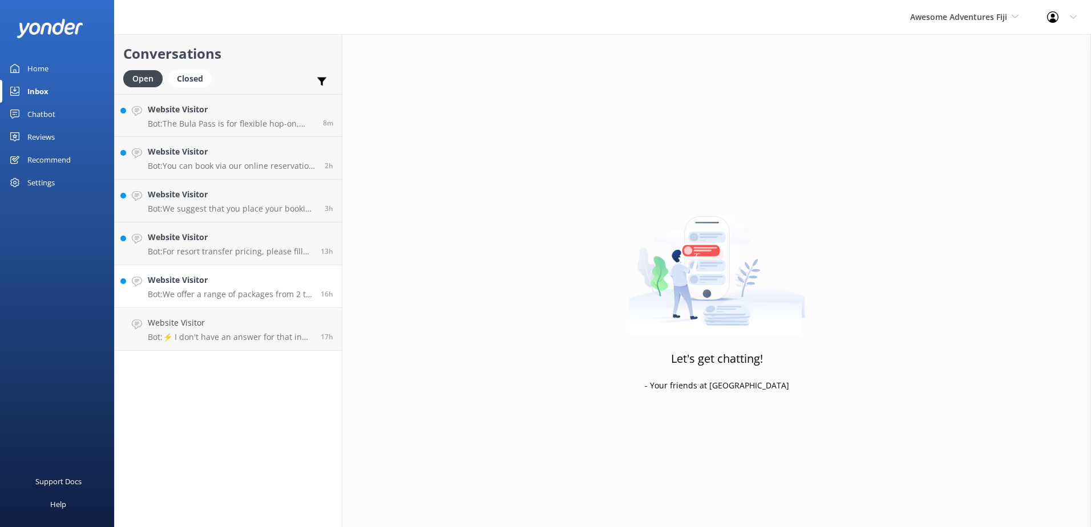
click at [208, 280] on h4 "Website Visitor" at bounding box center [230, 280] width 164 height 13
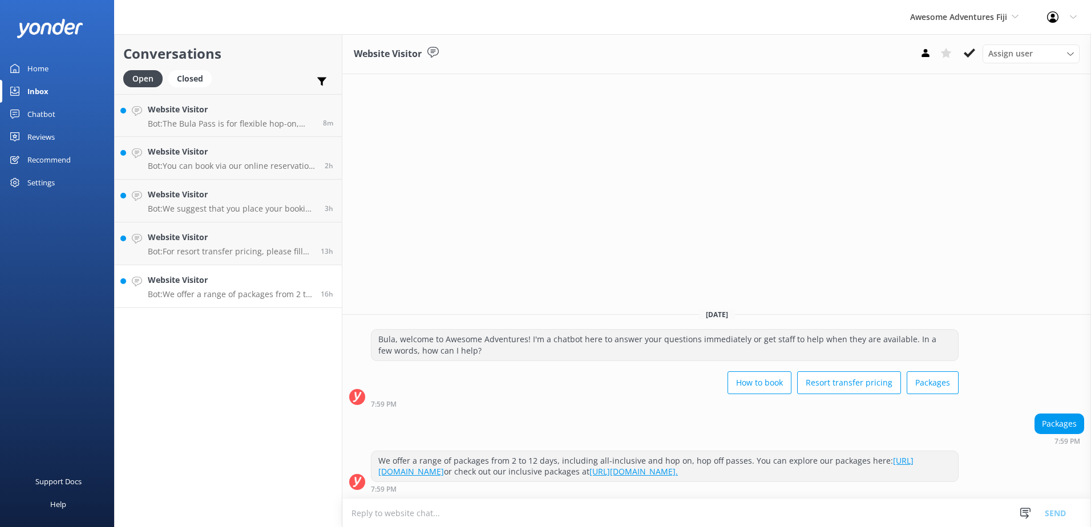
click at [258, 288] on div "Website Visitor Bot: We offer a range of packages from 2 to 12 days, including …" at bounding box center [230, 286] width 164 height 25
click at [976, 46] on button at bounding box center [969, 53] width 21 height 17
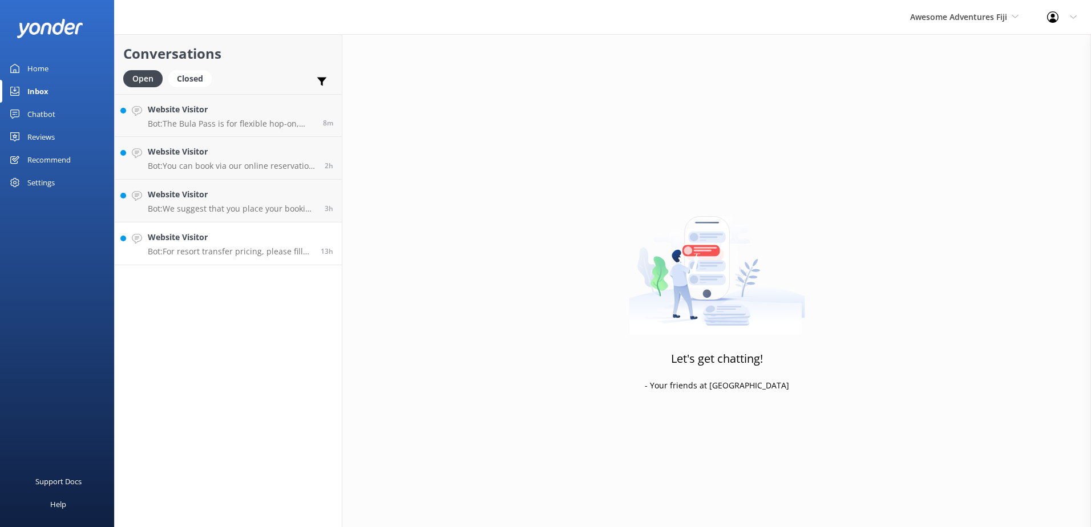
click at [230, 247] on p "Bot: For resort transfer pricing, please fill out your details and desired reso…" at bounding box center [230, 251] width 164 height 10
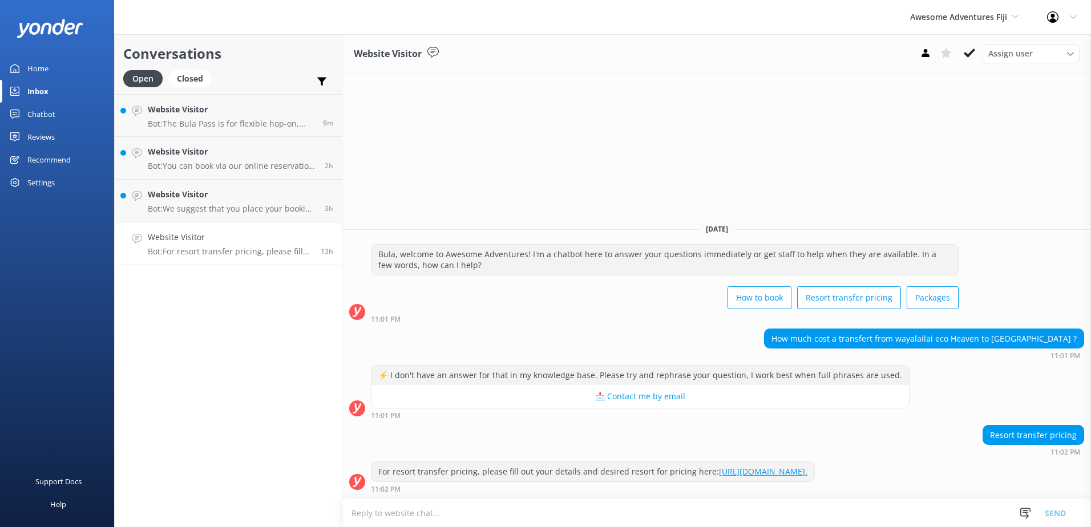
drag, startPoint x: 753, startPoint y: 327, endPoint x: 1078, endPoint y: 323, distance: 325.2
click at [1078, 329] on div "How much cost a transfert from wayalailai eco Heaven to barefoot Manta island r…" at bounding box center [923, 338] width 319 height 19
copy div "How much cost a transfert from wayalailai eco Heaven to barefoot Manta island r…"
click at [569, 505] on textarea at bounding box center [716, 513] width 749 height 28
paste textarea "Transfer cost: Adults: $86 per person Children: $56 per person"
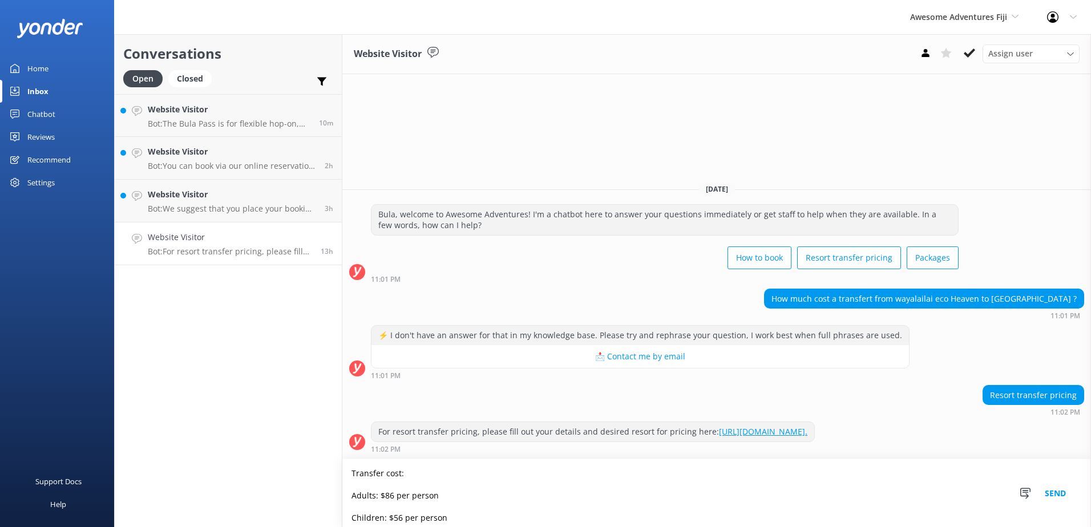
click at [423, 469] on textarea "Transfer cost: Adults: $86 per person Children: $56 per person" at bounding box center [716, 493] width 749 height 68
click at [465, 480] on textarea "Transfer cost: From Wayalailai to Barefoot Manta. Adults: $86 per person Childr…" at bounding box center [716, 493] width 749 height 68
click at [575, 494] on textarea "Transfer cost: From Wayalailai Ecohaven Resort to Barefoot Manta. Adults: $86 p…" at bounding box center [716, 493] width 749 height 68
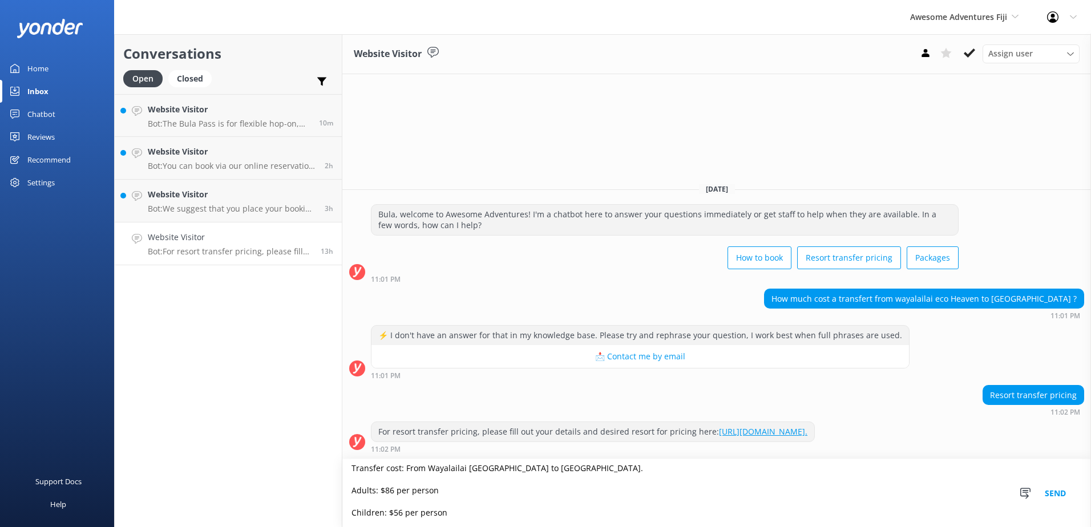
type textarea "Transfer cost: From Wayalailai Ecohaven Resort to Barefoot Manta. Adults: $86 p…"
click at [1042, 496] on button "Send" at bounding box center [1055, 493] width 43 height 68
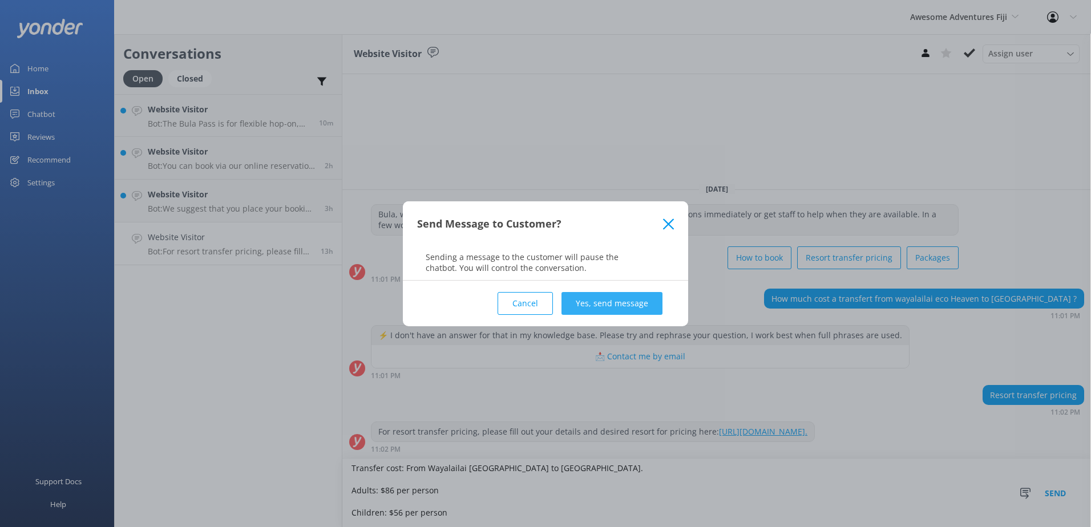
drag, startPoint x: 611, startPoint y: 321, endPoint x: 618, endPoint y: 304, distance: 18.1
click at [612, 319] on div "Cancel Yes, send message" at bounding box center [545, 304] width 257 height 46
click at [618, 304] on button "Yes, send message" at bounding box center [611, 303] width 101 height 23
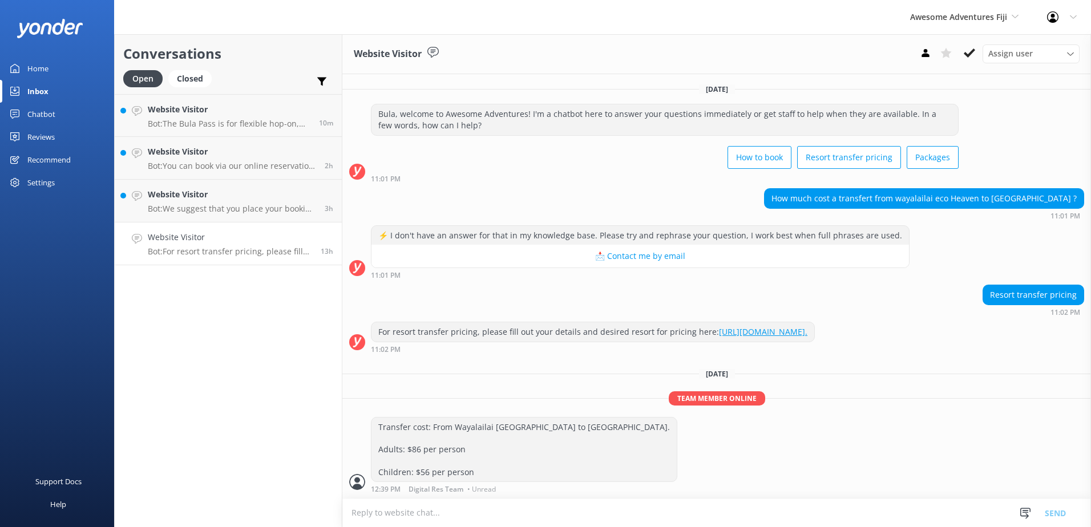
scroll to position [11, 0]
drag, startPoint x: 978, startPoint y: 62, endPoint x: 976, endPoint y: 56, distance: 6.4
click at [978, 60] on div "Assign user Sonya Alyssa Digital Res Team Ana Raqitawa Lavenia Adivou Miri Koro…" at bounding box center [997, 54] width 164 height 18
click at [976, 56] on button at bounding box center [969, 53] width 21 height 17
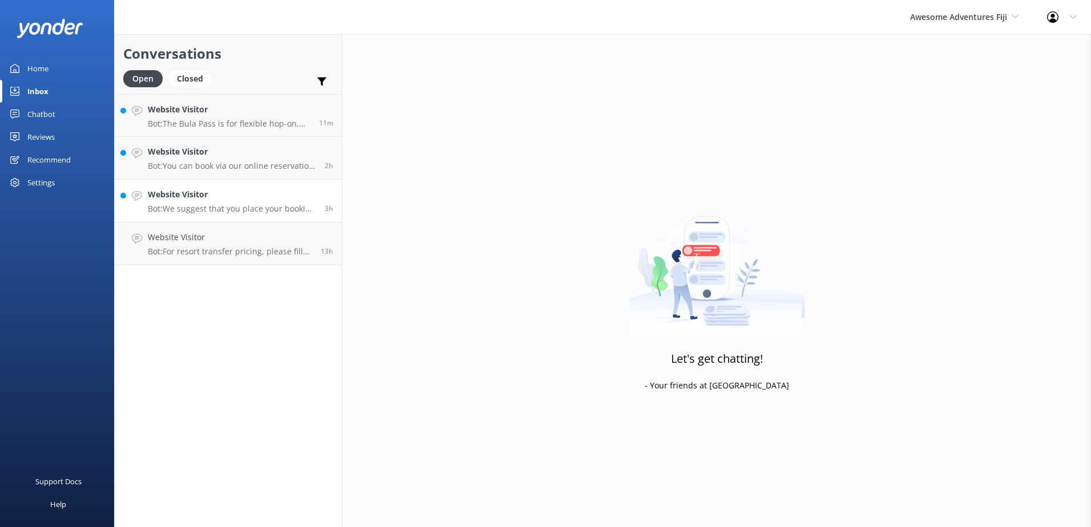
click at [230, 203] on div "Website Visitor Bot: We suggest that you place your booking request via our onl…" at bounding box center [232, 200] width 168 height 25
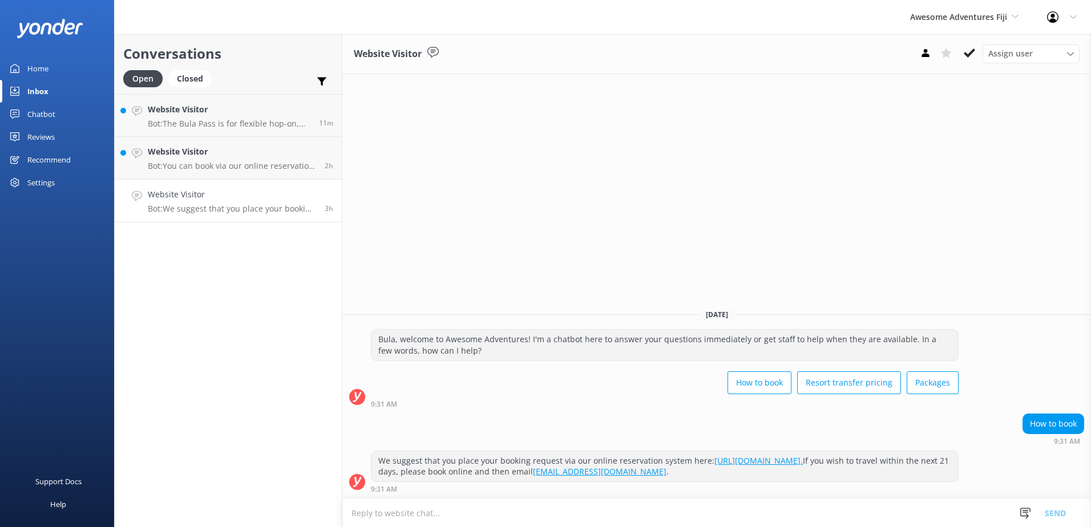
click at [980, 54] on div "Assign user Sonya Alyssa Digital Res Team Ana Raqitawa Lavenia Adivou Miri Koro…" at bounding box center [997, 54] width 164 height 18
click at [975, 54] on button at bounding box center [969, 53] width 21 height 17
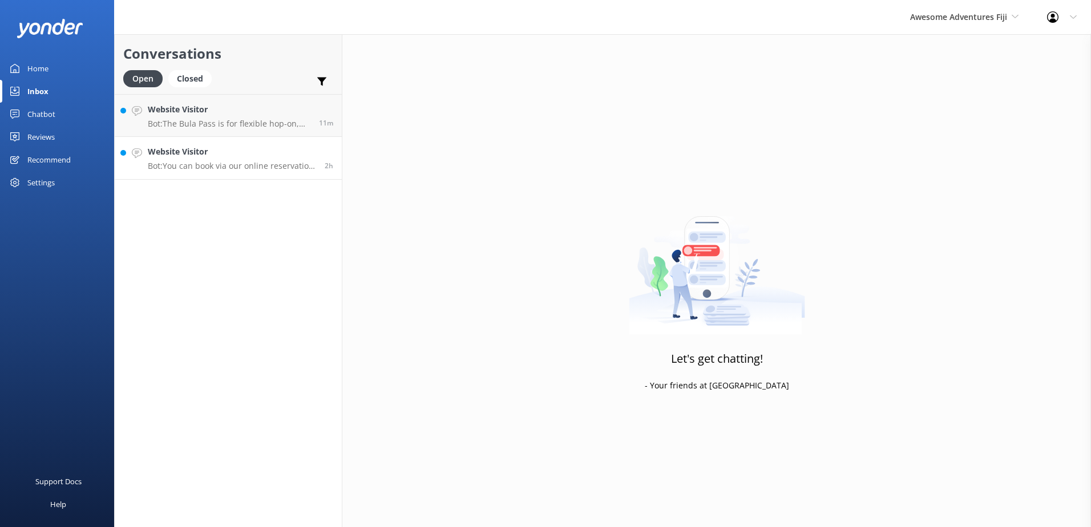
click at [220, 157] on h4 "Website Visitor" at bounding box center [232, 151] width 168 height 13
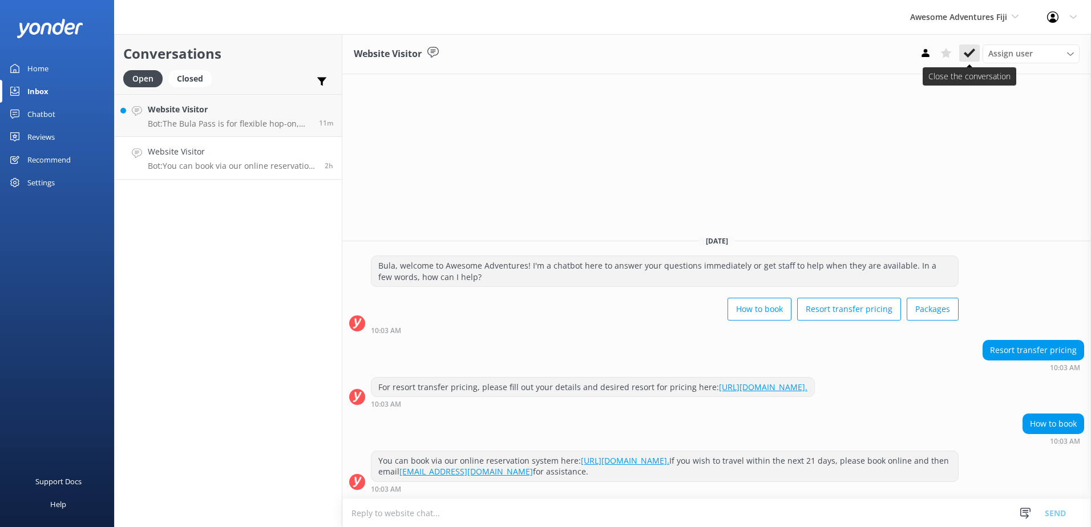
click at [969, 56] on icon at bounding box center [969, 52] width 11 height 11
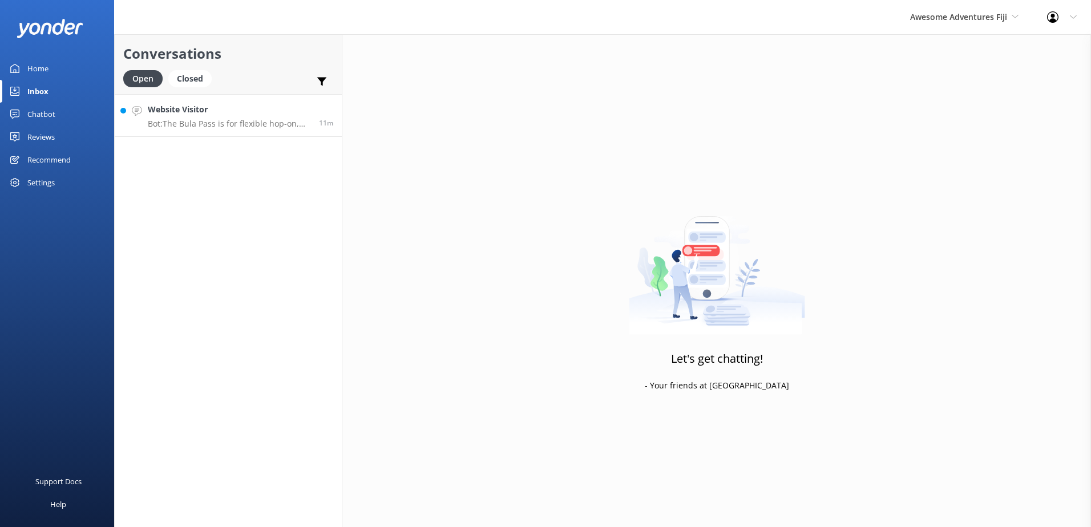
click at [230, 119] on p "Bot: The Bula Pass is for flexible hop-on, hop-off at selected accommodation re…" at bounding box center [229, 124] width 163 height 10
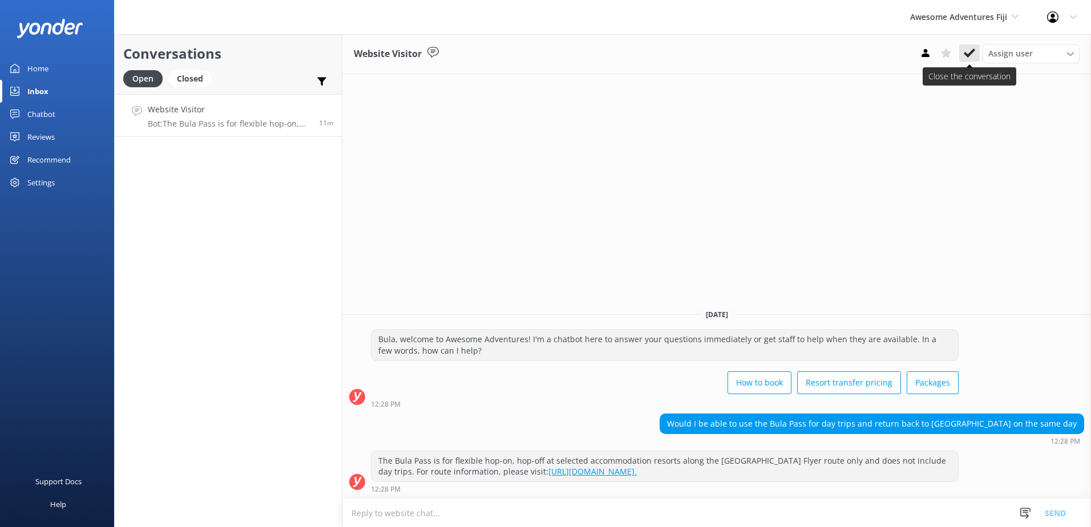
click at [970, 56] on icon at bounding box center [969, 52] width 11 height 11
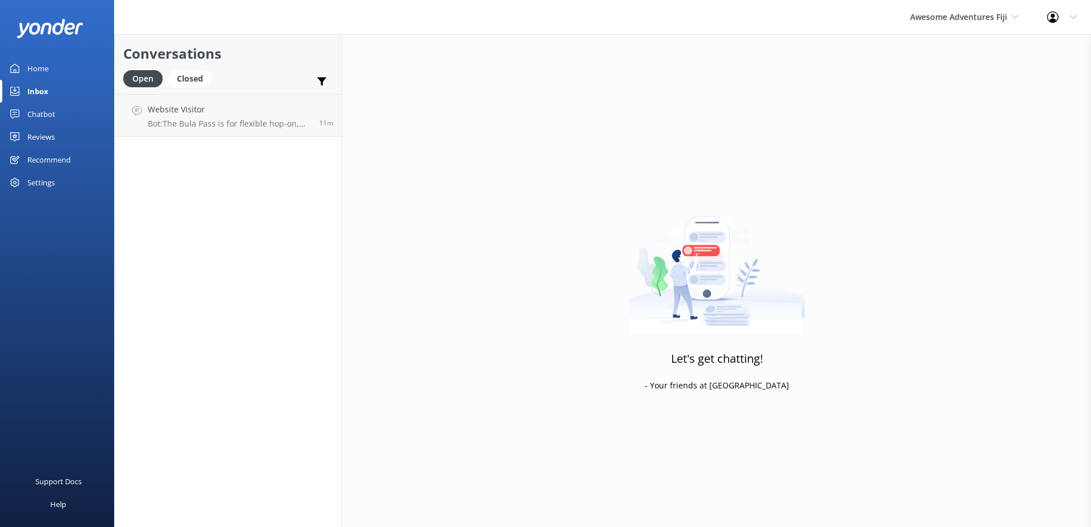
click at [976, 25] on div "Awesome Adventures Fiji South Sea Sailing South Sea Cruises Malamala Beach Club…" at bounding box center [964, 17] width 137 height 34
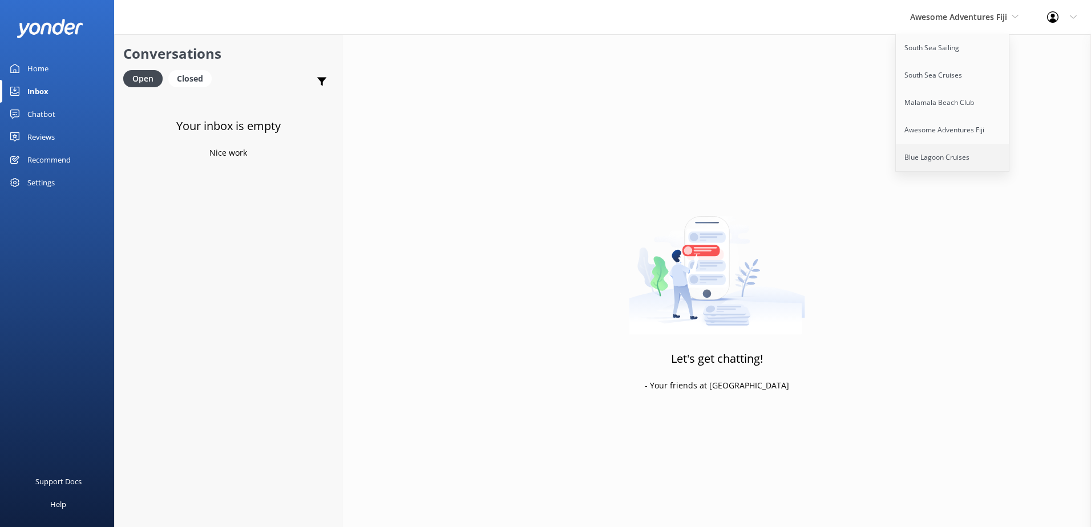
click at [937, 152] on link "Blue Lagoon Cruises" at bounding box center [953, 157] width 114 height 27
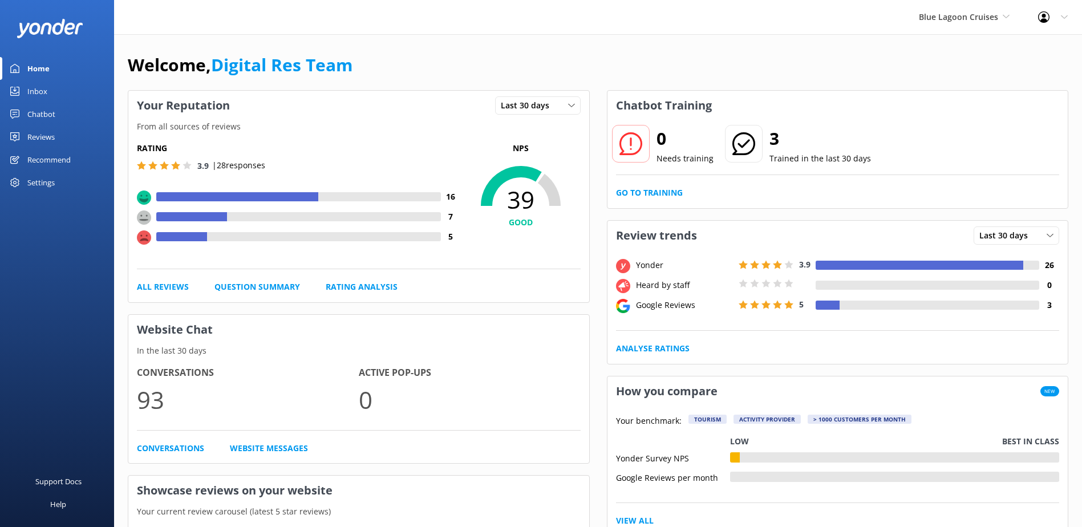
click at [70, 104] on link "Chatbot" at bounding box center [57, 114] width 114 height 23
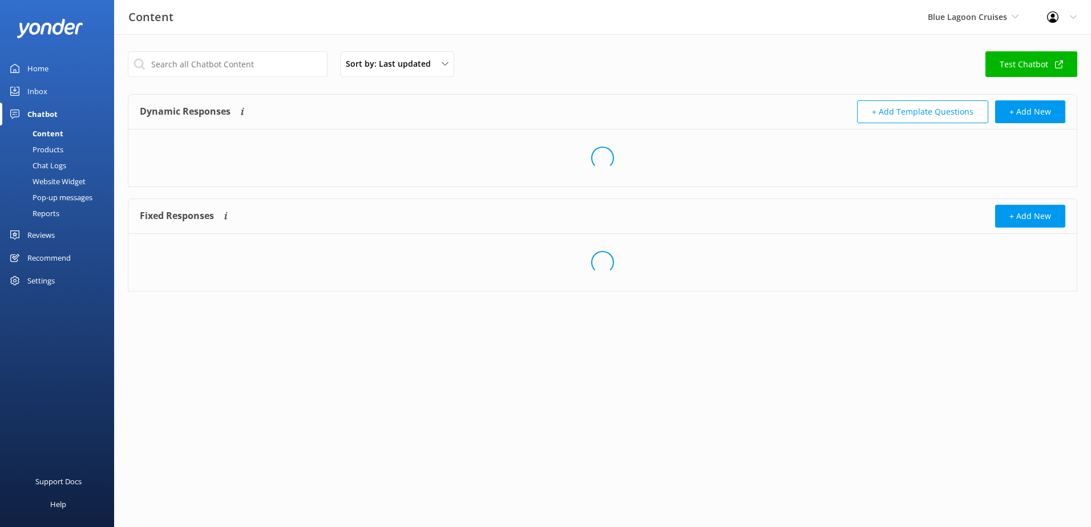
click at [48, 95] on link "Inbox" at bounding box center [57, 91] width 114 height 23
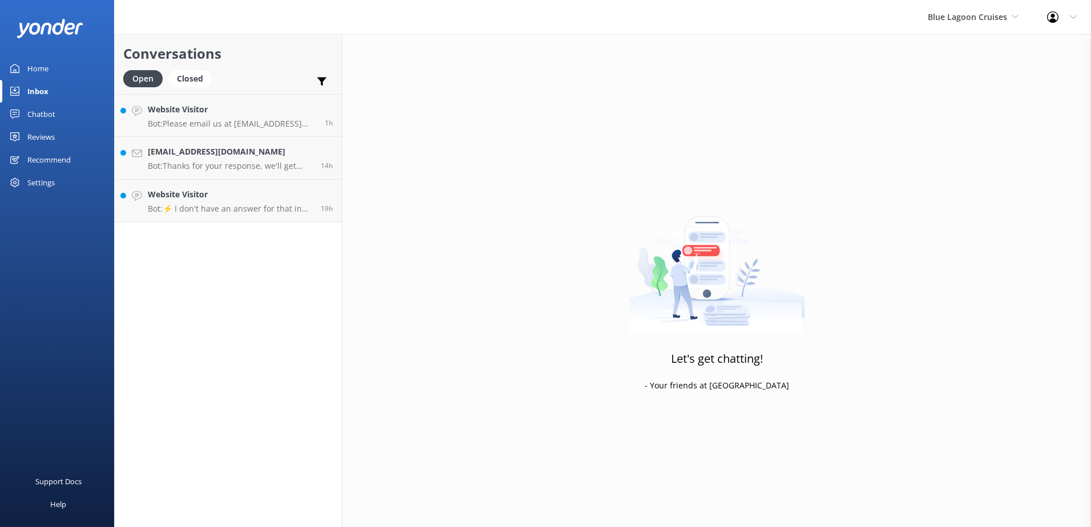
click at [49, 89] on link "Inbox" at bounding box center [57, 91] width 114 height 23
click at [211, 193] on h4 "Website Visitor" at bounding box center [230, 194] width 164 height 13
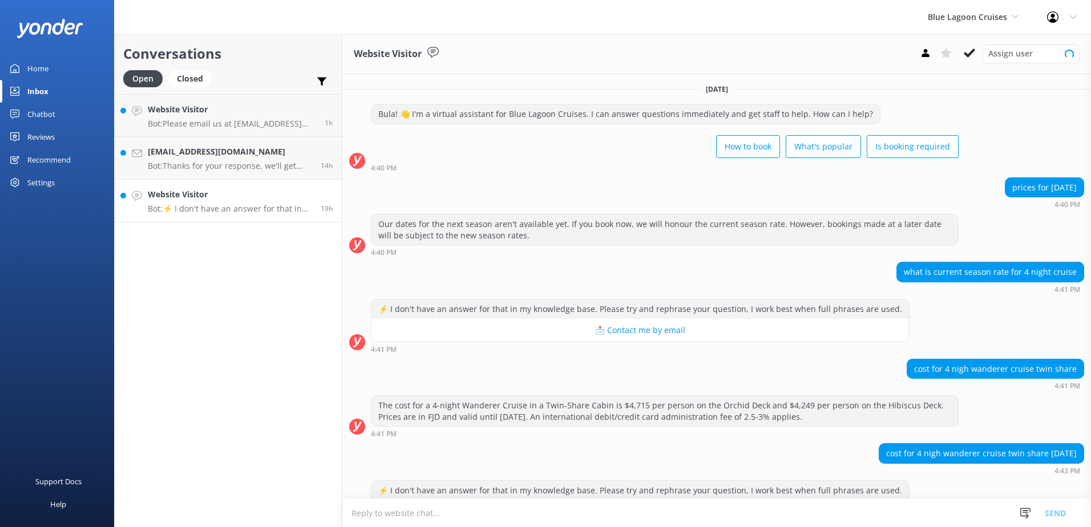
scroll to position [42, 0]
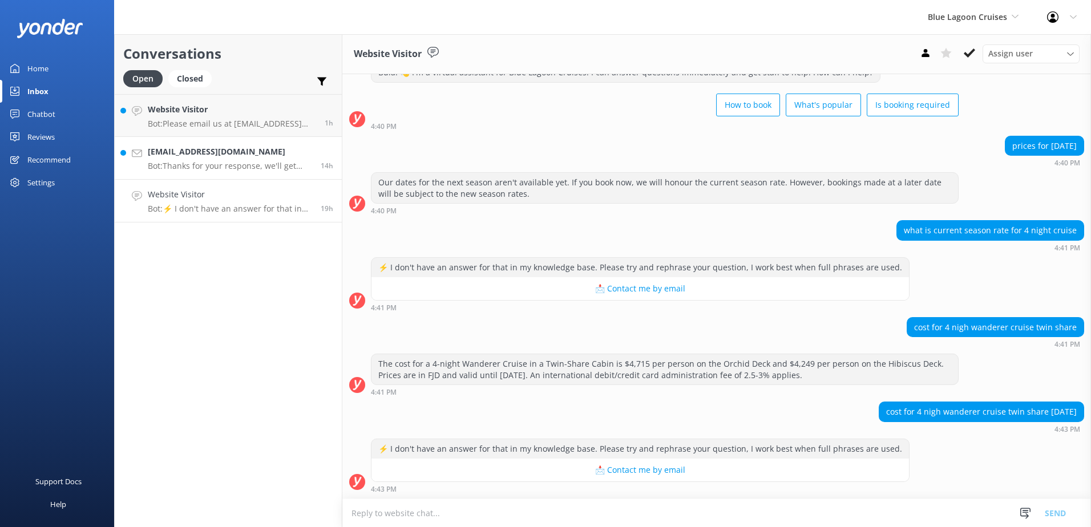
click at [200, 165] on p "Bot: Thanks for your response, we'll get back to you as soon as we can during o…" at bounding box center [230, 166] width 164 height 10
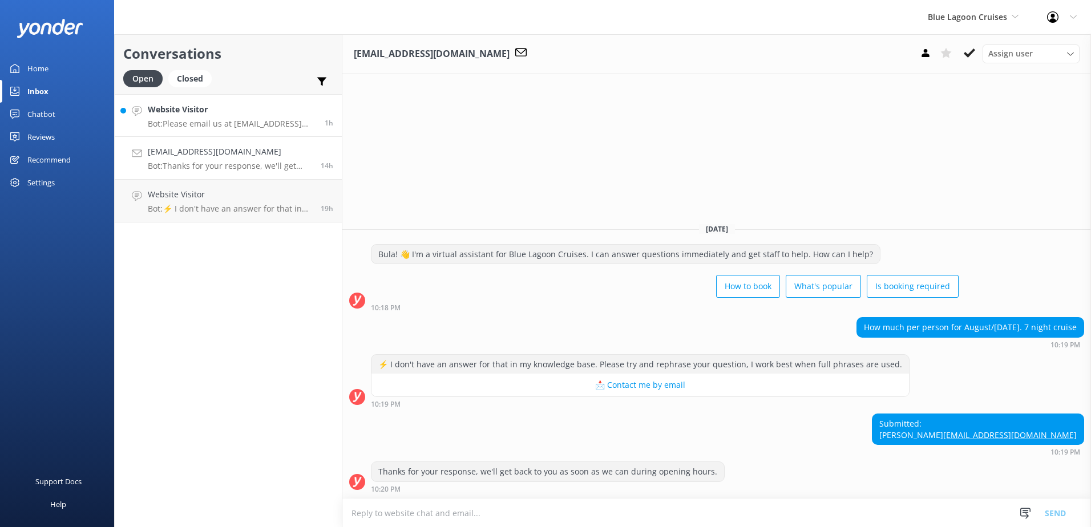
click at [242, 113] on h4 "Website Visitor" at bounding box center [232, 109] width 168 height 13
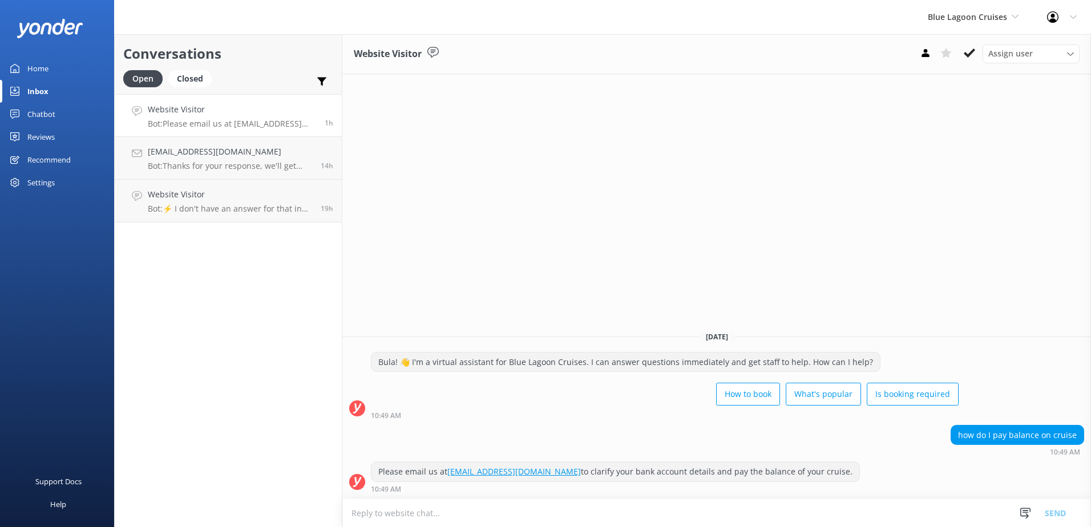
drag, startPoint x: 376, startPoint y: 474, endPoint x: 583, endPoint y: 474, distance: 207.1
click at [583, 474] on div "Please email us at cruisecentre@bluelagooncruises.com to clarify your bank acco…" at bounding box center [615, 471] width 488 height 19
copy div "Please email us at cruisecentre@bluelagooncruises.com"
click at [225, 153] on h4 "Ijhjd@hotmail.com" at bounding box center [230, 151] width 164 height 13
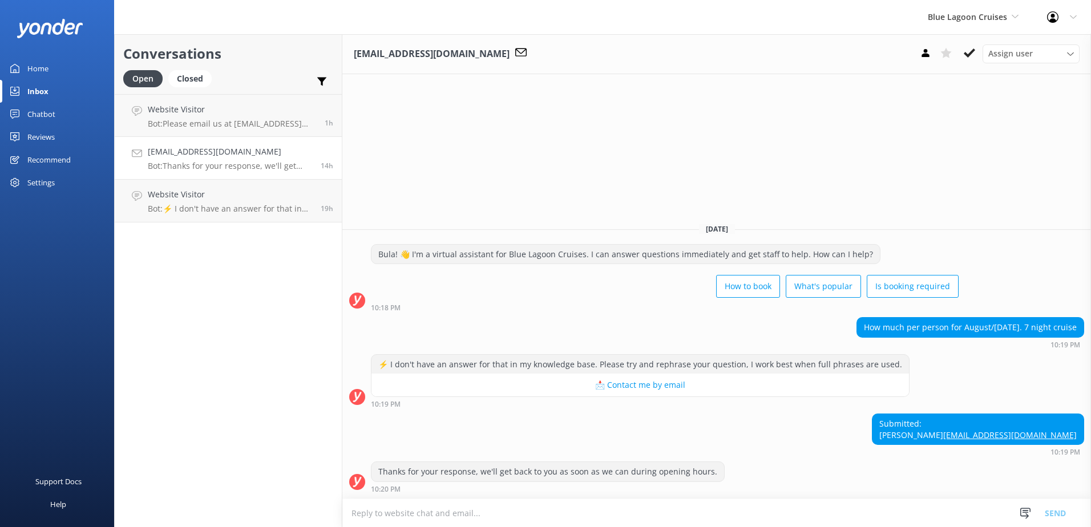
click at [564, 503] on textarea at bounding box center [716, 513] width 749 height 28
paste textarea "Please email us at cruisecentre@bluelagooncruises.com"
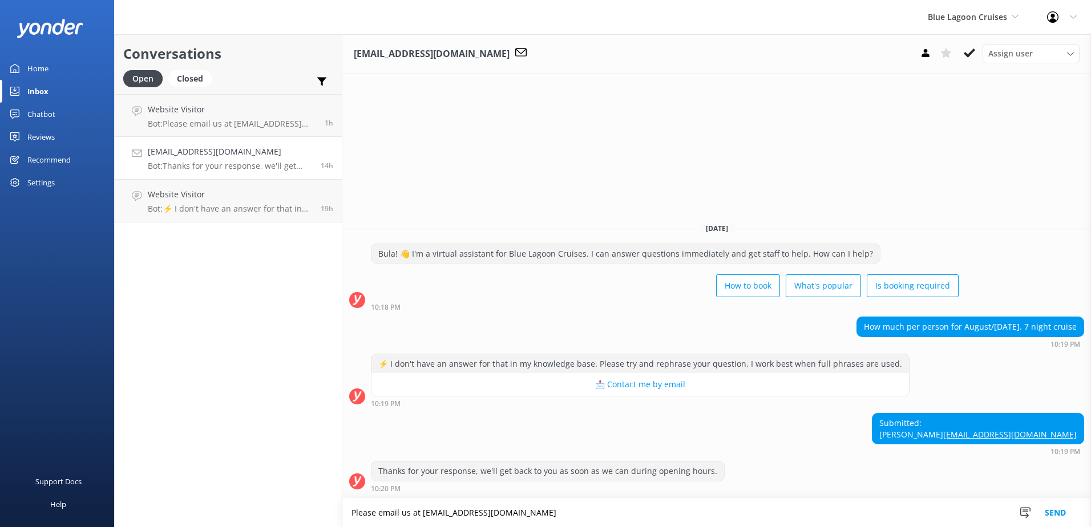
click at [627, 518] on textarea "Please email us at cruisecentre@bluelagooncruises.com" at bounding box center [716, 513] width 749 height 29
drag, startPoint x: 754, startPoint y: 509, endPoint x: 326, endPoint y: 504, distance: 427.9
click at [326, 504] on div "Conversations Open Closed Important Assigned to me Unassigned Website Visitor B…" at bounding box center [602, 280] width 977 height 493
type textarea "Please email us at cruisecentre@bluelagooncruises.com for a quotation for the 7…"
click at [1052, 509] on button "Send" at bounding box center [1055, 513] width 43 height 29
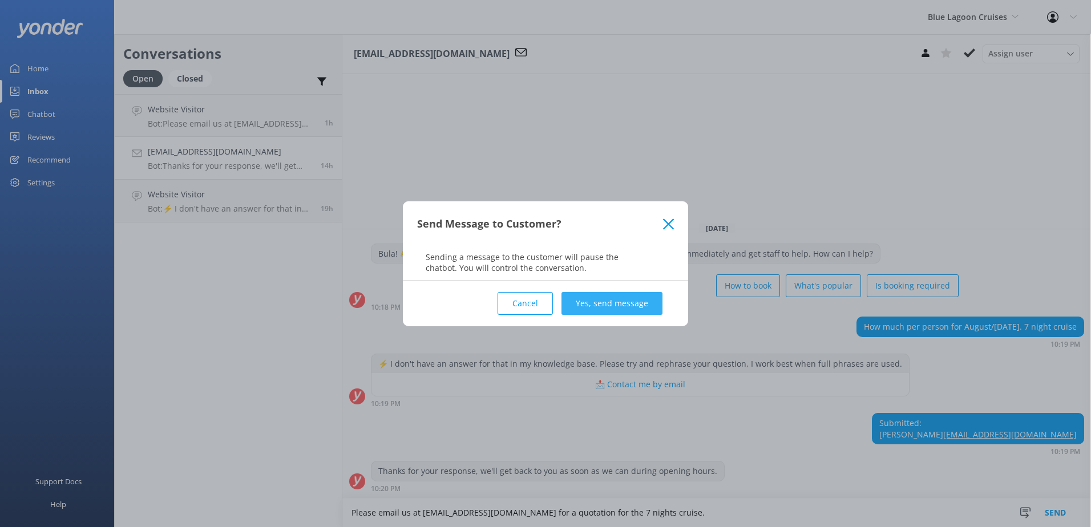
click at [610, 312] on button "Yes, send message" at bounding box center [611, 303] width 101 height 23
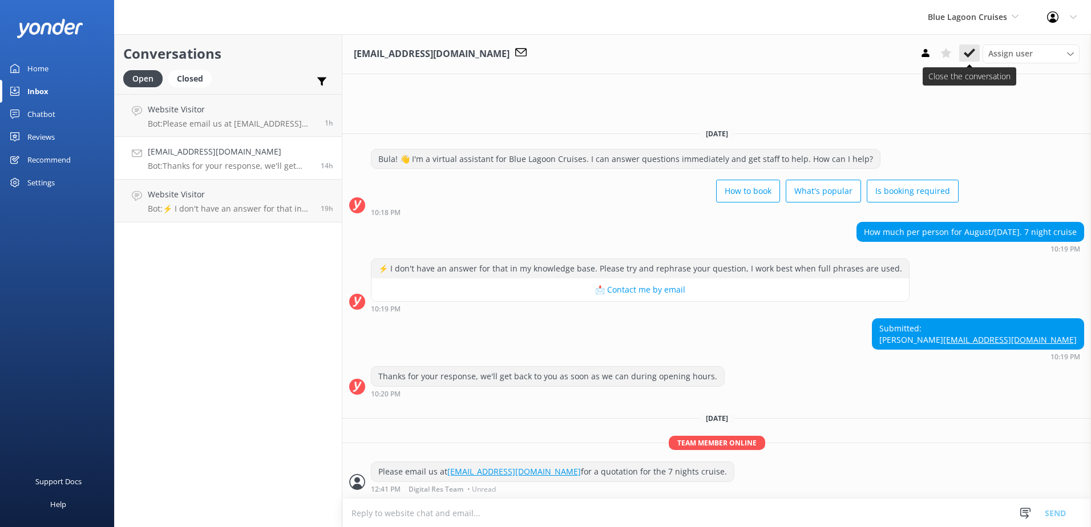
click at [974, 52] on icon at bounding box center [969, 52] width 11 height 11
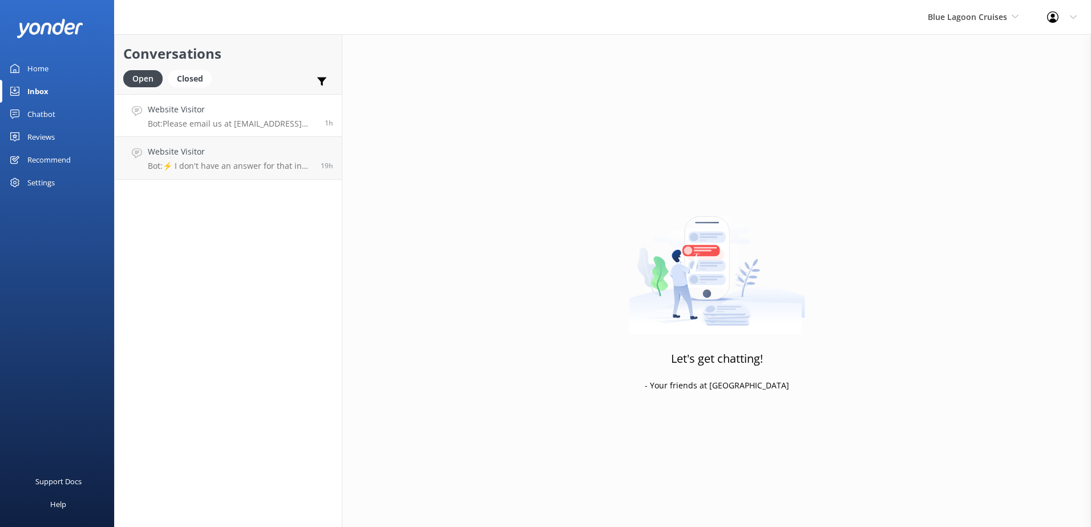
click at [201, 116] on h4 "Website Visitor" at bounding box center [232, 109] width 168 height 13
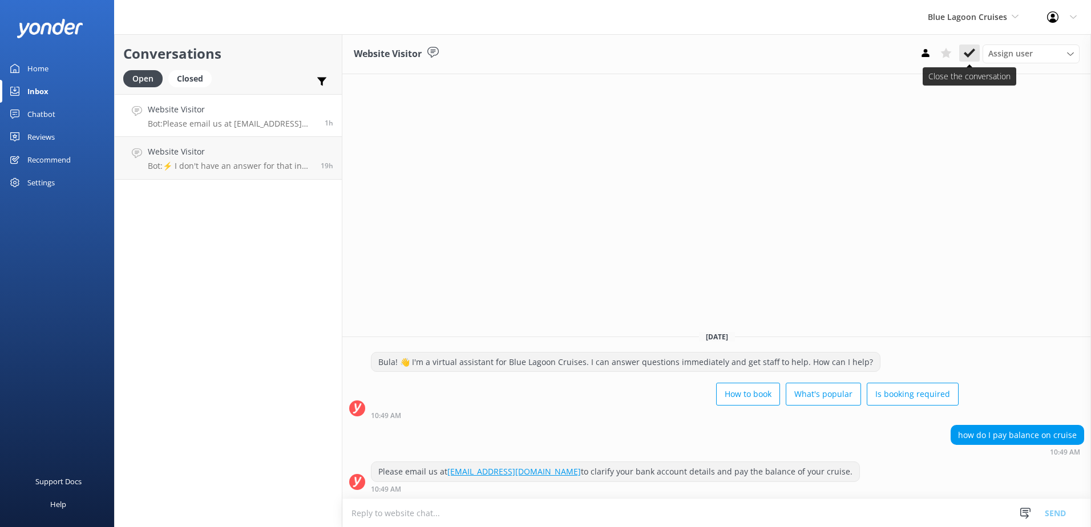
click at [974, 49] on icon at bounding box center [969, 52] width 11 height 11
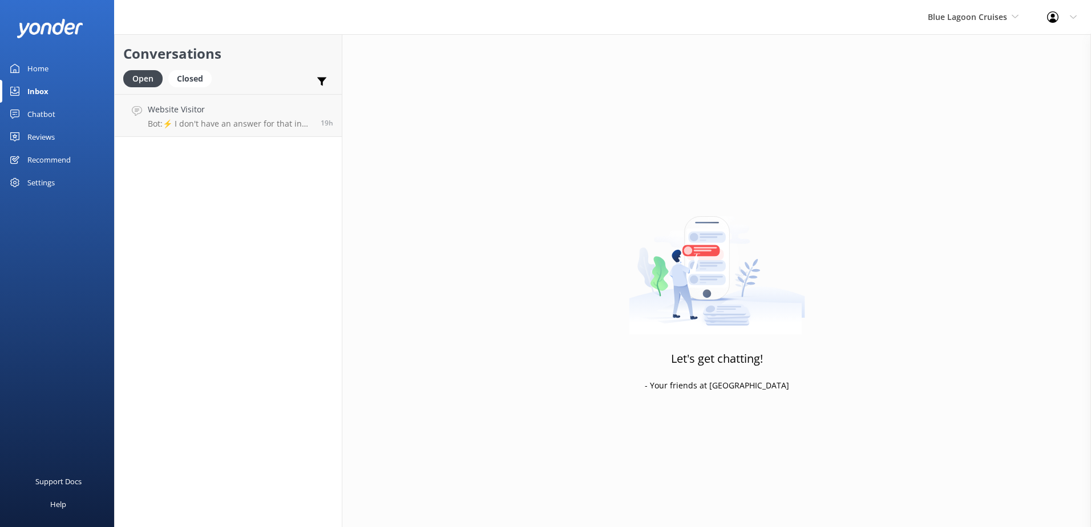
click at [246, 148] on div "Conversations Open Closed Important Assigned to me Unassigned Website Visitor B…" at bounding box center [228, 280] width 228 height 493
click at [258, 122] on p "Bot: ⚡ I don't have an answer for that in my knowledge base. Please try and rep…" at bounding box center [230, 124] width 164 height 10
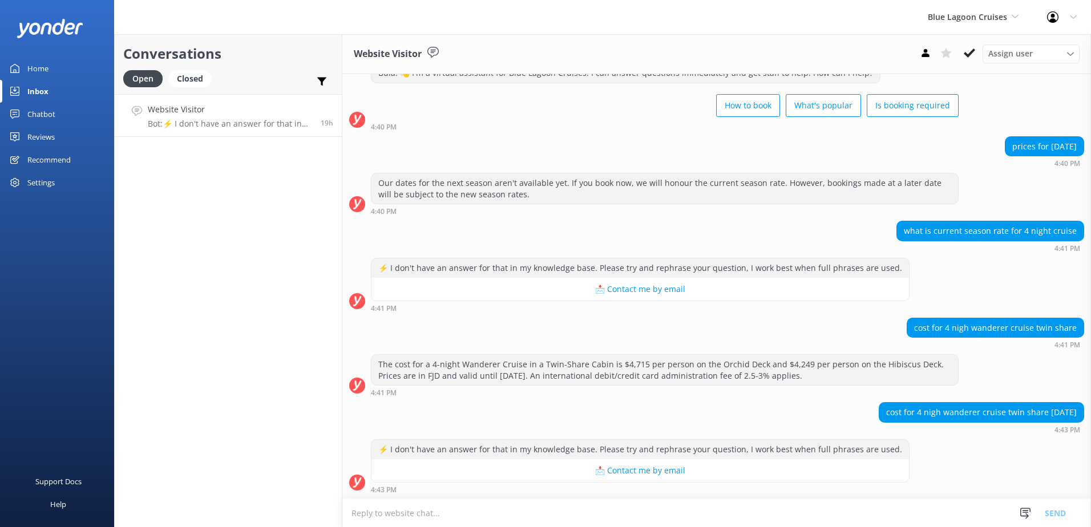
scroll to position [42, 0]
click at [595, 501] on textarea at bounding box center [716, 513] width 749 height 28
click at [590, 509] on textarea at bounding box center [716, 513] width 749 height 28
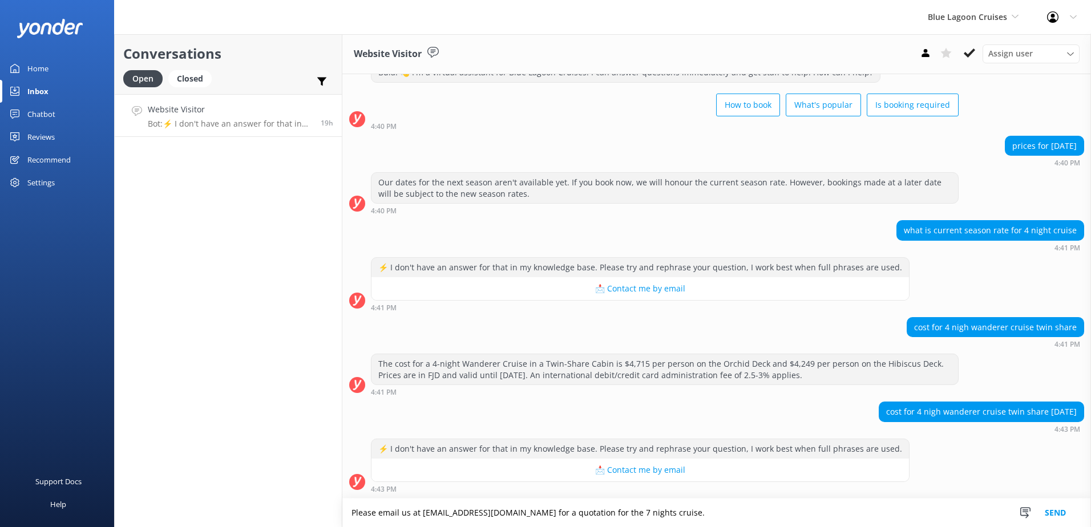
click at [653, 513] on textarea "Please email us at cruisecentre@bluelagooncruises.com for a quotation for the 7…" at bounding box center [716, 513] width 749 height 29
drag, startPoint x: 747, startPoint y: 517, endPoint x: 788, endPoint y: 515, distance: 41.2
click at [747, 518] on textarea "Please email us at cruisecentre@bluelagooncruises.com for a quotation for the 4…" at bounding box center [716, 513] width 749 height 29
type textarea "Please email us at cruisecentre@bluelagooncruises.com for a quotation for the 4…"
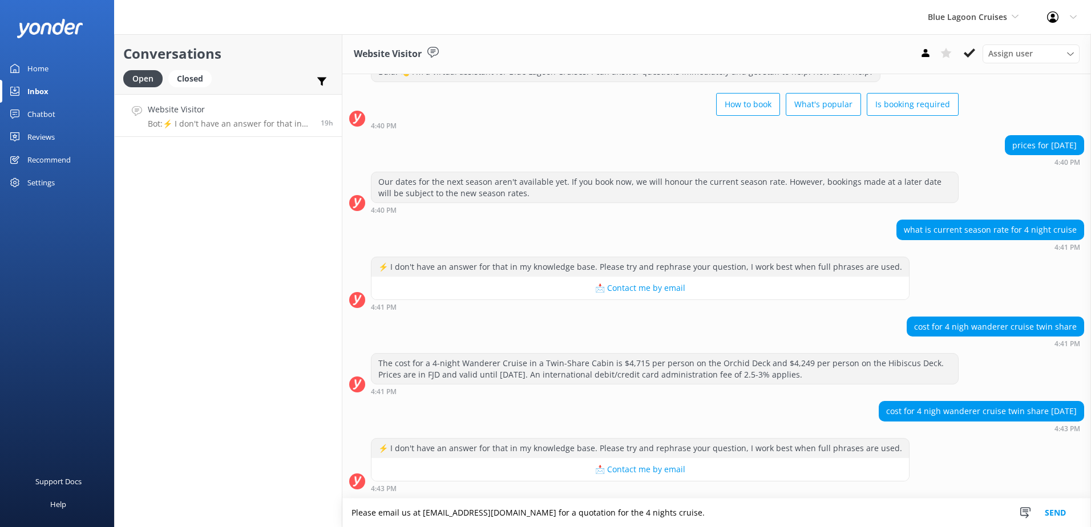
click at [1056, 516] on button "Send" at bounding box center [1055, 513] width 43 height 29
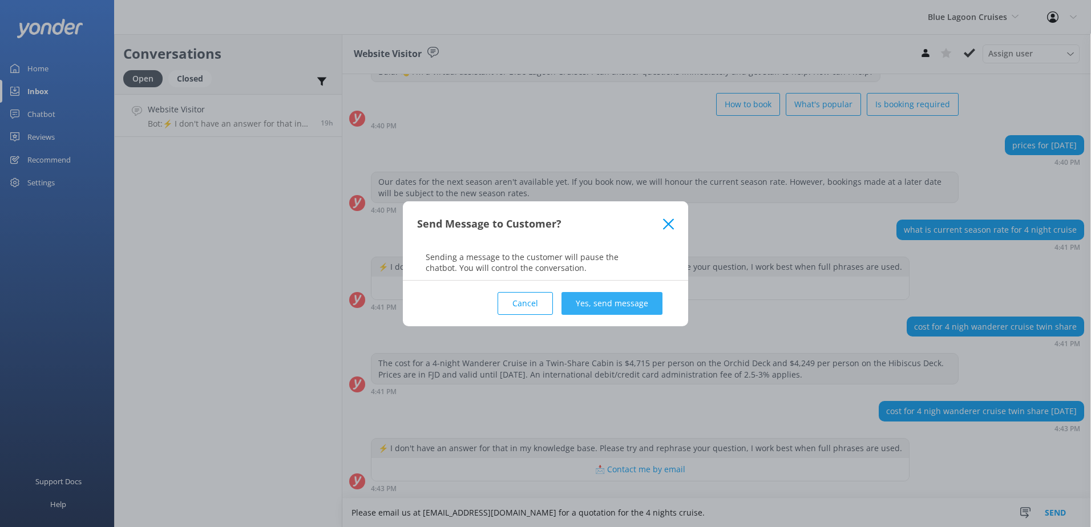
click at [642, 299] on button "Yes, send message" at bounding box center [611, 303] width 101 height 23
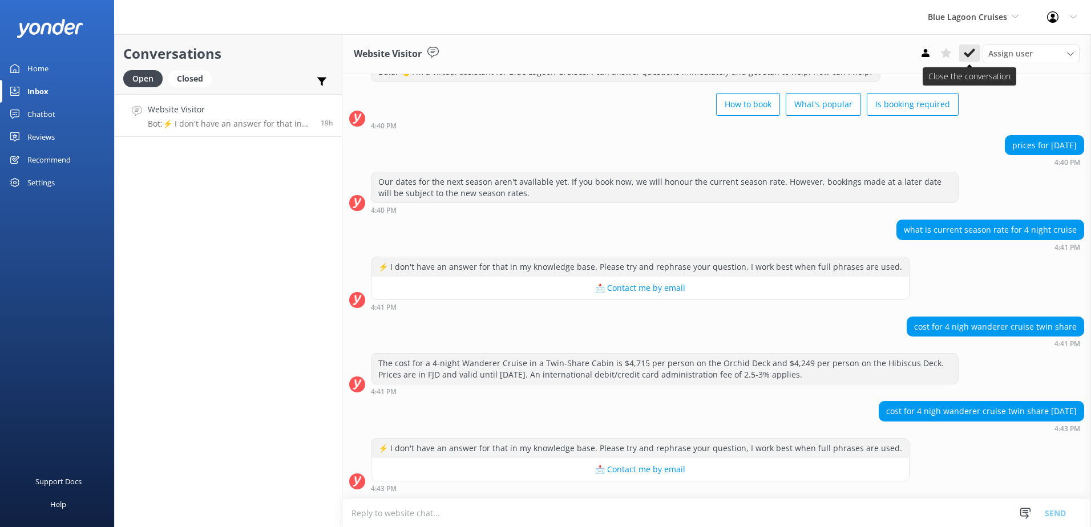
scroll to position [137, 0]
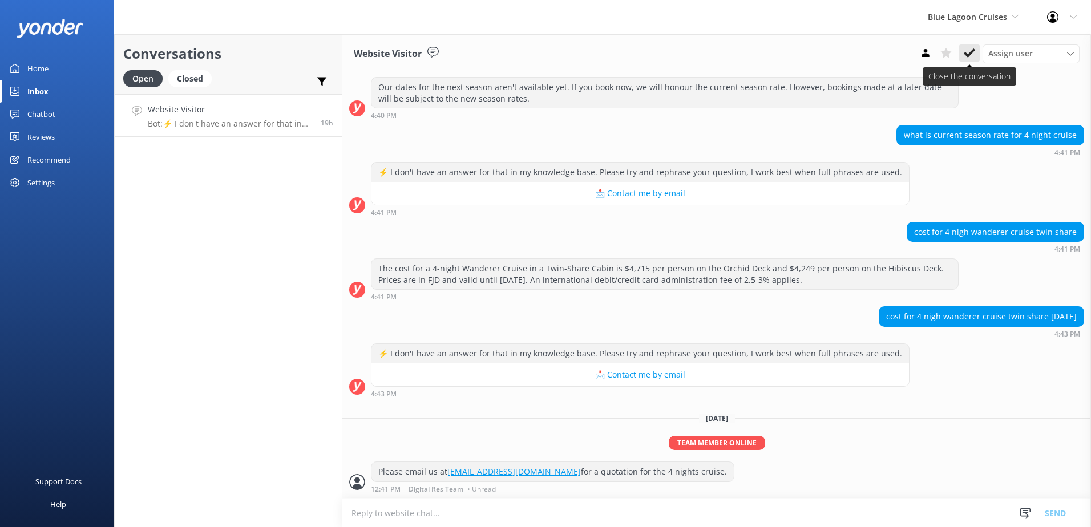
click at [970, 55] on use at bounding box center [969, 52] width 11 height 9
